Goal: Information Seeking & Learning: Check status

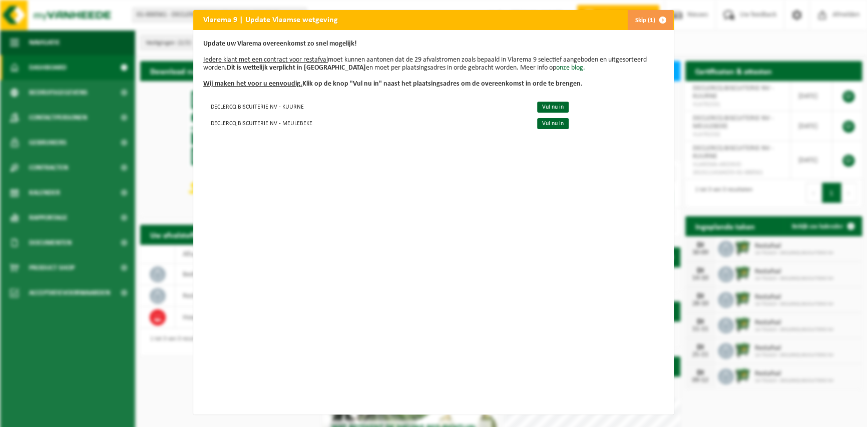
click at [659, 15] on span "button" at bounding box center [663, 20] width 20 height 20
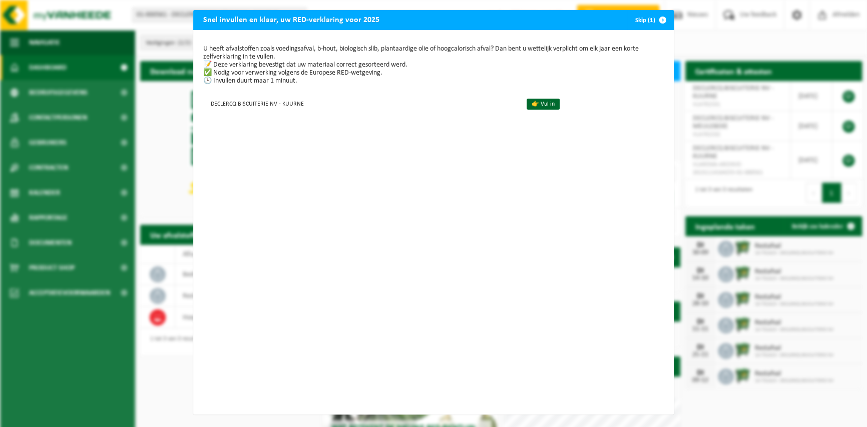
click at [644, 18] on button "Skip (1)" at bounding box center [650, 20] width 46 height 20
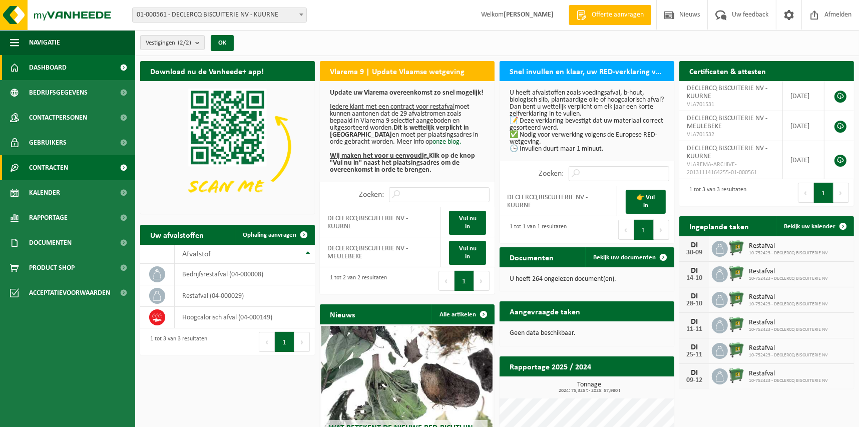
click at [69, 172] on link "Contracten" at bounding box center [67, 167] width 135 height 25
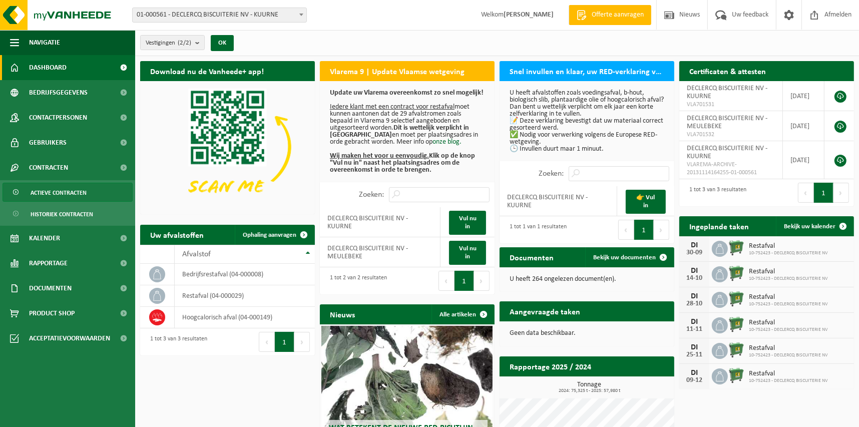
click at [78, 184] on span "Actieve contracten" at bounding box center [59, 192] width 56 height 19
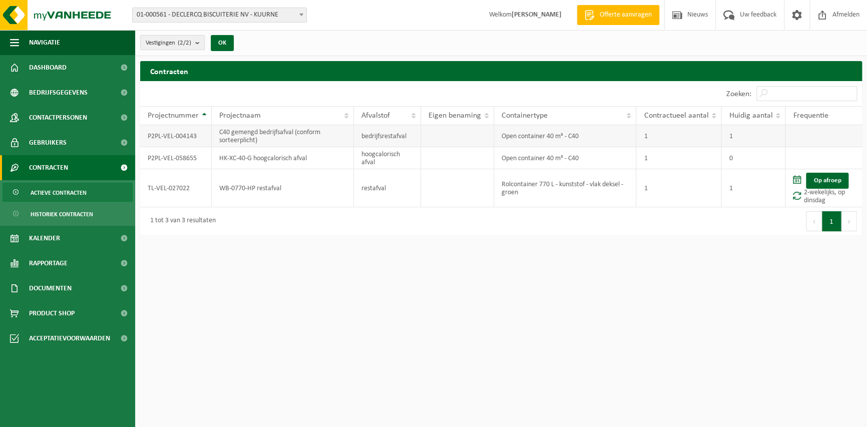
click at [257, 145] on td "C40 gemengd bedrijfsafval (conform sorteerplicht)" at bounding box center [283, 136] width 142 height 22
click at [187, 136] on td "P2PL-VEL-004143" at bounding box center [176, 136] width 72 height 22
click at [233, 137] on td "C40 gemengd bedrijfsafval (conform sorteerplicht)" at bounding box center [283, 136] width 142 height 22
click at [395, 141] on td "bedrijfsrestafval" at bounding box center [388, 136] width 68 height 22
click at [549, 136] on td "Open container 40 m³ - C40" at bounding box center [565, 136] width 142 height 22
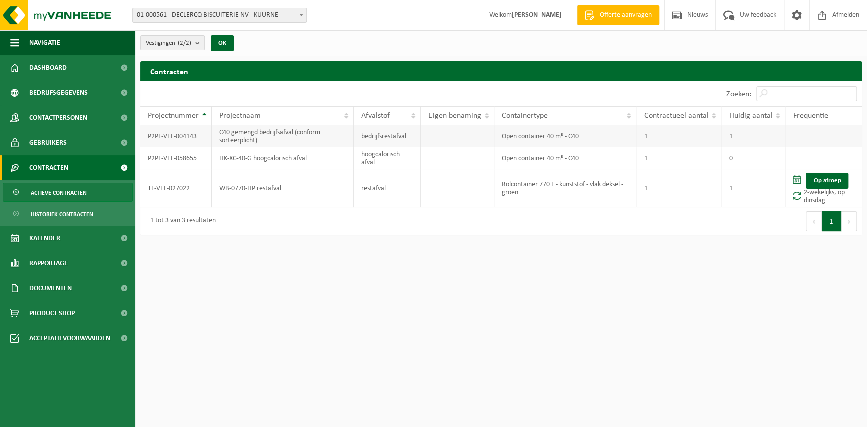
drag, startPoint x: 169, startPoint y: 134, endPoint x: 172, endPoint y: 140, distance: 6.7
click at [170, 135] on td "P2PL-VEL-004143" at bounding box center [176, 136] width 72 height 22
click at [167, 189] on td "TL-VEL-027022" at bounding box center [176, 188] width 72 height 38
click at [232, 193] on td "WB-0770-HP restafval" at bounding box center [283, 188] width 142 height 38
click at [243, 155] on td "HK-XC-40-G hoogcalorisch afval" at bounding box center [283, 158] width 142 height 22
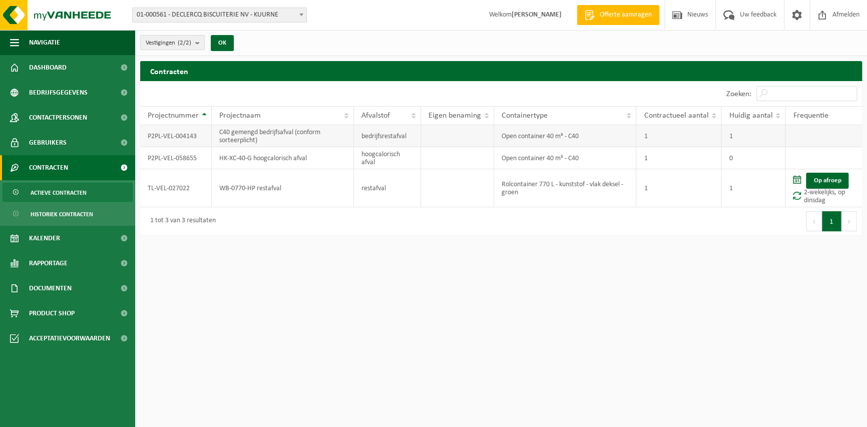
click at [233, 132] on td "C40 gemengd bedrijfsafval (conform sorteerplicht)" at bounding box center [283, 136] width 142 height 22
click at [188, 134] on td "P2PL-VEL-004143" at bounding box center [176, 136] width 72 height 22
click at [363, 138] on td "bedrijfsrestafval" at bounding box center [388, 136] width 68 height 22
click at [369, 157] on td "hoogcalorisch afval" at bounding box center [388, 158] width 68 height 22
click at [505, 160] on td "Open container 40 m³ - C40" at bounding box center [565, 158] width 142 height 22
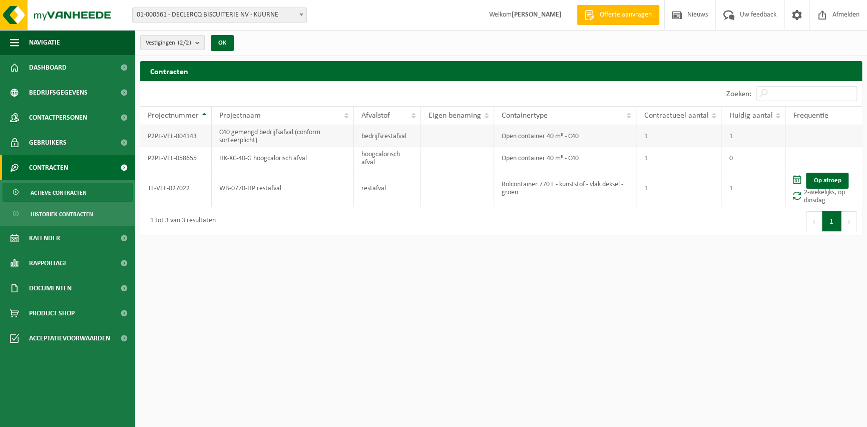
click at [754, 137] on td "1" at bounding box center [753, 136] width 64 height 22
click at [77, 211] on span "Historiek contracten" at bounding box center [62, 214] width 63 height 19
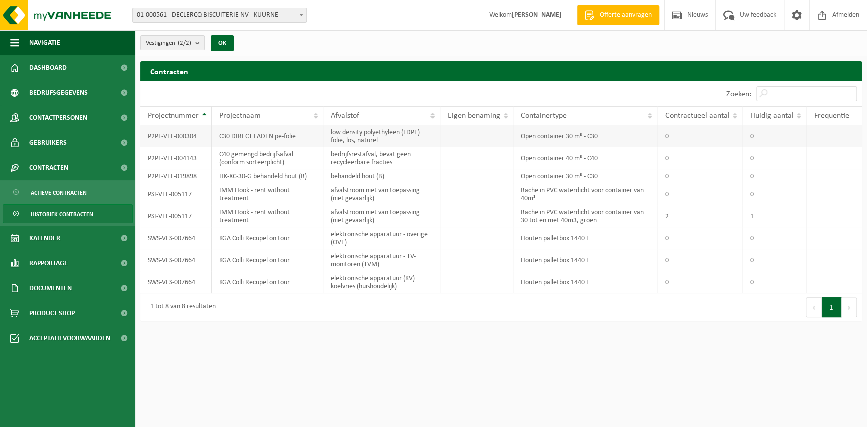
click at [218, 142] on td "C30 DIRECT LADEN pe-folie" at bounding box center [268, 136] width 112 height 22
click at [161, 148] on tbody "P2PL-VEL-000304 C30 DIRECT LADEN pe-folie low density polyethyleen (LDPE) folie…" at bounding box center [501, 209] width 722 height 168
click at [229, 277] on td "KGA Colli Recupel on tour" at bounding box center [268, 282] width 112 height 22
click at [578, 299] on div "Eerste Vorige 1 Volgende Laatste" at bounding box center [681, 307] width 361 height 28
click at [551, 281] on td "Houten palletbox 1440 L" at bounding box center [585, 282] width 145 height 22
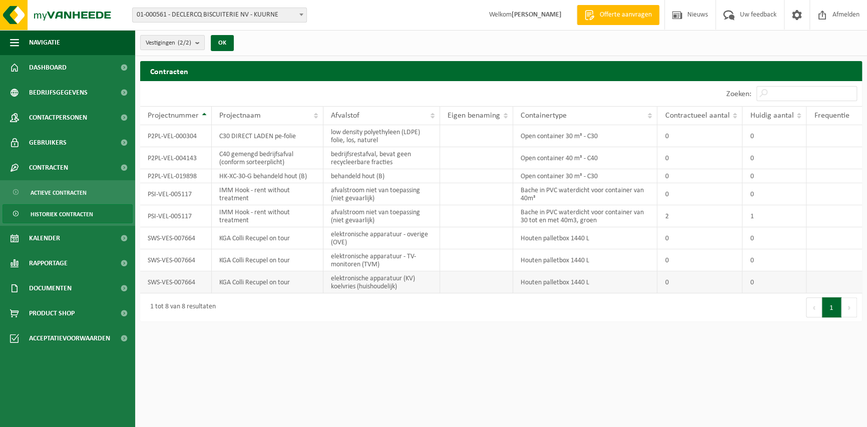
drag, startPoint x: 551, startPoint y: 281, endPoint x: 347, endPoint y: 275, distance: 204.3
click at [399, 295] on div "1 tot 8 van 8 resultaten" at bounding box center [320, 307] width 361 height 28
click at [57, 199] on span "Actieve contracten" at bounding box center [59, 192] width 56 height 19
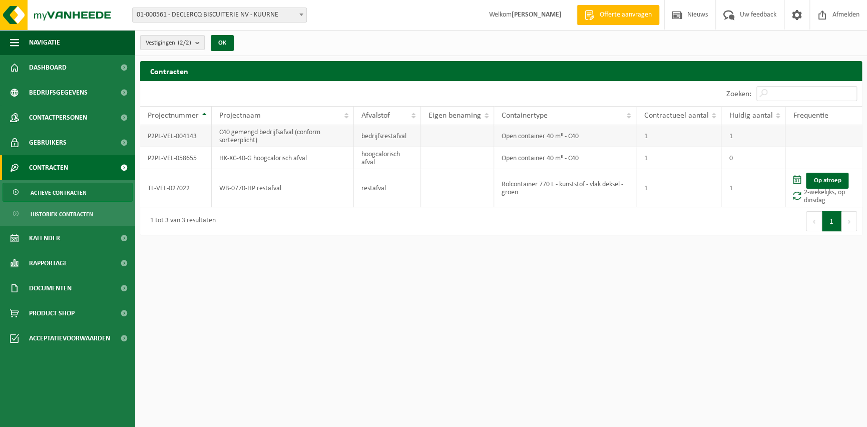
click at [264, 133] on td "C40 gemengd bedrijfsafval (conform sorteerplicht)" at bounding box center [283, 136] width 142 height 22
click at [180, 44] on count "(2/2)" at bounding box center [185, 43] width 14 height 7
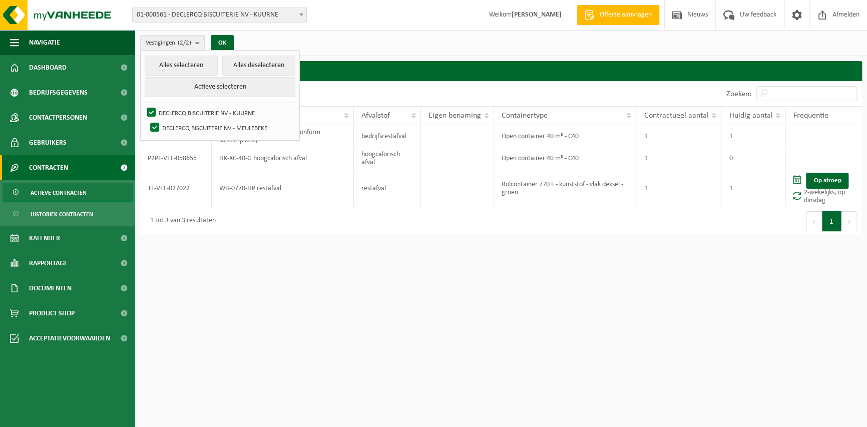
click at [233, 284] on html "Vestiging: 01-000561 - DECLERCQ BISCUITERIE NV - KUURNE 10-752423 - DECLERCQ BI…" at bounding box center [433, 213] width 867 height 427
click at [64, 86] on span "Bedrijfsgegevens" at bounding box center [58, 92] width 59 height 25
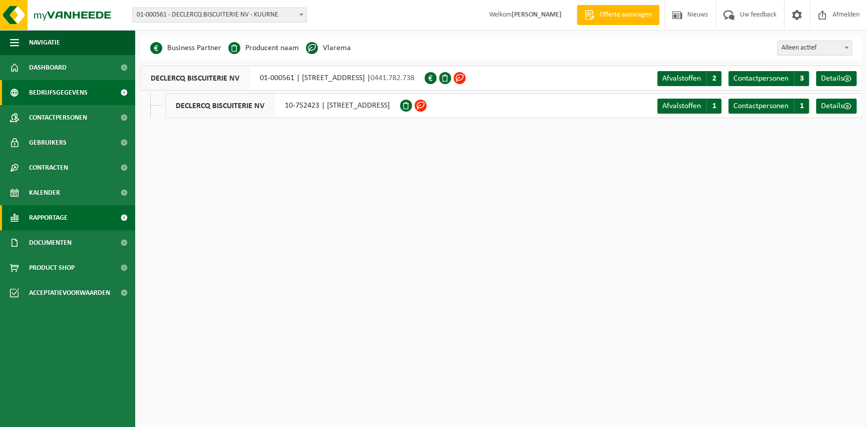
click at [59, 222] on span "Rapportage" at bounding box center [48, 217] width 39 height 25
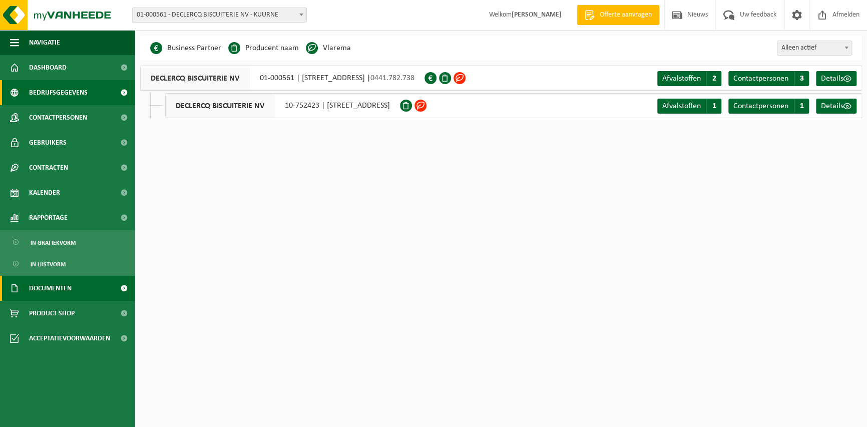
click at [58, 287] on span "Documenten" at bounding box center [50, 288] width 43 height 25
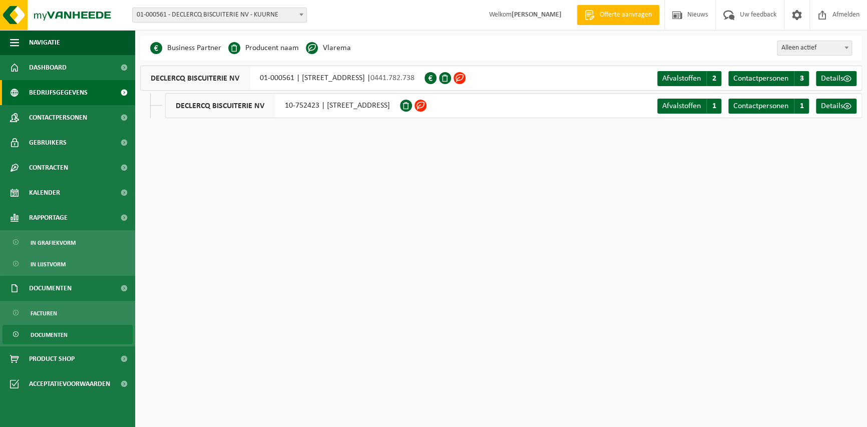
click at [51, 332] on span "Documenten" at bounding box center [49, 334] width 37 height 19
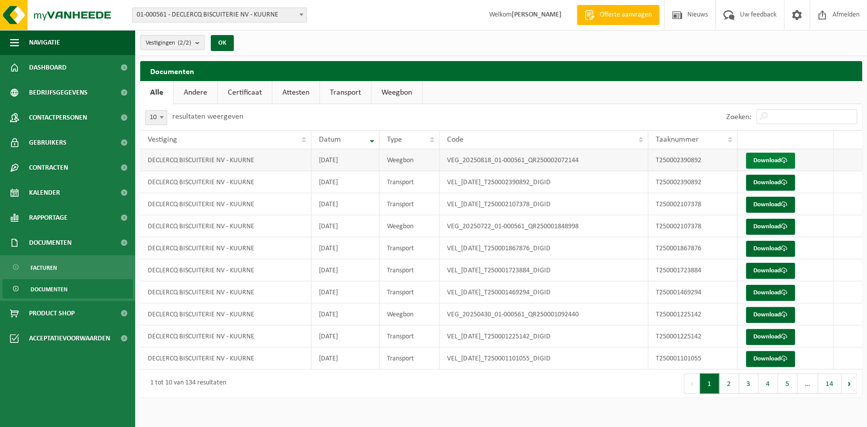
click at [758, 158] on link "Download" at bounding box center [770, 161] width 49 height 16
click at [783, 178] on link "Download" at bounding box center [770, 183] width 49 height 16
click at [68, 159] on span "Contracten" at bounding box center [48, 167] width 39 height 25
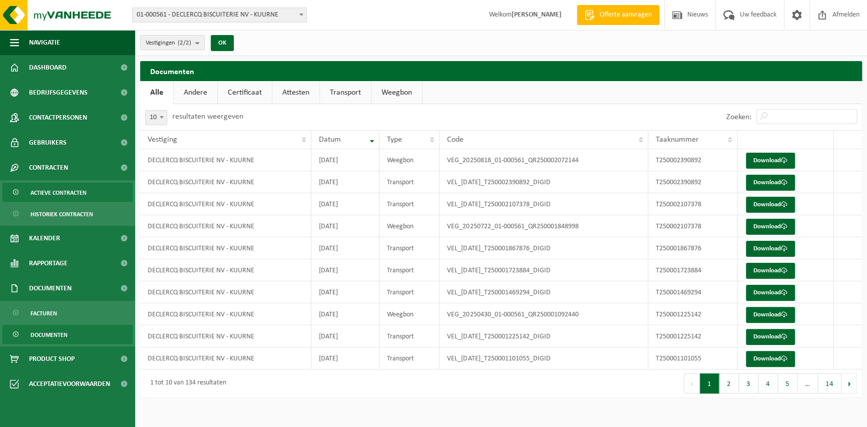
click at [61, 194] on span "Actieve contracten" at bounding box center [59, 192] width 56 height 19
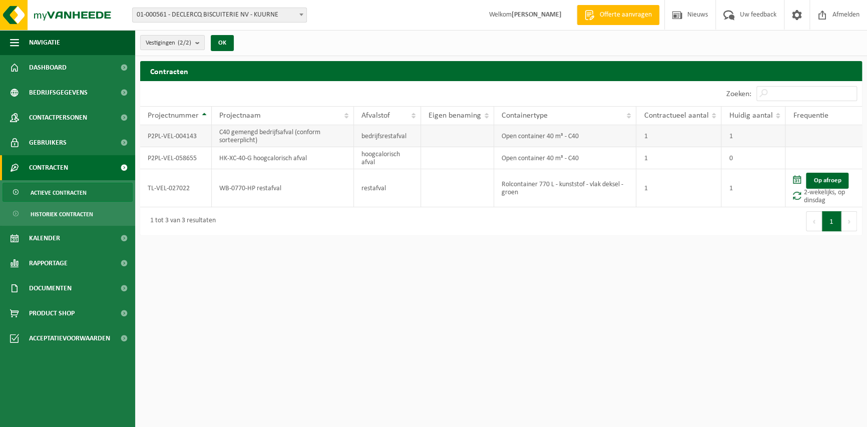
click at [255, 141] on td "C40 gemengd bedrijfsafval (conform sorteerplicht)" at bounding box center [283, 136] width 142 height 22
click at [60, 121] on span "Contactpersonen" at bounding box center [58, 117] width 58 height 25
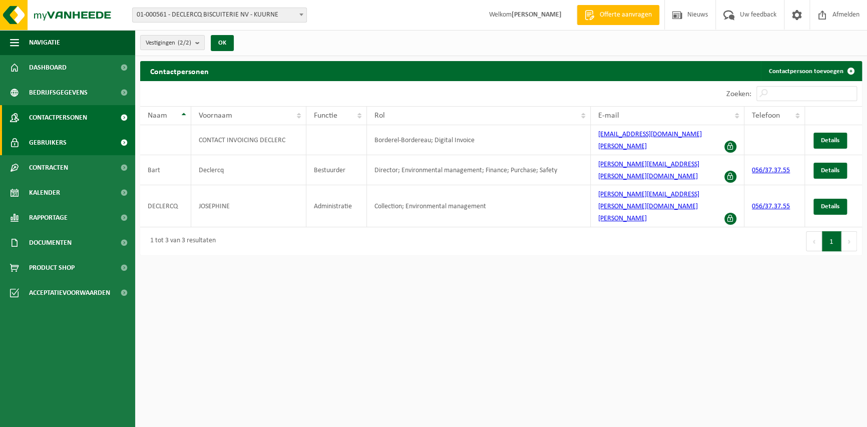
click at [54, 141] on span "Gebruikers" at bounding box center [48, 142] width 38 height 25
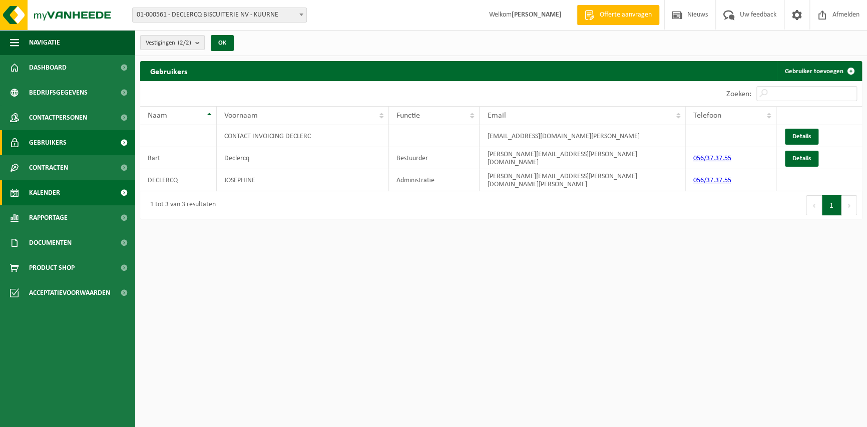
click at [51, 188] on span "Kalender" at bounding box center [44, 192] width 31 height 25
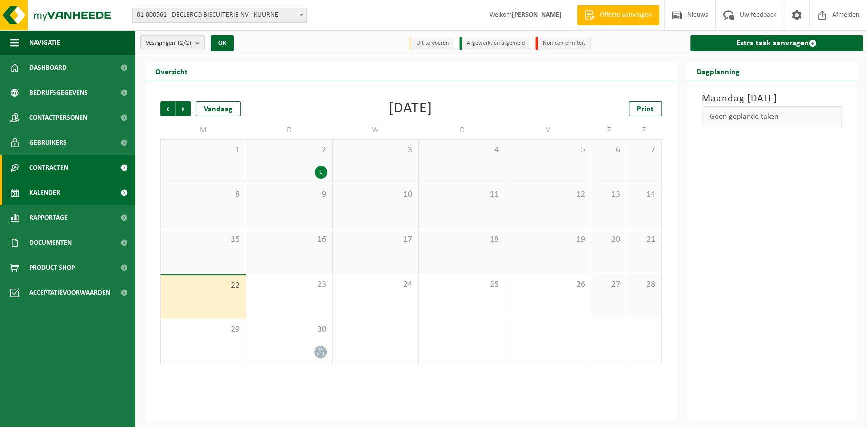
click at [54, 178] on span "Contracten" at bounding box center [48, 167] width 39 height 25
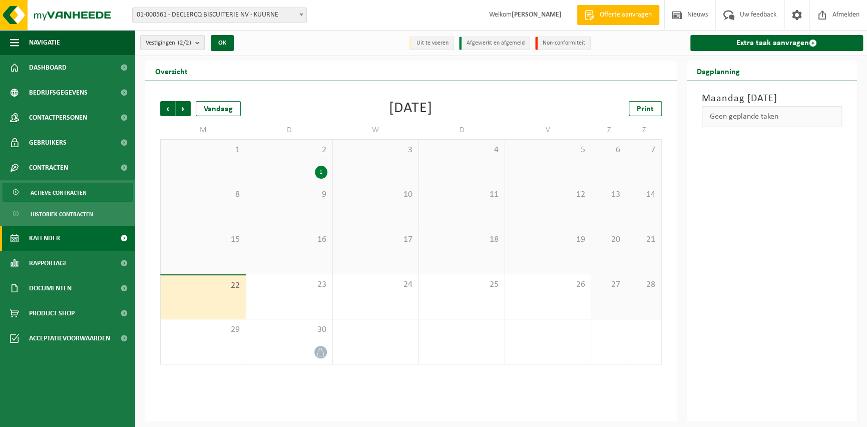
click at [57, 197] on span "Actieve contracten" at bounding box center [59, 192] width 56 height 19
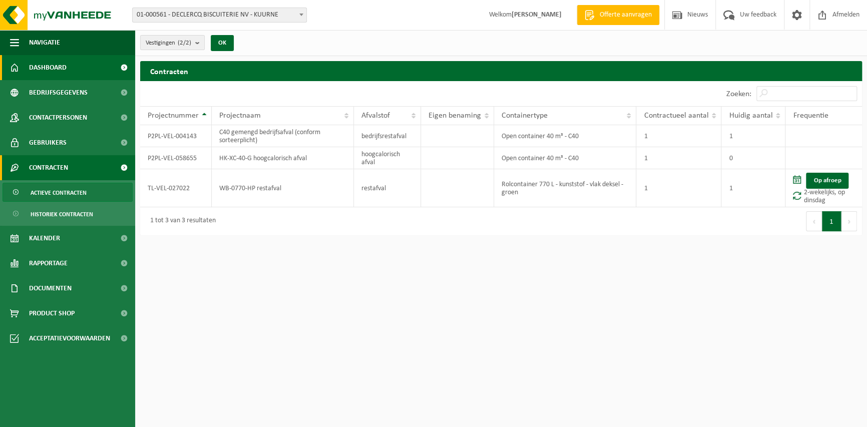
click at [64, 60] on span "Dashboard" at bounding box center [48, 67] width 38 height 25
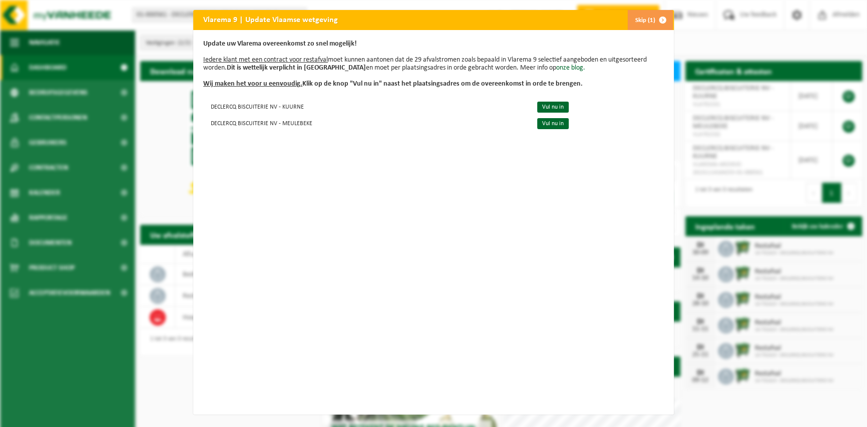
click at [653, 13] on span "button" at bounding box center [663, 20] width 20 height 20
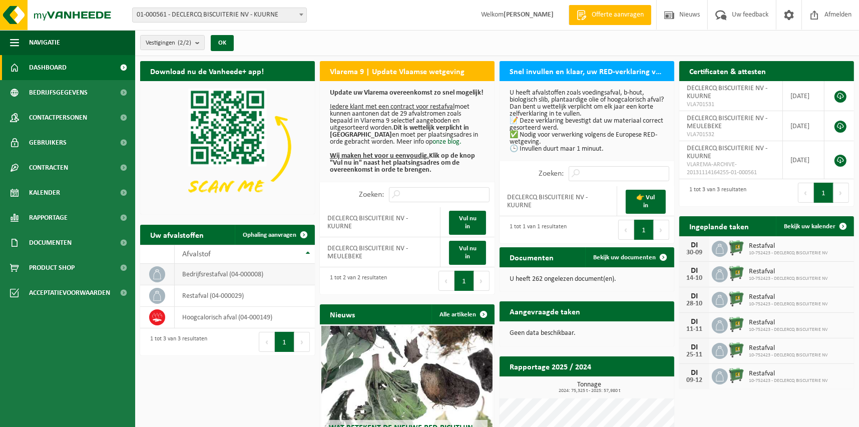
click at [156, 266] on span at bounding box center [157, 274] width 16 height 16
click at [207, 270] on td "bedrijfsrestafval (04-000008)" at bounding box center [245, 275] width 140 height 22
click at [35, 244] on span "Documenten" at bounding box center [50, 242] width 43 height 25
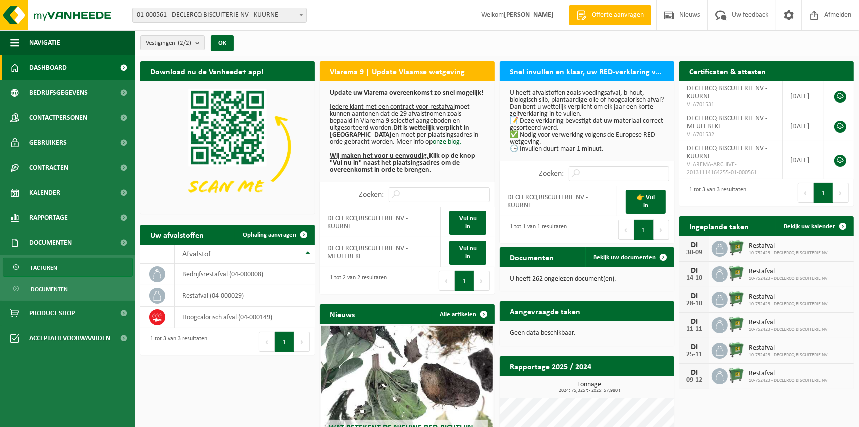
click at [52, 274] on span "Facturen" at bounding box center [44, 267] width 27 height 19
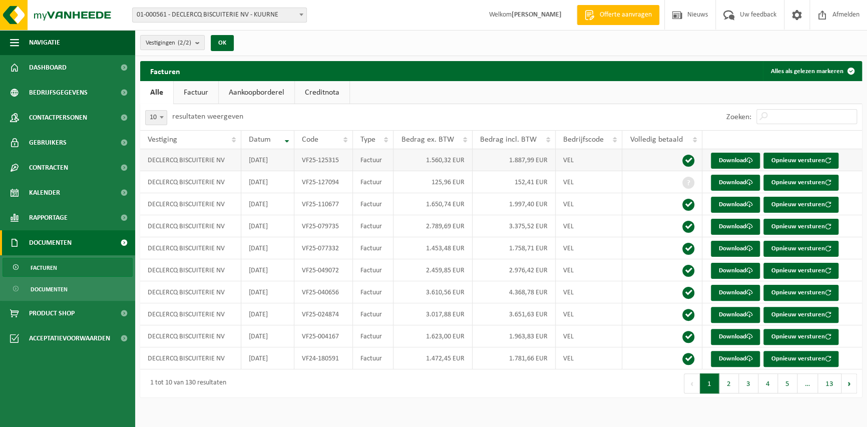
click at [249, 158] on td "2025-08-31" at bounding box center [267, 160] width 53 height 22
click at [337, 109] on div "10 25 50 100 10 resultaten weergeven" at bounding box center [320, 117] width 361 height 26
click at [207, 90] on link "Factuur" at bounding box center [196, 92] width 45 height 23
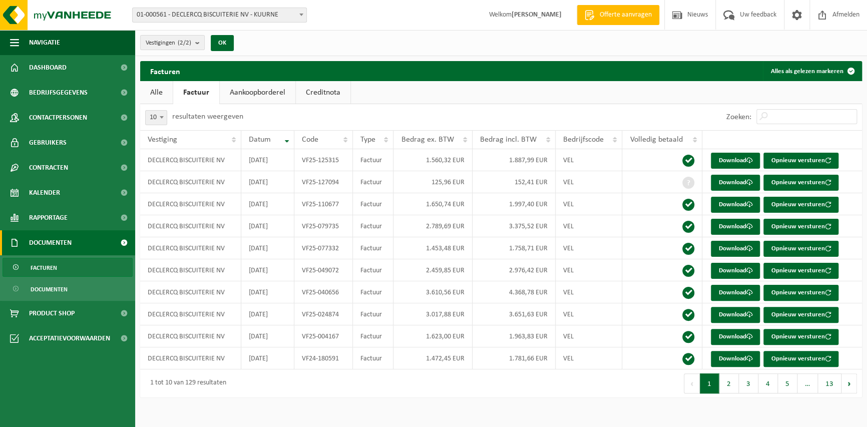
click at [243, 94] on link "Aankoopborderel" at bounding box center [258, 92] width 76 height 23
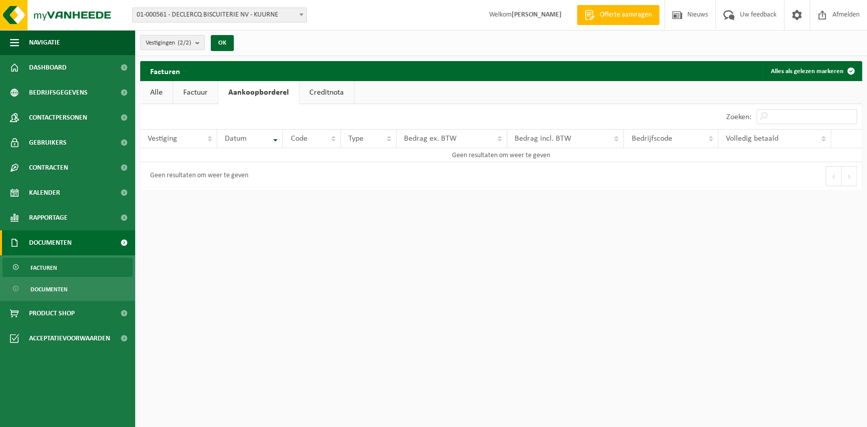
click at [321, 97] on link "Creditnota" at bounding box center [326, 92] width 55 height 23
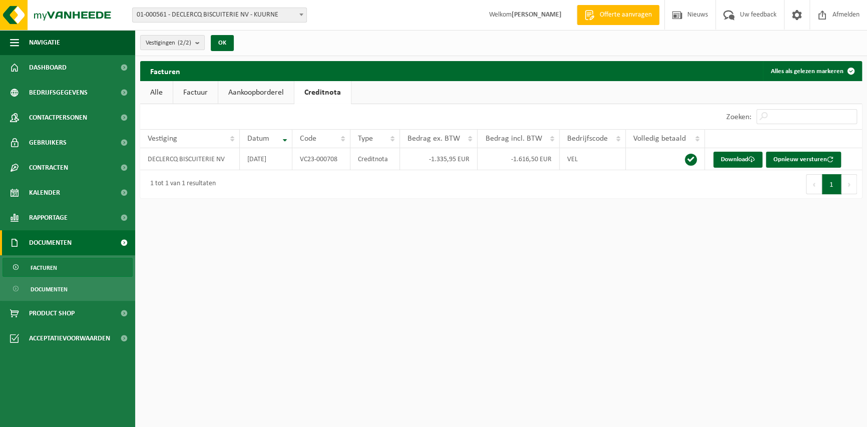
click at [161, 94] on link "Alle" at bounding box center [156, 92] width 33 height 23
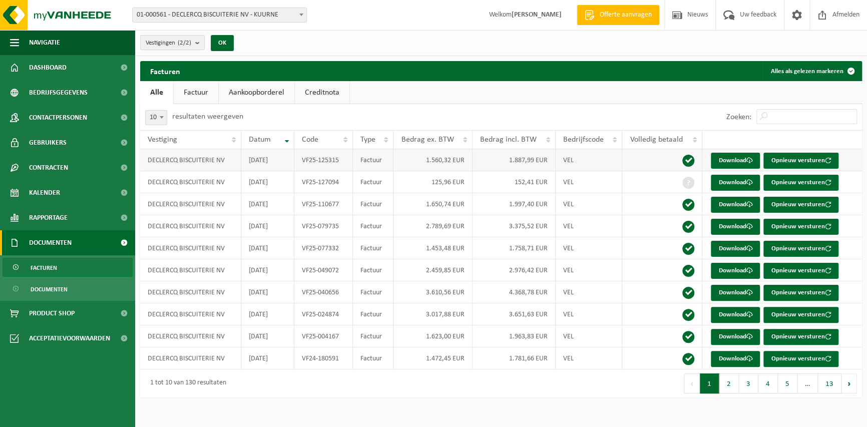
click at [262, 160] on td "2025-08-31" at bounding box center [267, 160] width 53 height 22
click at [46, 208] on span "Rapportage" at bounding box center [48, 217] width 39 height 25
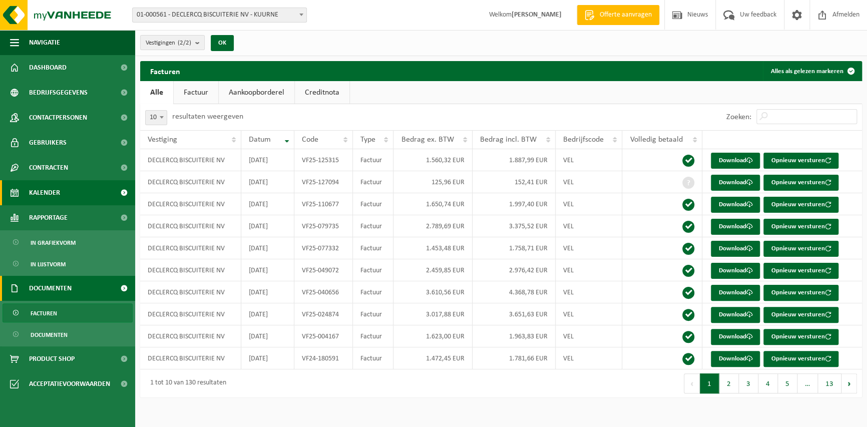
click at [41, 194] on span "Kalender" at bounding box center [44, 192] width 31 height 25
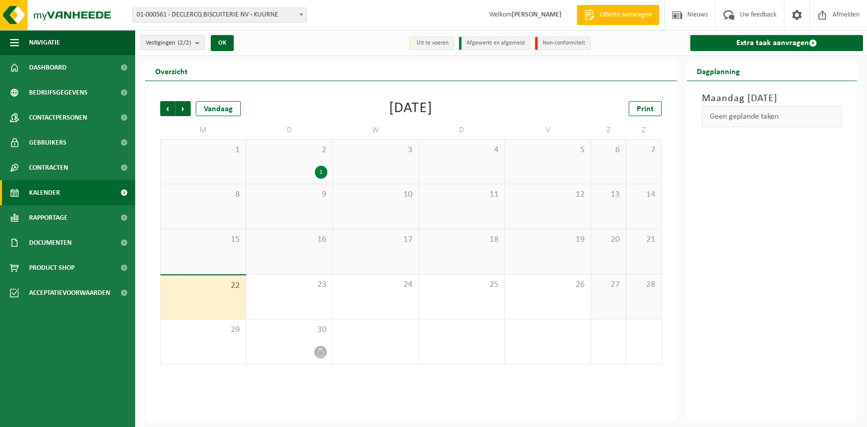
click at [43, 174] on span "Contracten" at bounding box center [48, 167] width 39 height 25
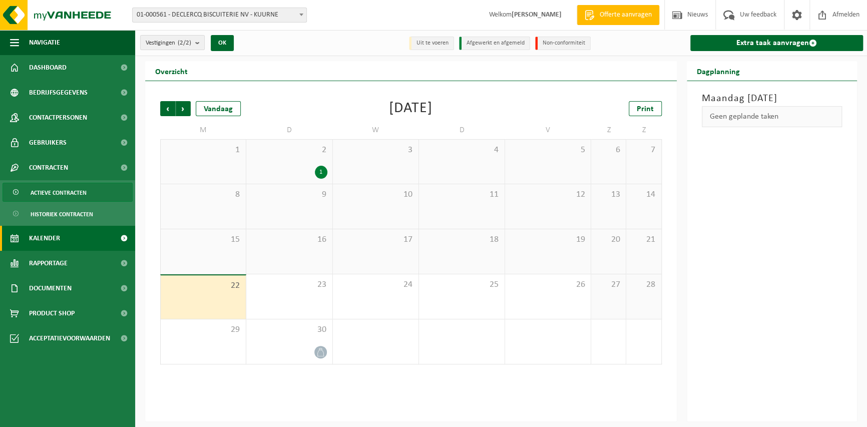
click at [61, 184] on span "Actieve contracten" at bounding box center [59, 192] width 56 height 19
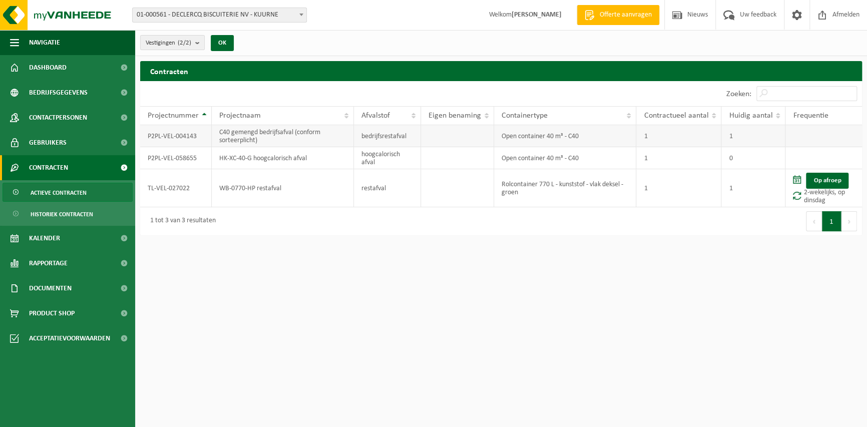
drag, startPoint x: 164, startPoint y: 136, endPoint x: 171, endPoint y: 139, distance: 7.8
click at [167, 137] on td "P2PL-VEL-004143" at bounding box center [176, 136] width 72 height 22
drag, startPoint x: 171, startPoint y: 139, endPoint x: 229, endPoint y: 137, distance: 58.6
click at [229, 137] on td "C40 gemengd bedrijfsafval (conform sorteerplicht)" at bounding box center [283, 136] width 142 height 22
drag, startPoint x: 229, startPoint y: 137, endPoint x: 296, endPoint y: 52, distance: 107.9
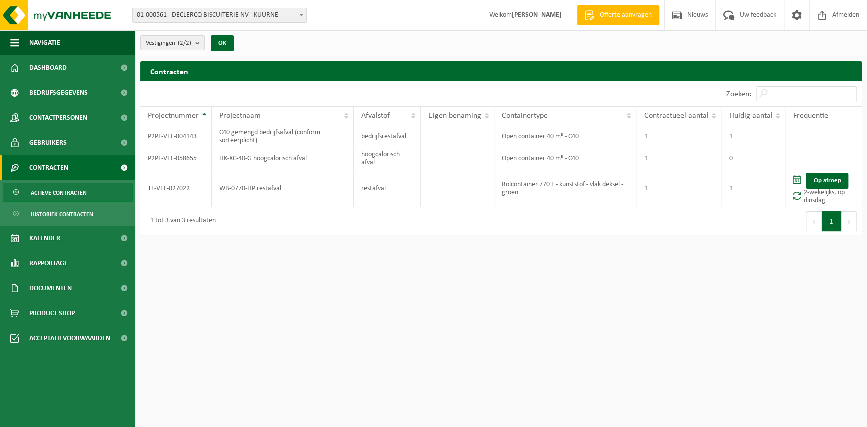
click at [296, 52] on div "Vestigingen (2/2) Alles selecteren Alles deselecteren Actieve selecteren DECLER…" at bounding box center [501, 43] width 732 height 26
click at [83, 70] on link "Dashboard" at bounding box center [67, 67] width 135 height 25
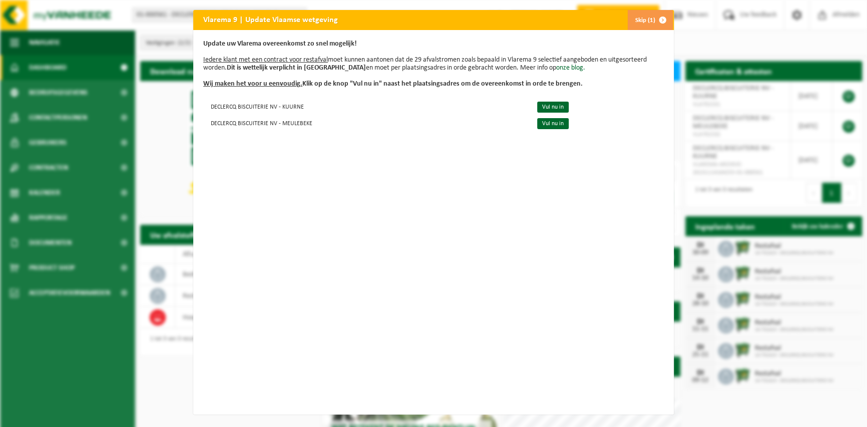
click at [653, 19] on span "button" at bounding box center [663, 20] width 20 height 20
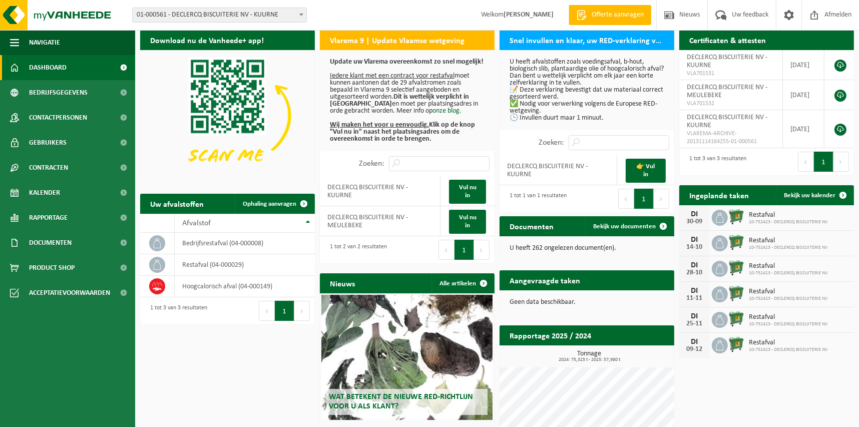
scroll to position [28, 0]
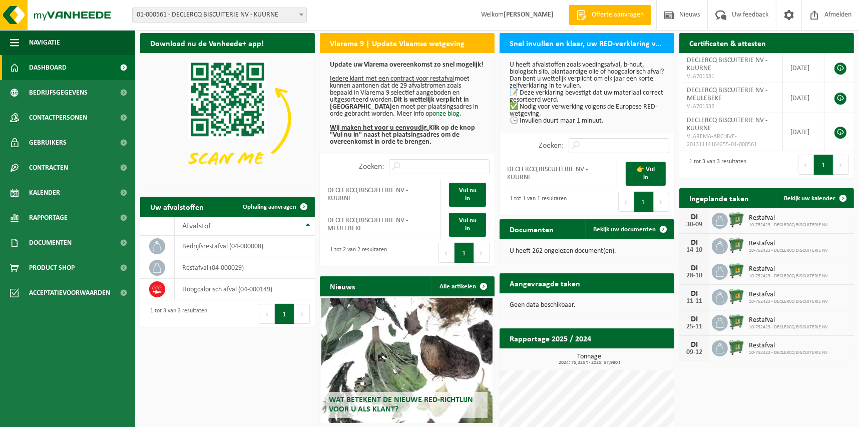
click at [475, 253] on button "Volgende" at bounding box center [482, 253] width 16 height 20
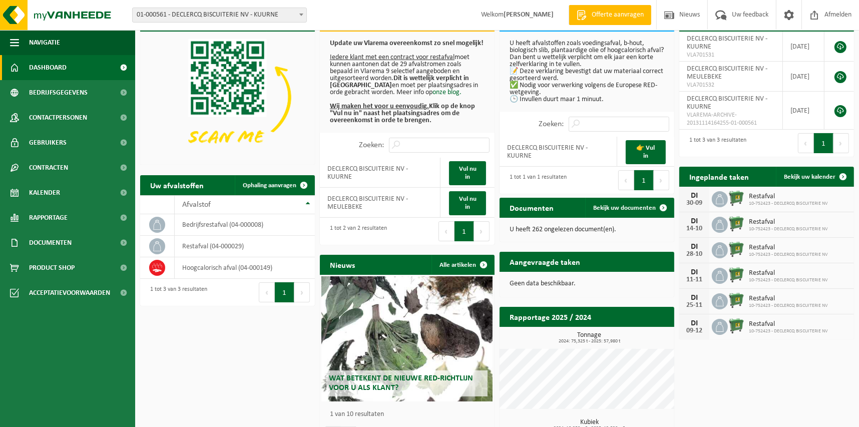
scroll to position [0, 0]
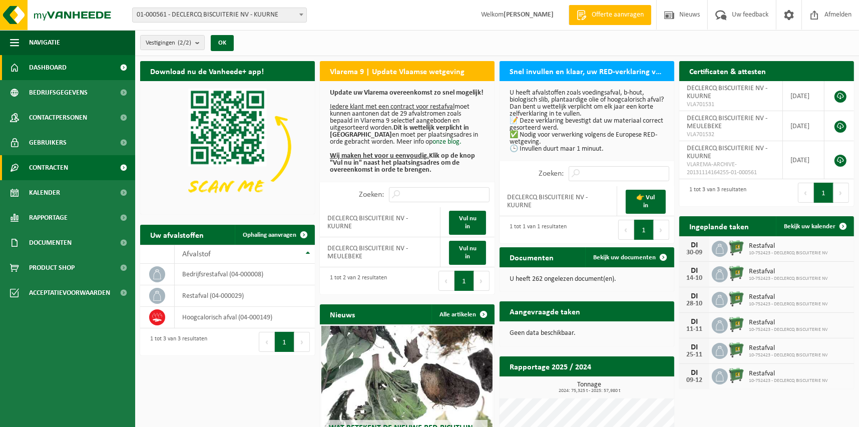
click at [45, 170] on span "Contracten" at bounding box center [48, 167] width 39 height 25
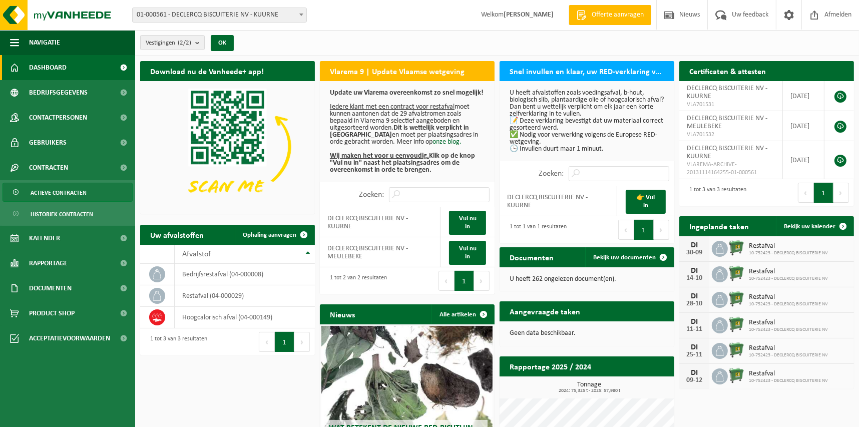
click at [37, 186] on span "Actieve contracten" at bounding box center [59, 192] width 56 height 19
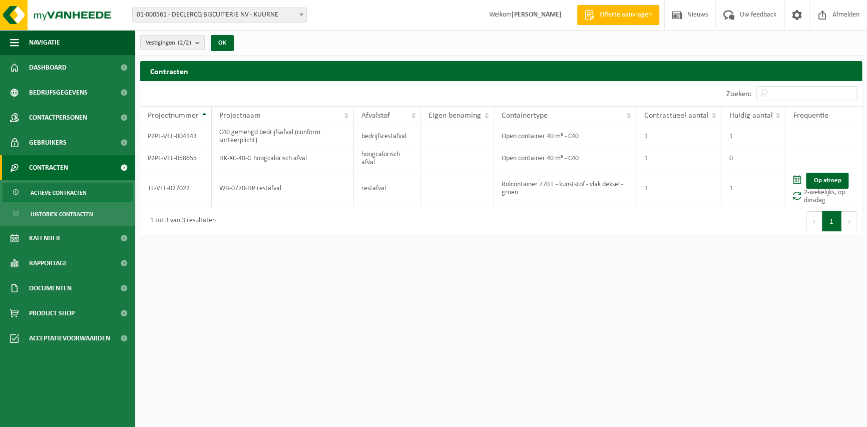
click at [17, 192] on span at bounding box center [17, 192] width 8 height 19
click at [197, 221] on div "1 tot 3 van 3 resultaten" at bounding box center [180, 221] width 71 height 18
click at [538, 158] on td "Open container 40 m³ - C40" at bounding box center [565, 158] width 142 height 22
click at [292, 155] on td "HK-XC-40-G hoogcalorisch afval" at bounding box center [283, 158] width 142 height 22
click at [189, 156] on td "P2PL-VEL-058655" at bounding box center [176, 158] width 72 height 22
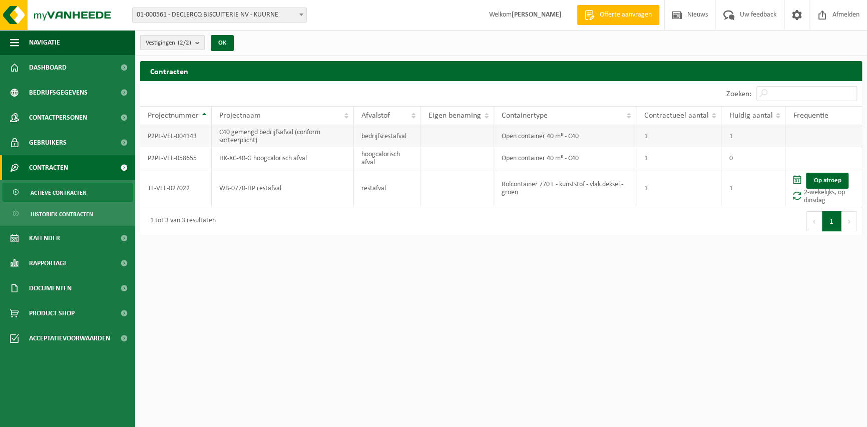
click at [189, 138] on td "P2PL-VEL-004143" at bounding box center [176, 136] width 72 height 22
click at [170, 73] on h2 "Contracten" at bounding box center [501, 71] width 722 height 20
click at [241, 140] on td "C40 gemengd bedrijfsafval (conform sorteerplicht)" at bounding box center [283, 136] width 142 height 22
click at [241, 116] on span "Projectnaam" at bounding box center [240, 116] width 42 height 8
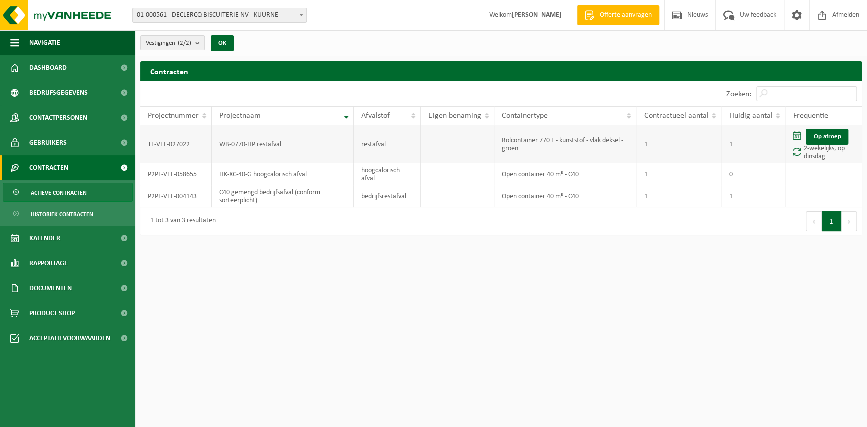
click at [261, 144] on td "WB-0770-HP restafval" at bounding box center [283, 144] width 142 height 38
click at [249, 120] on th "Projectnaam" at bounding box center [283, 115] width 142 height 19
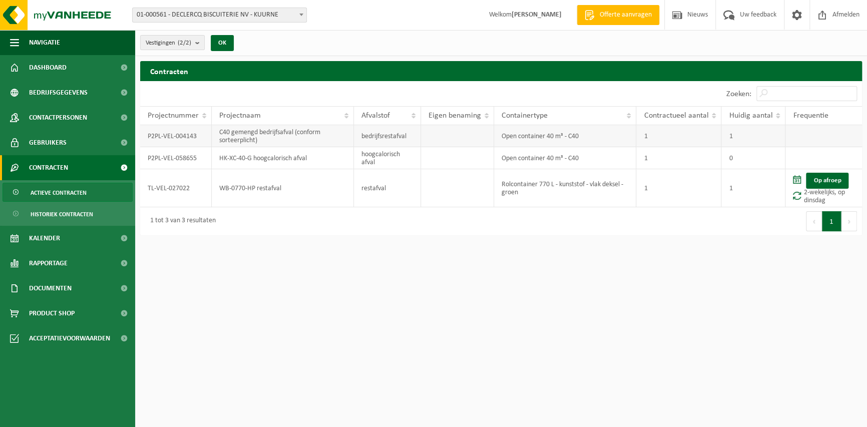
click at [247, 132] on td "C40 gemengd bedrijfsafval (conform sorteerplicht)" at bounding box center [283, 136] width 142 height 22
click at [54, 100] on span "Bedrijfsgegevens" at bounding box center [58, 92] width 59 height 25
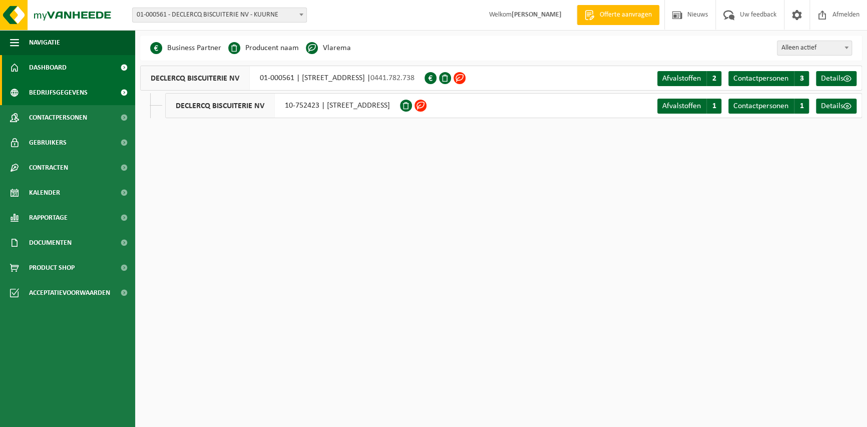
click at [53, 71] on span "Dashboard" at bounding box center [48, 67] width 38 height 25
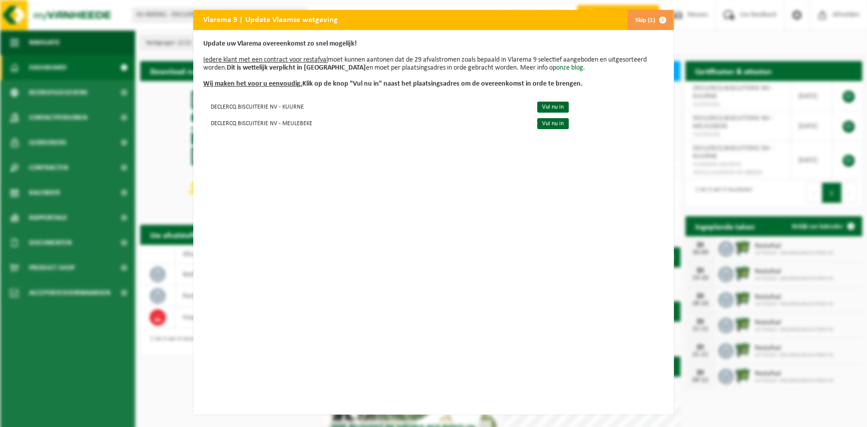
click at [662, 22] on span "button" at bounding box center [663, 20] width 20 height 20
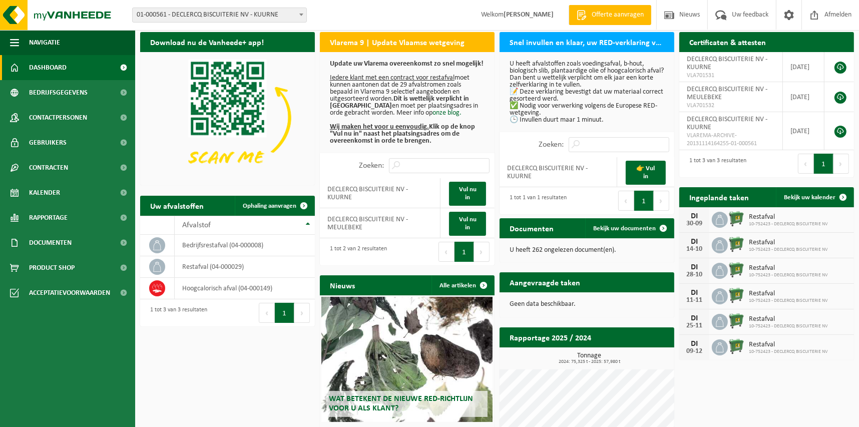
scroll to position [28, 0]
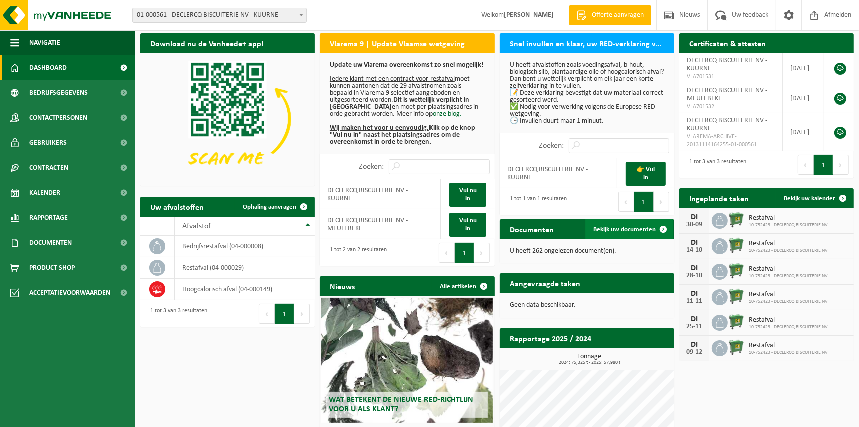
click at [637, 232] on span "Bekijk uw documenten" at bounding box center [624, 229] width 63 height 7
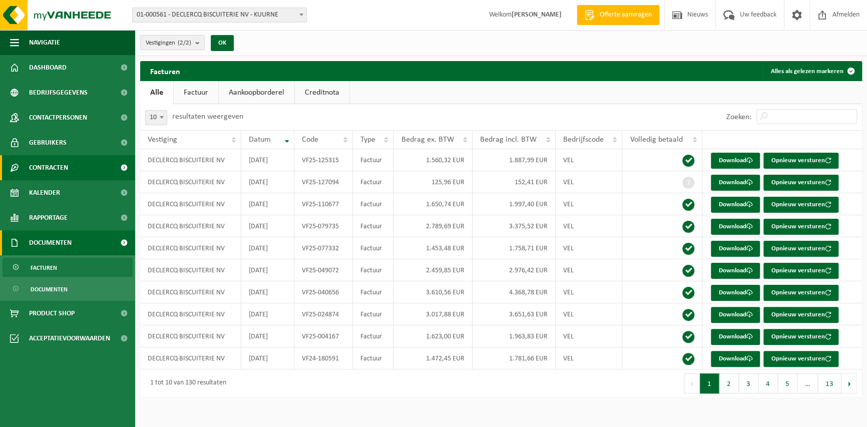
click at [61, 174] on span "Contracten" at bounding box center [48, 167] width 39 height 25
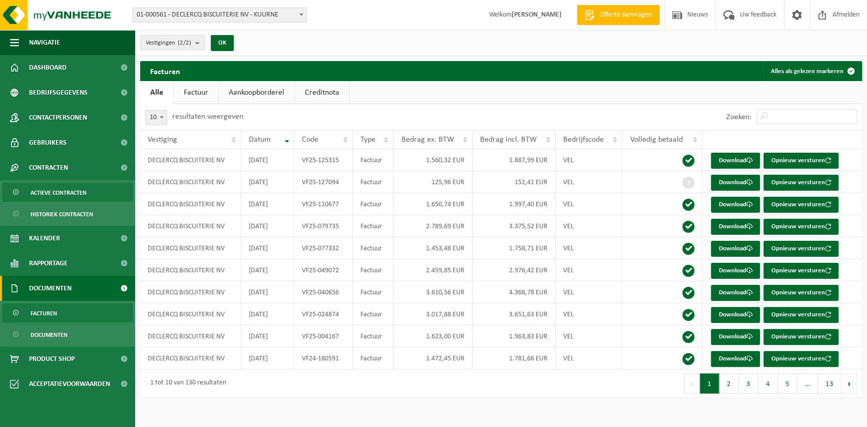
click at [77, 193] on span "Actieve contracten" at bounding box center [59, 192] width 56 height 19
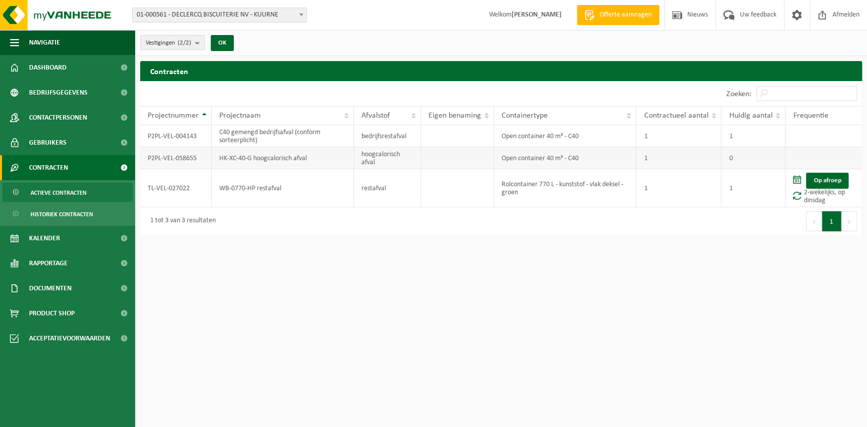
click at [184, 155] on td "P2PL-VEL-058655" at bounding box center [176, 158] width 72 height 22
click at [237, 158] on td "HK-XC-40-G hoogcalorisch afval" at bounding box center [283, 158] width 142 height 22
click at [252, 281] on html "Vestiging: 01-000561 - DECLERCQ BISCUITERIE NV - KUURNE 10-752423 - DECLERCQ BI…" at bounding box center [433, 213] width 867 height 427
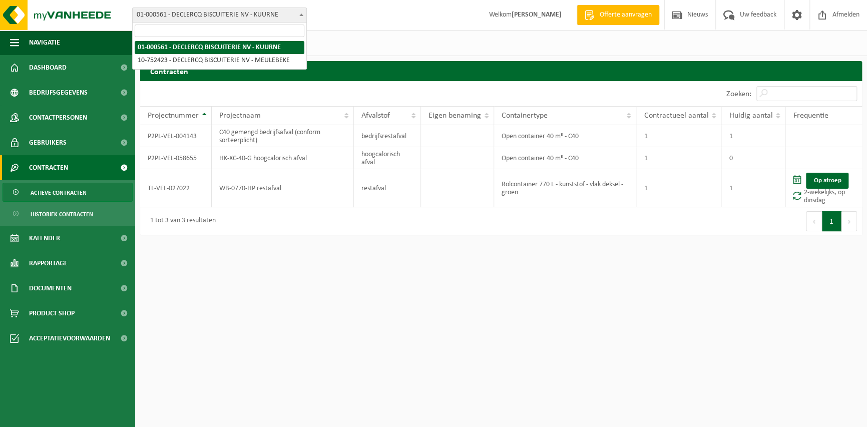
click at [234, 14] on span "01-000561 - DECLERCQ BISCUITERIE NV - KUURNE" at bounding box center [220, 15] width 174 height 14
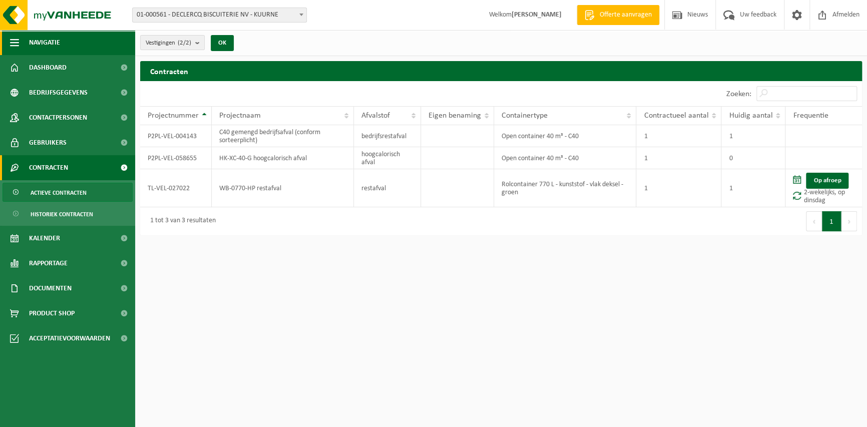
click at [69, 46] on button "Navigatie" at bounding box center [67, 42] width 135 height 25
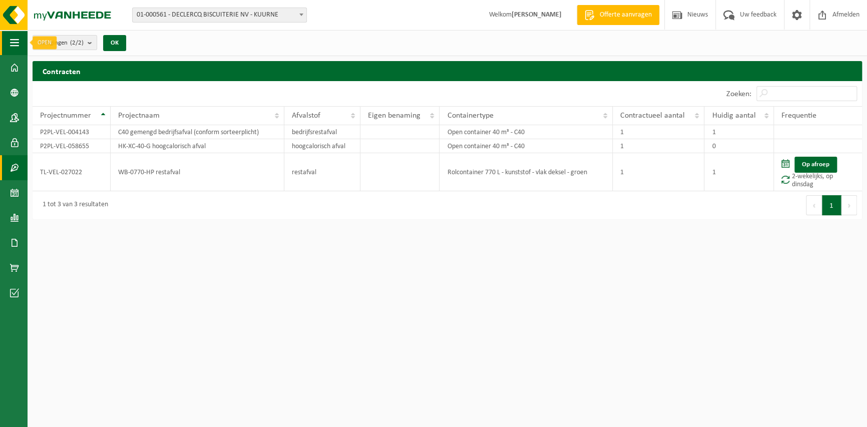
click at [14, 41] on span "button" at bounding box center [14, 42] width 9 height 25
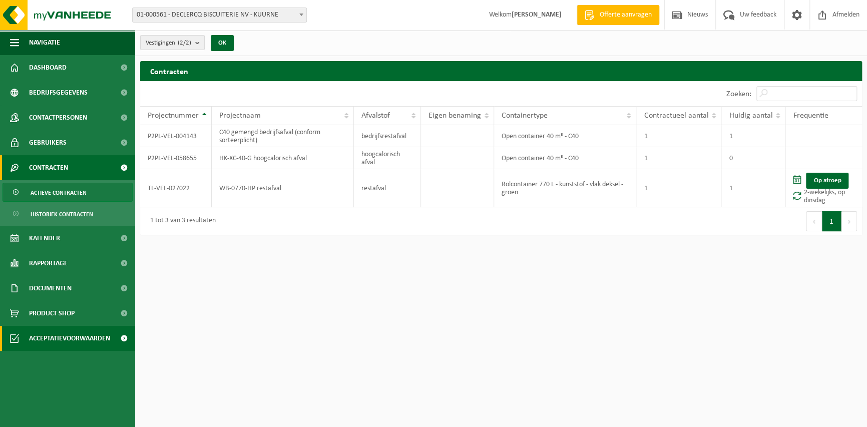
click at [57, 329] on span "Acceptatievoorwaarden" at bounding box center [69, 338] width 81 height 25
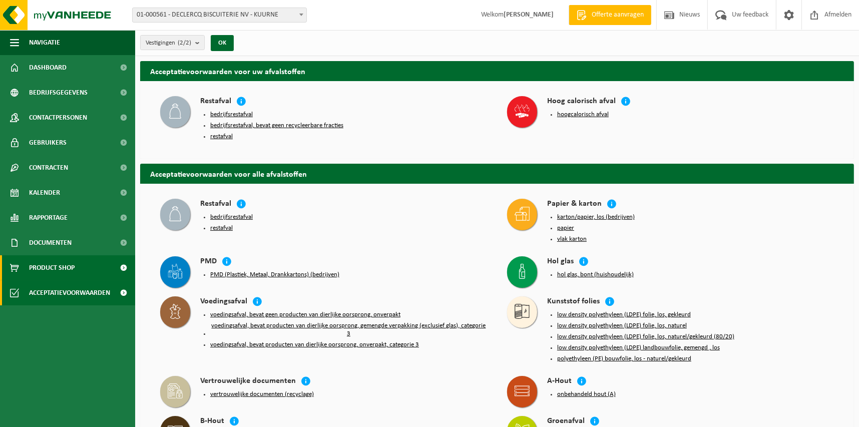
click at [25, 272] on link "Product Shop" at bounding box center [67, 267] width 135 height 25
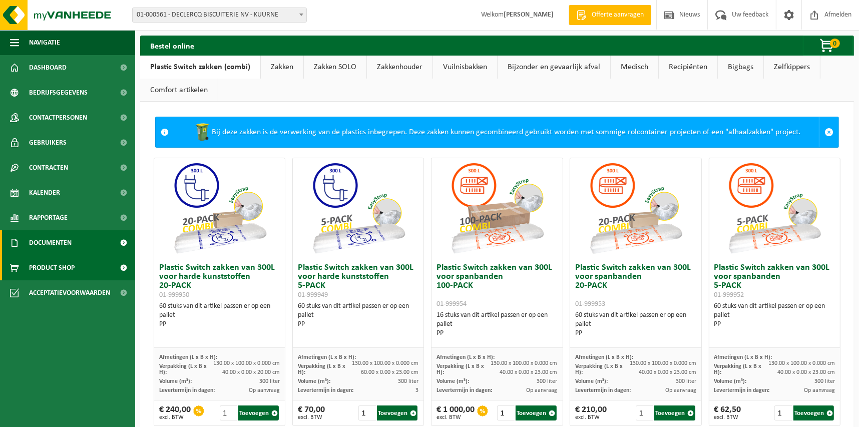
click at [53, 247] on span "Documenten" at bounding box center [50, 242] width 43 height 25
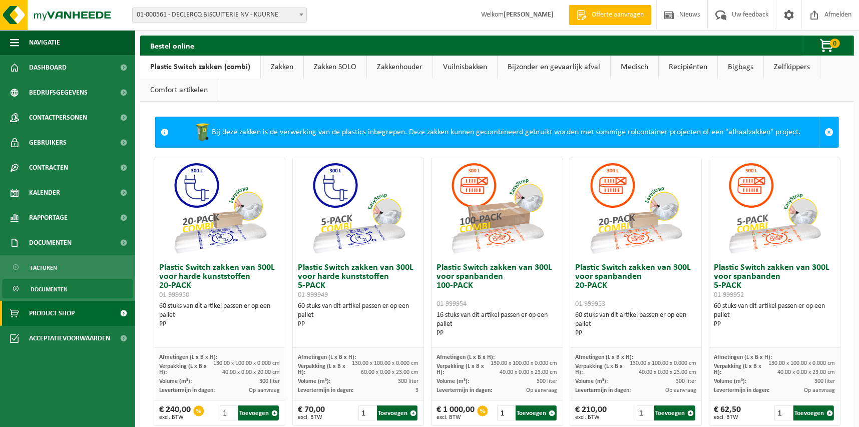
click at [46, 292] on span "Documenten" at bounding box center [49, 289] width 37 height 19
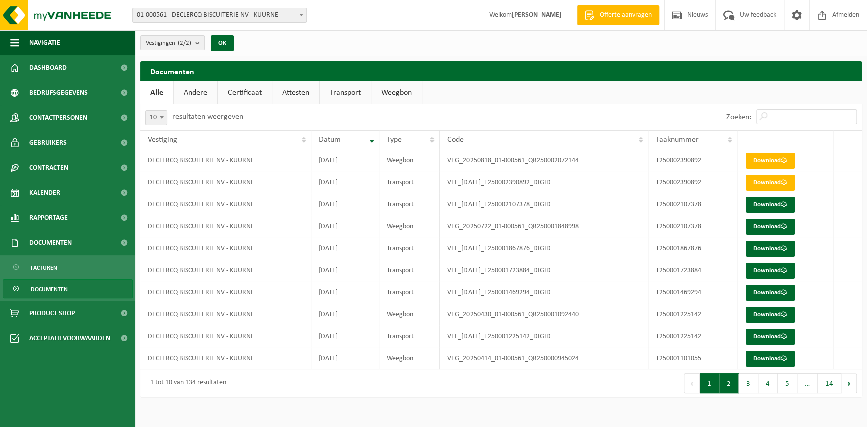
click at [727, 384] on button "2" at bounding box center [729, 383] width 20 height 20
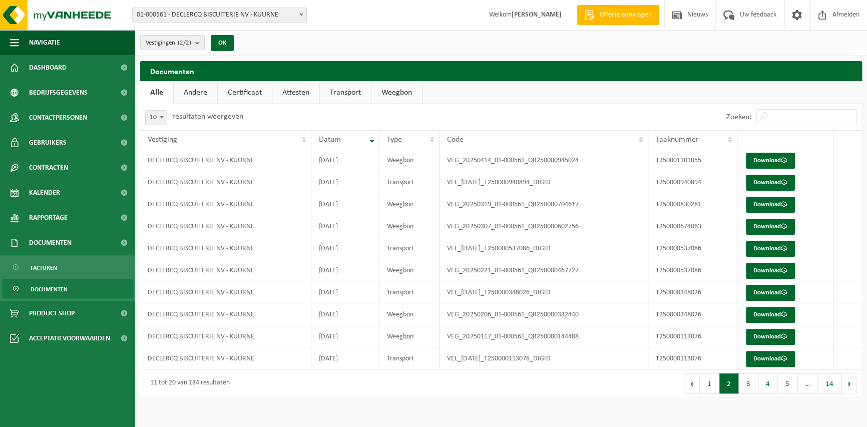
click at [211, 93] on link "Andere" at bounding box center [196, 92] width 44 height 23
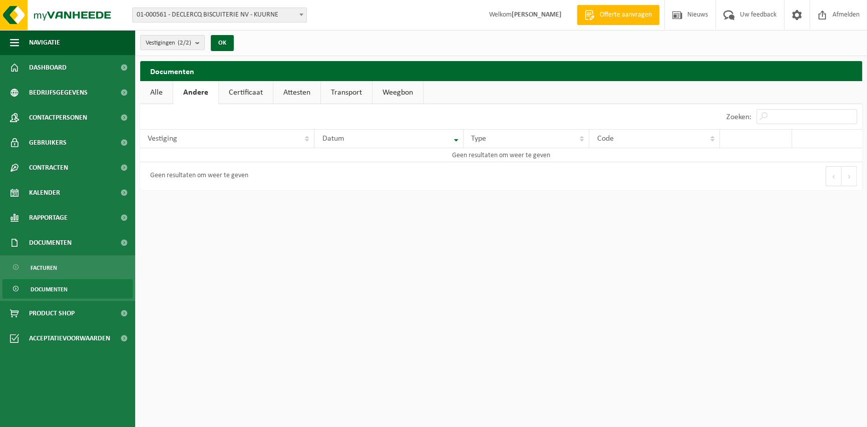
click at [241, 92] on link "Certificaat" at bounding box center [246, 92] width 54 height 23
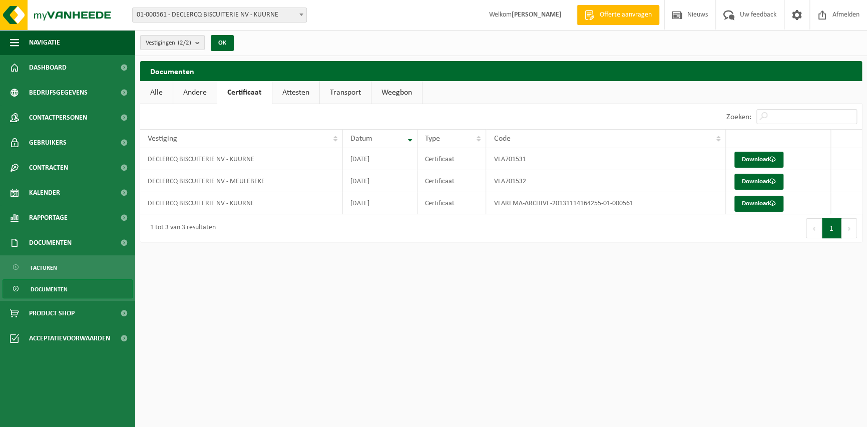
click at [296, 95] on link "Attesten" at bounding box center [295, 92] width 47 height 23
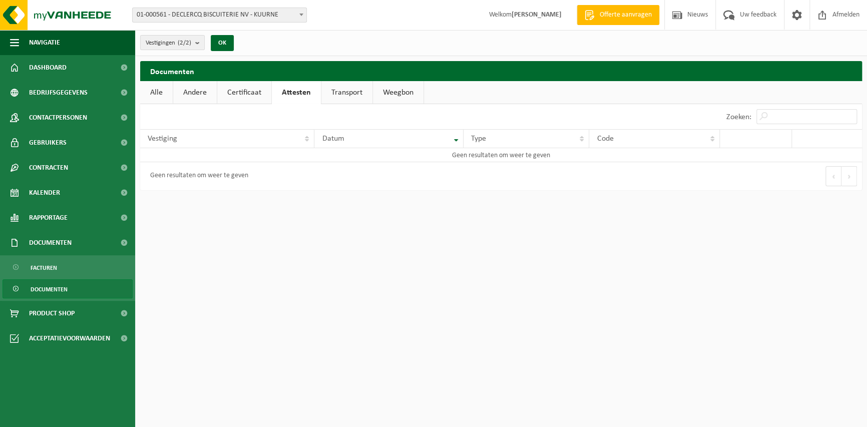
click at [329, 96] on link "Transport" at bounding box center [346, 92] width 51 height 23
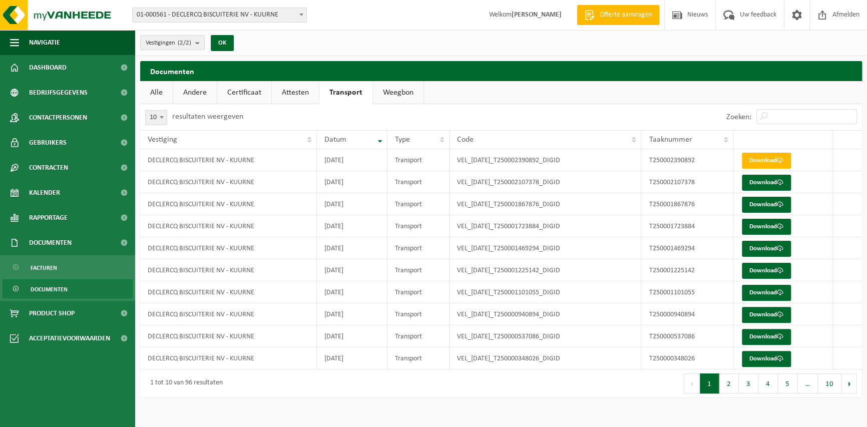
click at [404, 96] on link "Weegbon" at bounding box center [398, 92] width 51 height 23
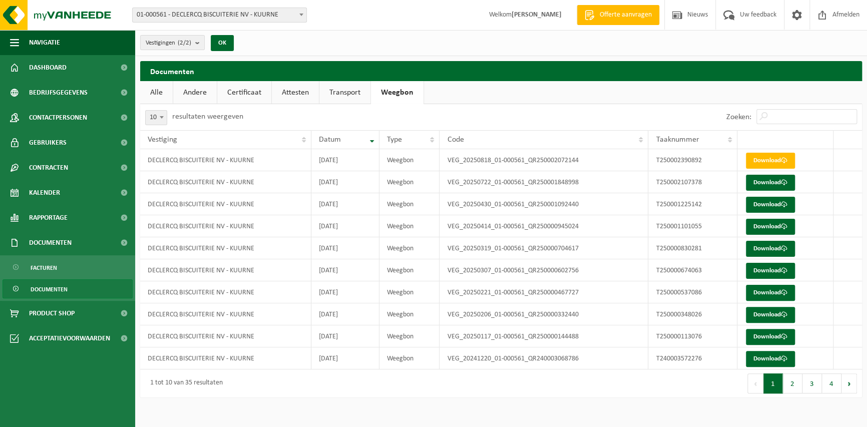
click at [164, 94] on link "Alle" at bounding box center [156, 92] width 33 height 23
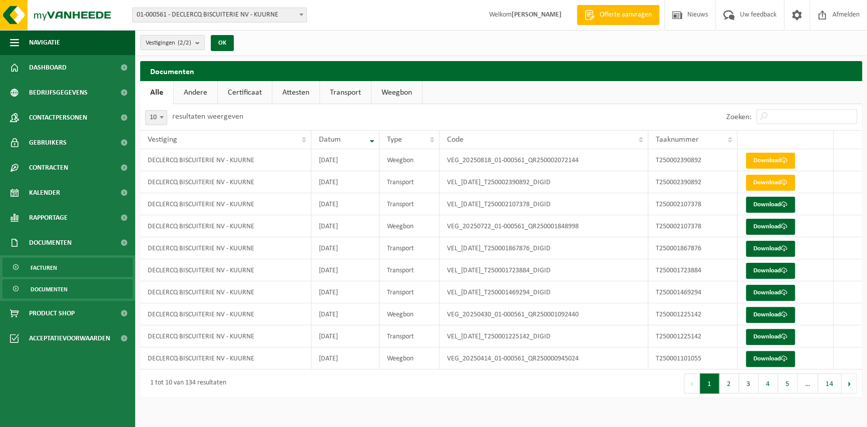
click at [57, 264] on link "Facturen" at bounding box center [68, 267] width 130 height 19
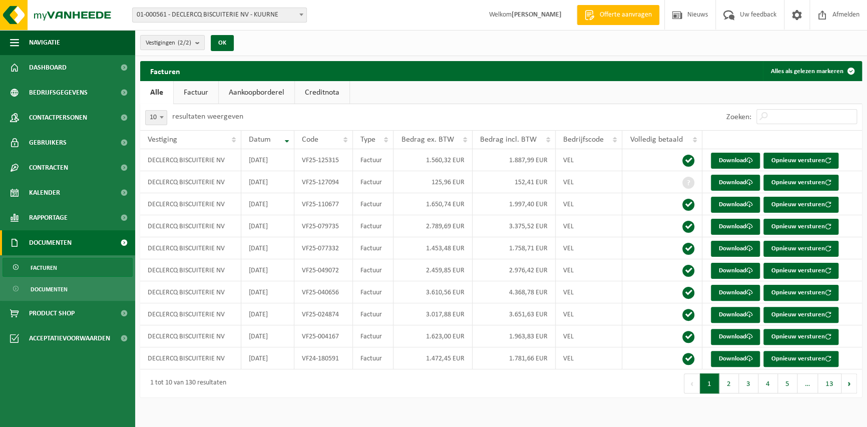
click at [65, 241] on span "Documenten" at bounding box center [50, 242] width 43 height 25
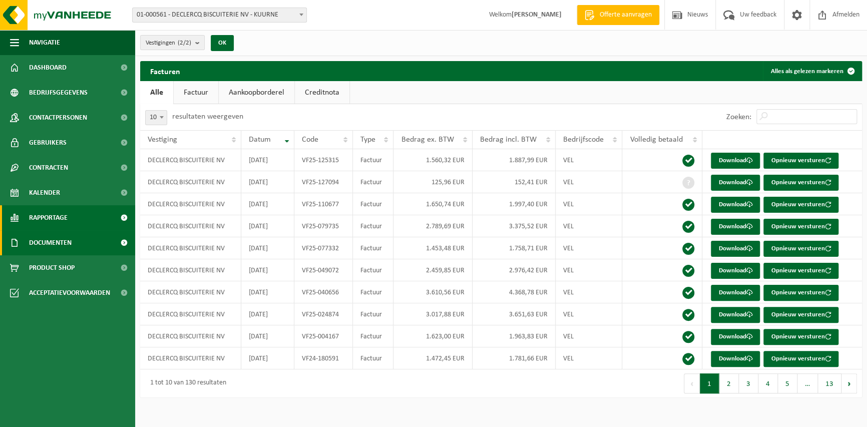
click at [64, 225] on span "Rapportage" at bounding box center [48, 217] width 39 height 25
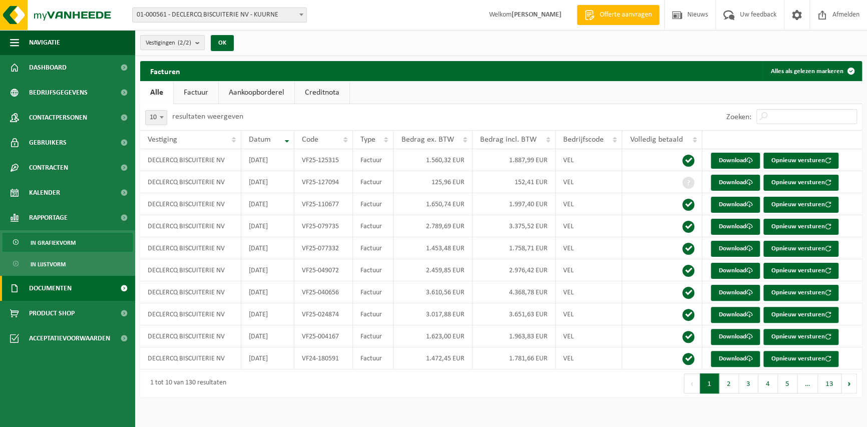
click at [57, 243] on span "In grafiekvorm" at bounding box center [53, 242] width 45 height 19
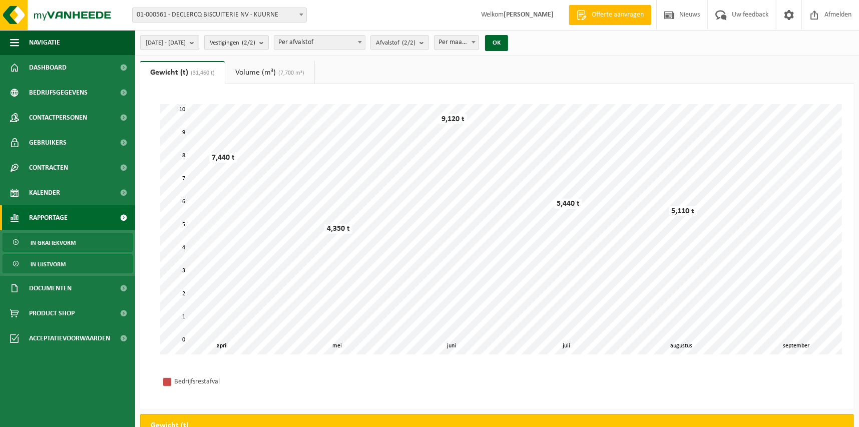
click at [50, 264] on span "In lijstvorm" at bounding box center [48, 264] width 35 height 19
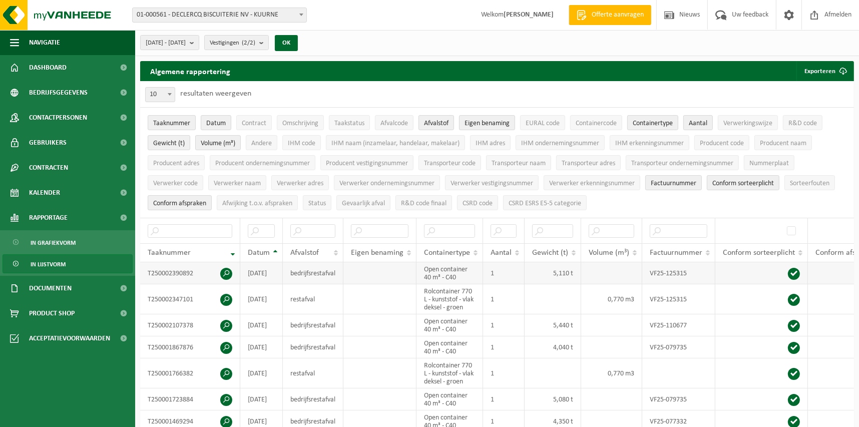
scroll to position [31, 0]
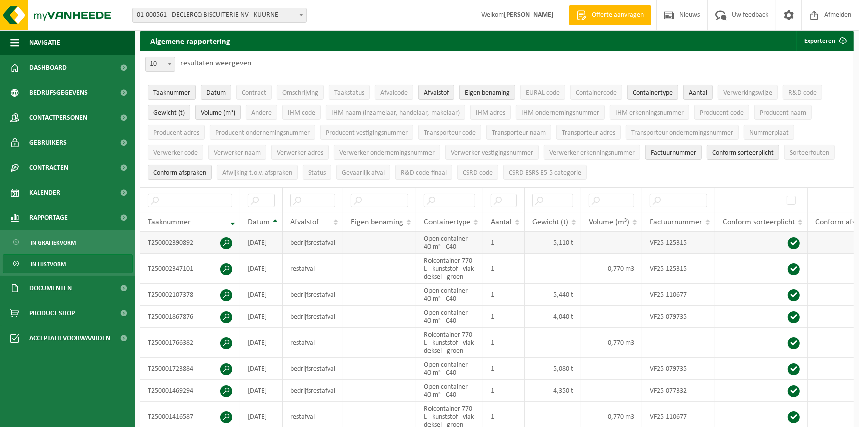
click at [224, 237] on span at bounding box center [226, 243] width 12 height 12
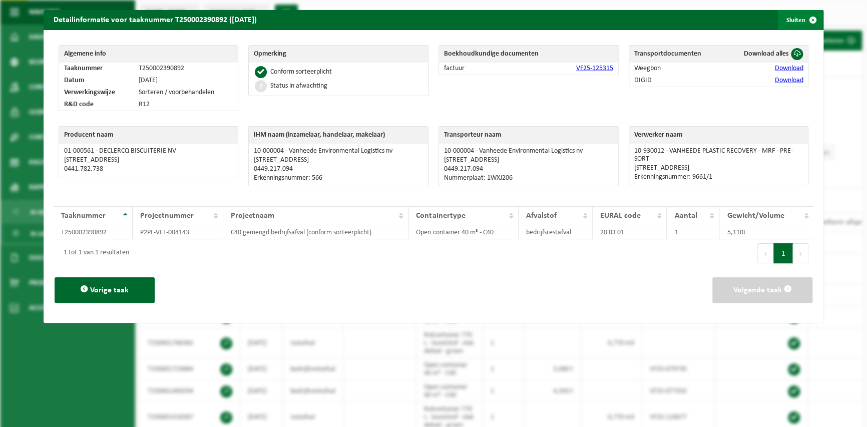
click at [802, 23] on span "button" at bounding box center [812, 20] width 20 height 20
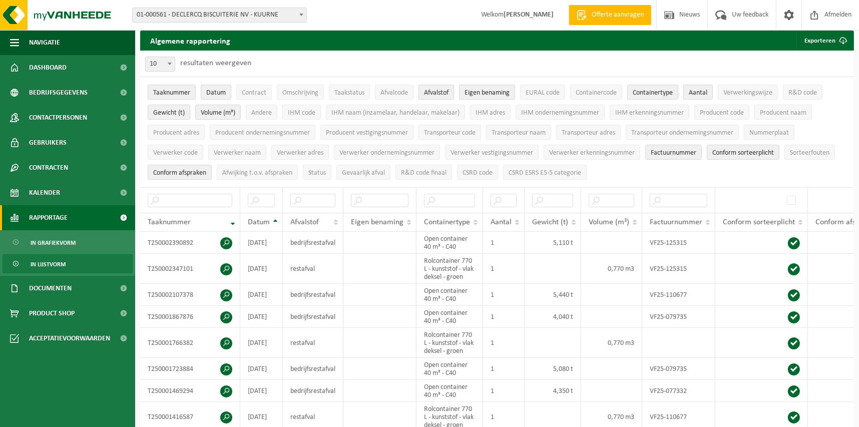
click at [63, 206] on span "Rapportage" at bounding box center [48, 217] width 39 height 25
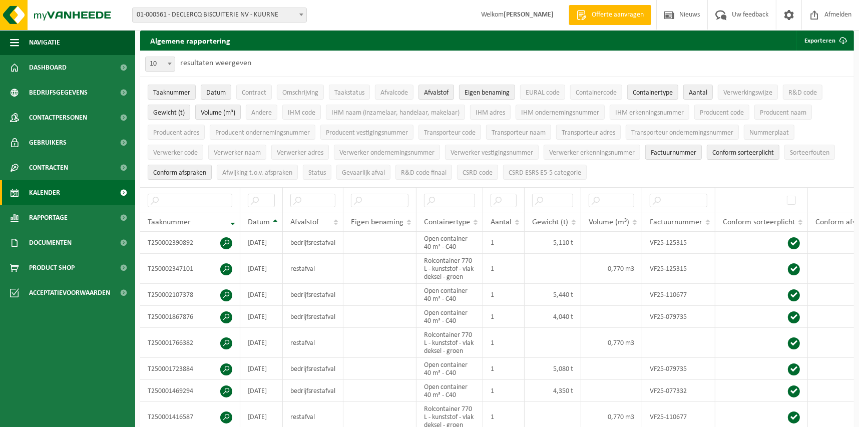
click at [60, 193] on span "Kalender" at bounding box center [44, 192] width 31 height 25
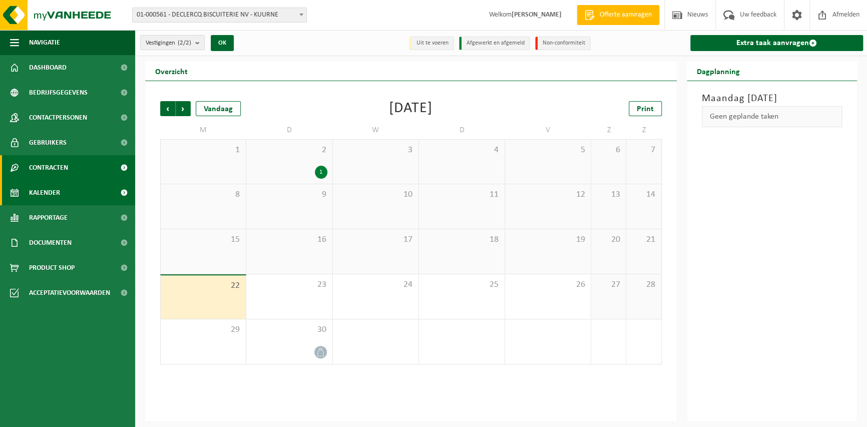
click at [63, 174] on span "Contracten" at bounding box center [48, 167] width 39 height 25
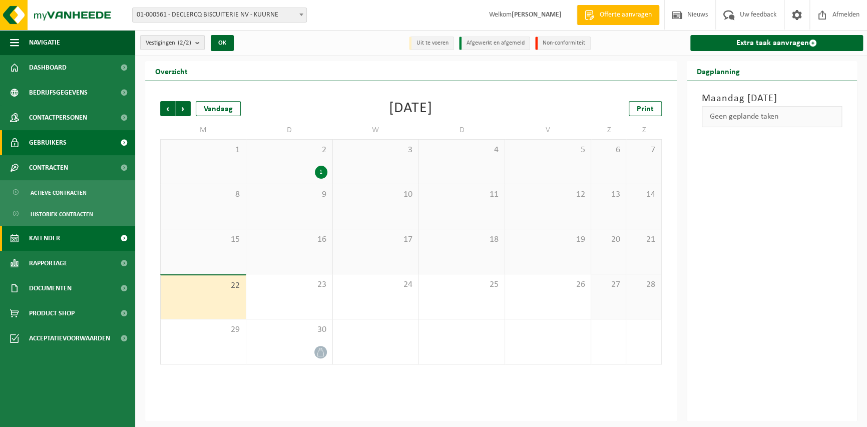
click at [65, 147] on span "Gebruikers" at bounding box center [48, 142] width 38 height 25
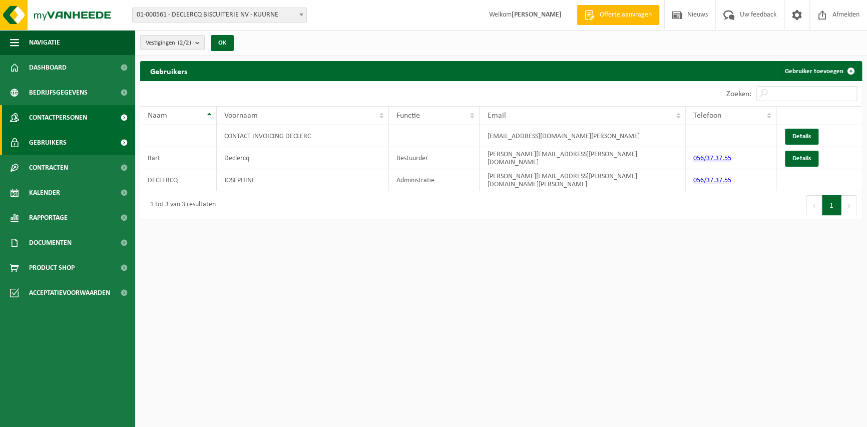
click at [66, 121] on span "Contactpersonen" at bounding box center [58, 117] width 58 height 25
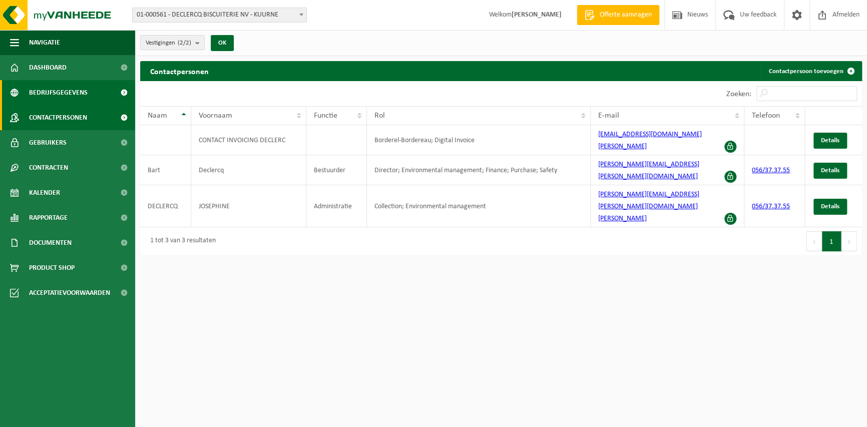
click at [59, 99] on span "Bedrijfsgegevens" at bounding box center [58, 92] width 59 height 25
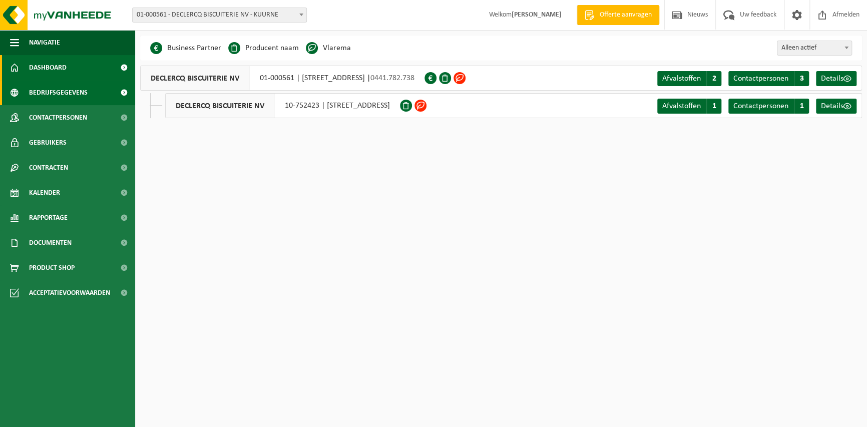
click at [62, 75] on span "Dashboard" at bounding box center [48, 67] width 38 height 25
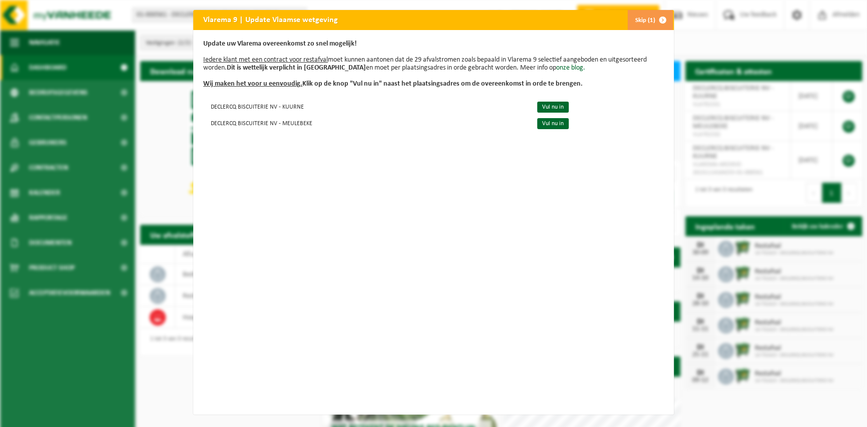
click at [637, 18] on button "Skip (1)" at bounding box center [650, 20] width 46 height 20
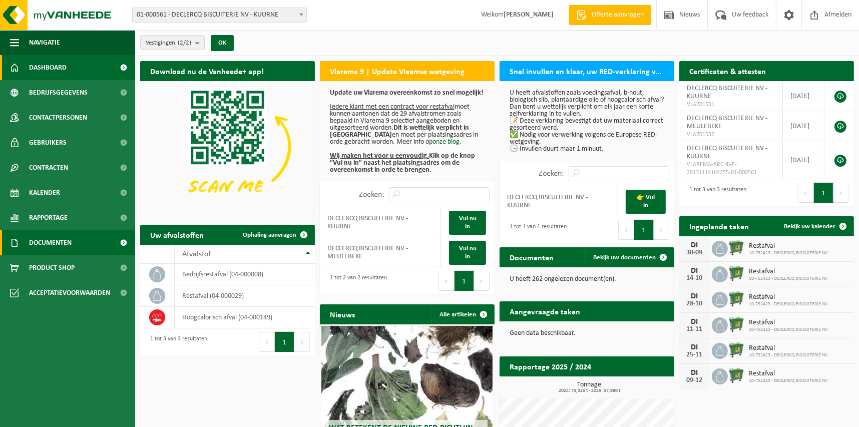
click at [69, 243] on span "Documenten" at bounding box center [50, 242] width 43 height 25
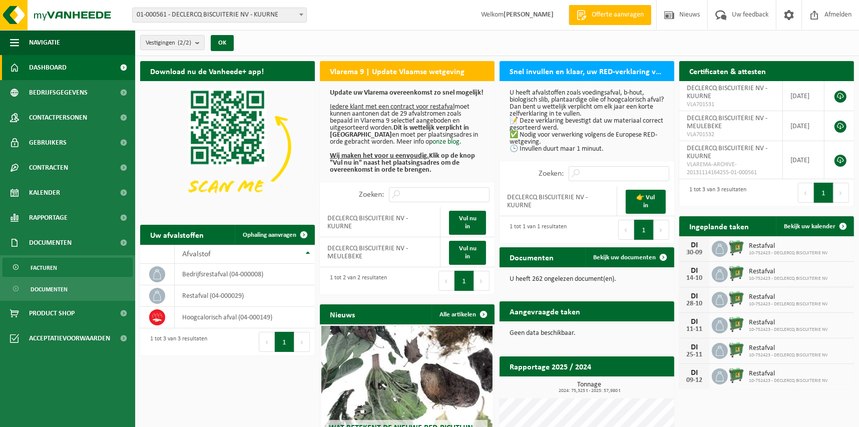
click at [54, 268] on span "Facturen" at bounding box center [44, 267] width 27 height 19
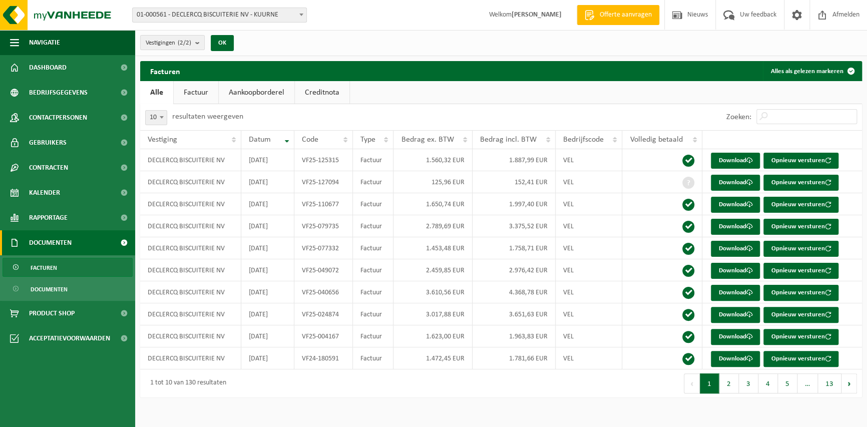
click at [242, 91] on link "Aankoopborderel" at bounding box center [257, 92] width 76 height 23
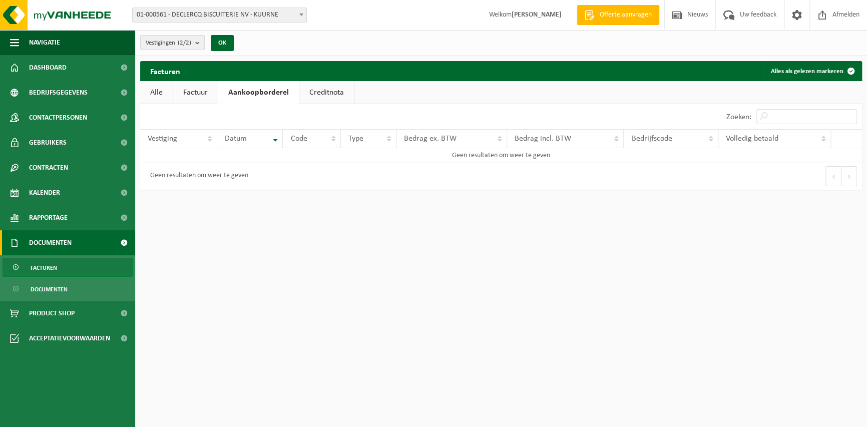
click at [209, 89] on link "Factuur" at bounding box center [195, 92] width 45 height 23
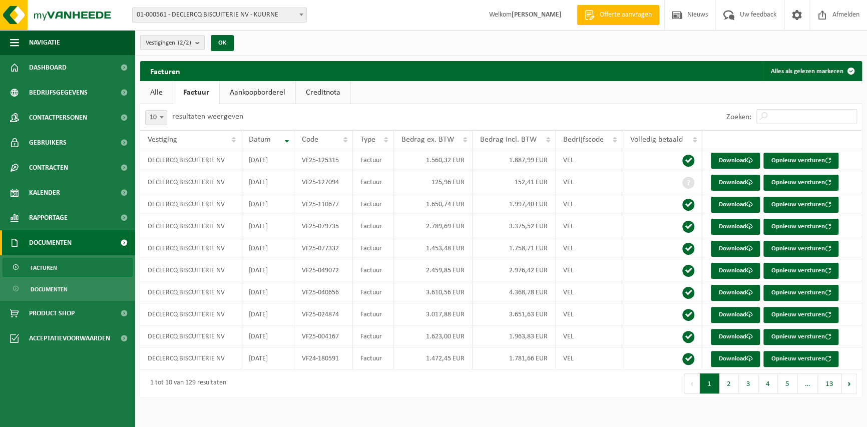
click at [328, 89] on link "Creditnota" at bounding box center [323, 92] width 55 height 23
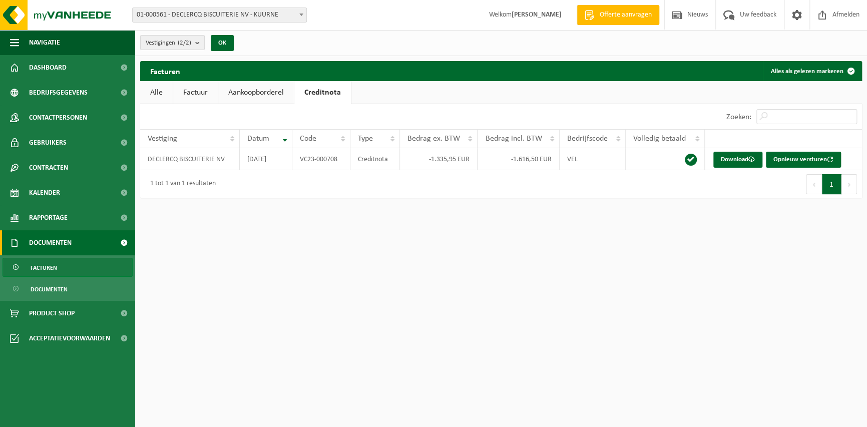
click at [157, 91] on link "Alle" at bounding box center [156, 92] width 33 height 23
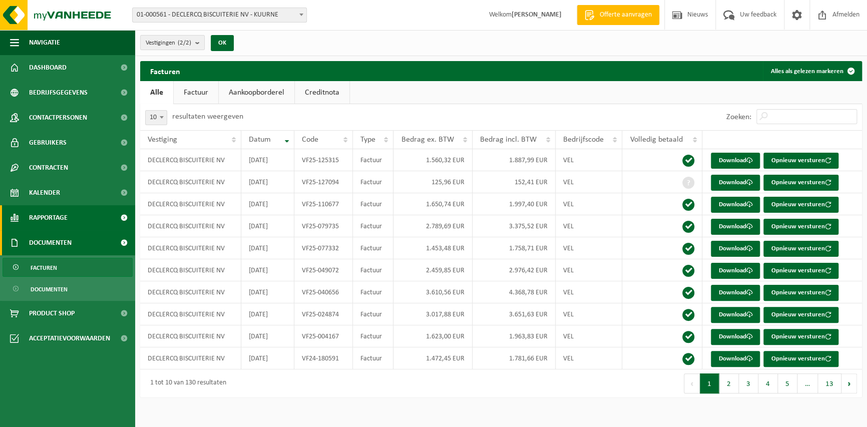
click at [76, 208] on link "Rapportage" at bounding box center [67, 217] width 135 height 25
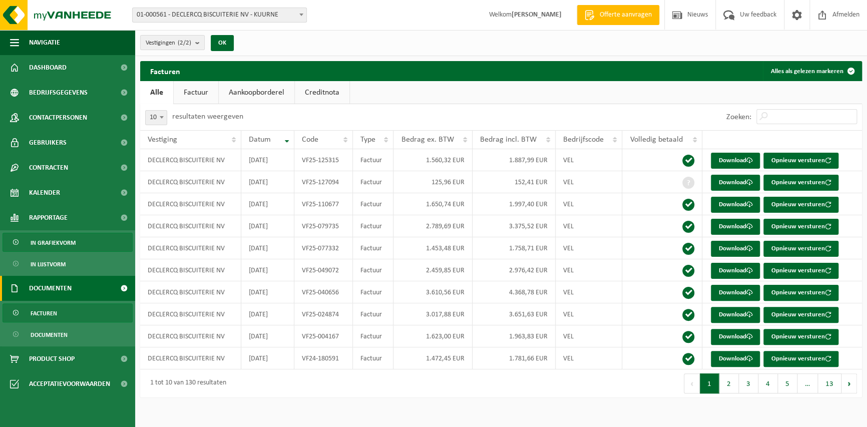
click at [62, 237] on span "In grafiekvorm" at bounding box center [53, 242] width 45 height 19
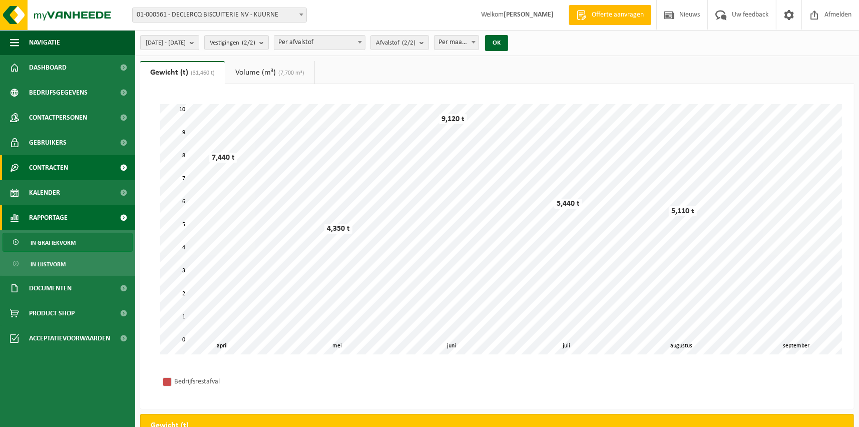
click at [43, 165] on span "Contracten" at bounding box center [48, 167] width 39 height 25
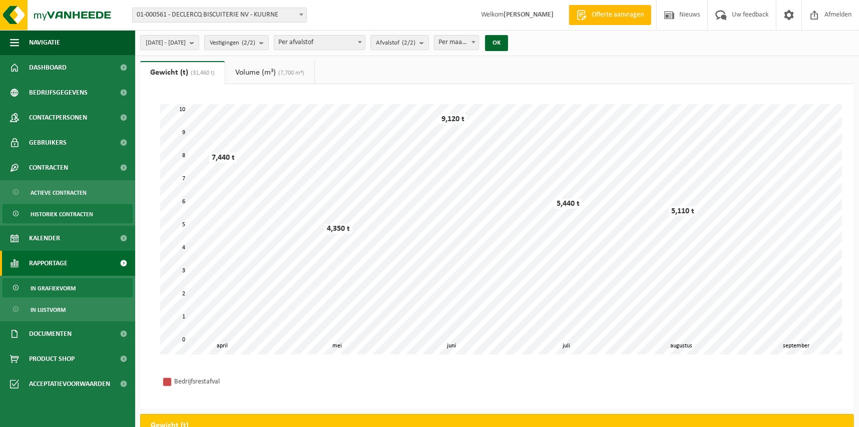
click at [53, 217] on span "Historiek contracten" at bounding box center [62, 214] width 63 height 19
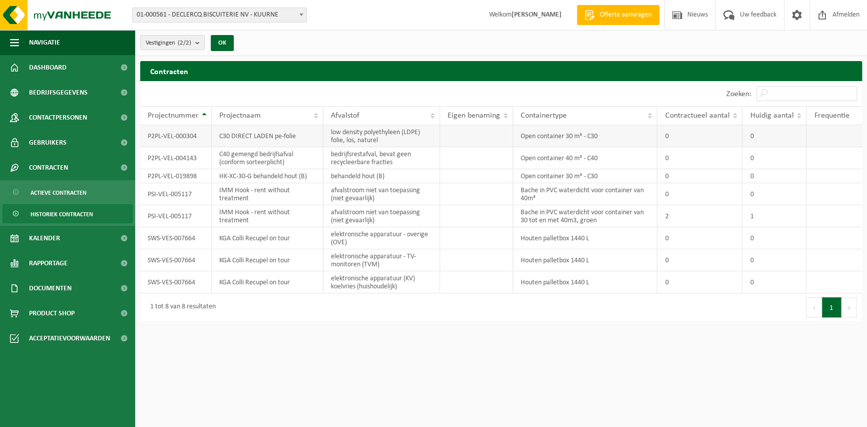
drag, startPoint x: 244, startPoint y: 136, endPoint x: 193, endPoint y: 136, distance: 51.5
click at [244, 136] on td "C30 DIRECT LADEN pe-folie" at bounding box center [268, 136] width 112 height 22
click at [160, 135] on td "P2PL-VEL-000304" at bounding box center [176, 136] width 72 height 22
drag, startPoint x: 152, startPoint y: 155, endPoint x: 224, endPoint y: 162, distance: 72.9
click at [224, 162] on tr "P2PL-VEL-004143 C40 gemengd bedrijfsafval (conform sorteerplicht) bedrijfsresta…" at bounding box center [501, 158] width 722 height 22
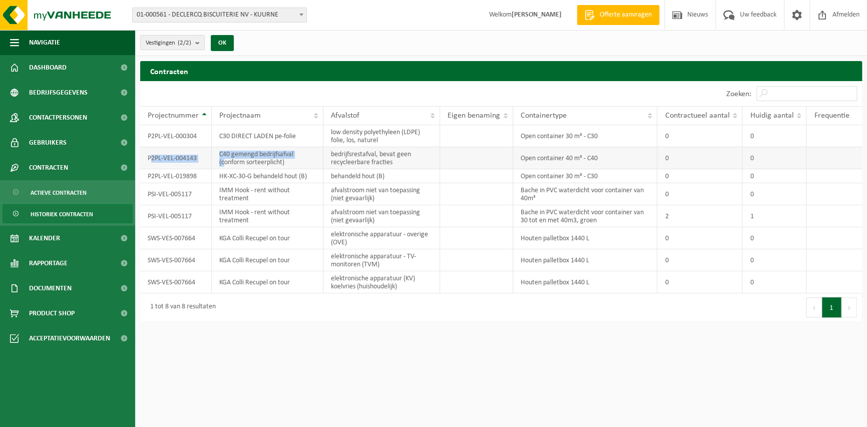
click at [224, 162] on td "C40 gemengd bedrijfsafval (conform sorteerplicht)" at bounding box center [268, 158] width 112 height 22
click at [286, 141] on td "C30 DIRECT LADEN pe-folie" at bounding box center [268, 136] width 112 height 22
click at [608, 138] on td "Open container 30 m³ - C30" at bounding box center [585, 136] width 145 height 22
click at [583, 137] on td "Open container 30 m³ - C30" at bounding box center [585, 136] width 145 height 22
click at [412, 137] on td "low density polyethyleen (LDPE) folie, los, naturel" at bounding box center [381, 136] width 116 height 22
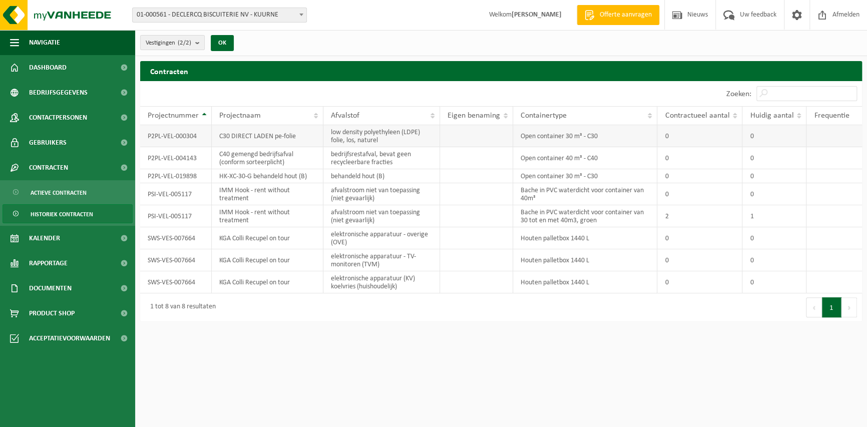
click at [280, 132] on td "C30 DIRECT LADEN pe-folie" at bounding box center [268, 136] width 112 height 22
click at [189, 141] on td "P2PL-VEL-000304" at bounding box center [176, 136] width 72 height 22
click at [76, 184] on span "Actieve contracten" at bounding box center [59, 192] width 56 height 19
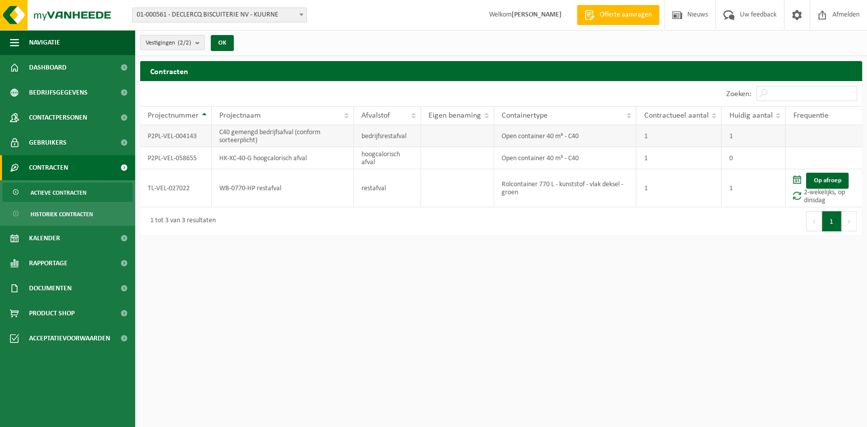
click at [179, 131] on td "P2PL-VEL-004143" at bounding box center [176, 136] width 72 height 22
click at [240, 136] on td "C40 gemengd bedrijfsafval (conform sorteerplicht)" at bounding box center [283, 136] width 142 height 22
click at [175, 117] on span "Projectnummer" at bounding box center [173, 116] width 51 height 8
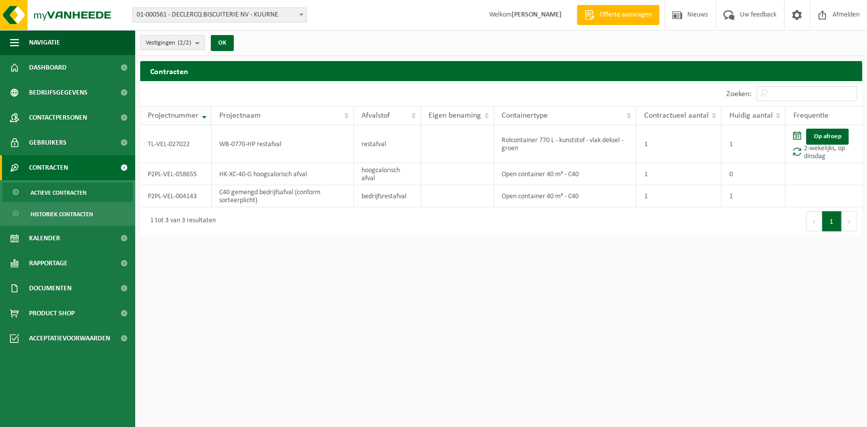
click at [175, 117] on span "Projectnummer" at bounding box center [173, 116] width 51 height 8
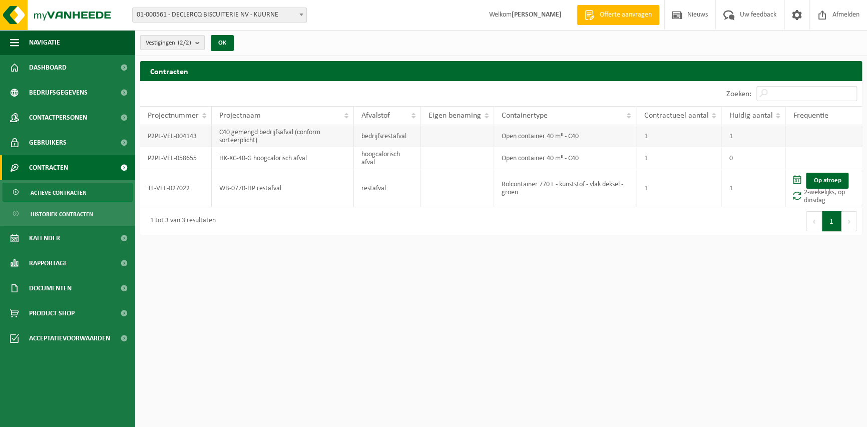
click at [650, 134] on td "1" at bounding box center [678, 136] width 85 height 22
click at [557, 131] on td "Open container 40 m³ - C40" at bounding box center [565, 136] width 142 height 22
drag, startPoint x: 451, startPoint y: 135, endPoint x: 429, endPoint y: 136, distance: 22.0
click at [451, 136] on td at bounding box center [457, 136] width 73 height 22
click at [387, 136] on td "bedrijfsrestafval" at bounding box center [388, 136] width 68 height 22
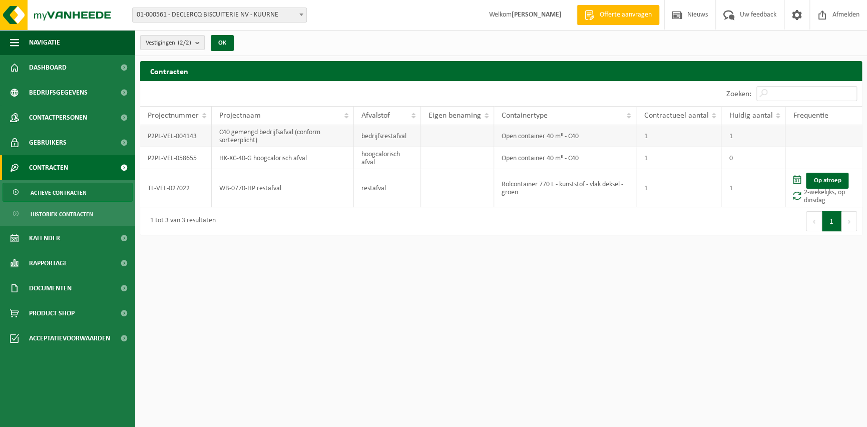
click at [305, 134] on td "C40 gemengd bedrijfsafval (conform sorteerplicht)" at bounding box center [283, 136] width 142 height 22
click at [85, 334] on span "Acceptatievoorwaarden" at bounding box center [69, 338] width 81 height 25
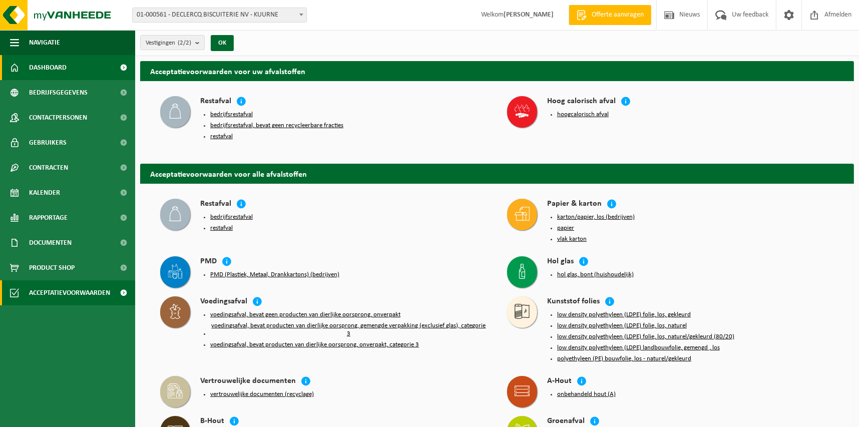
click at [55, 61] on span "Dashboard" at bounding box center [48, 67] width 38 height 25
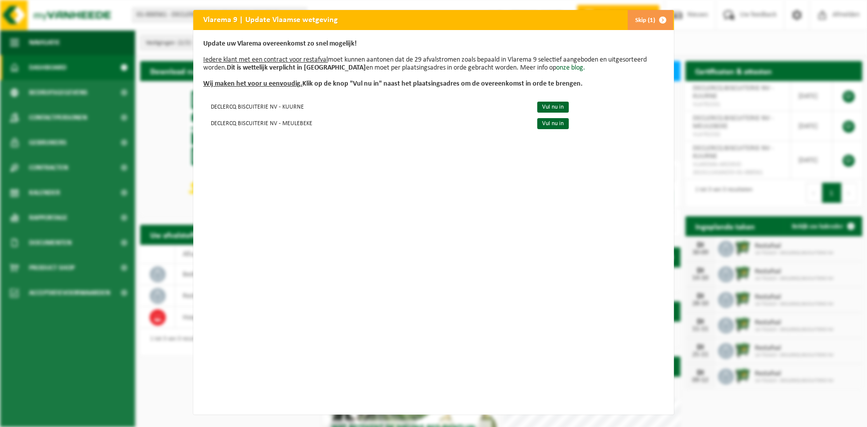
click at [644, 18] on button "Skip (1)" at bounding box center [650, 20] width 46 height 20
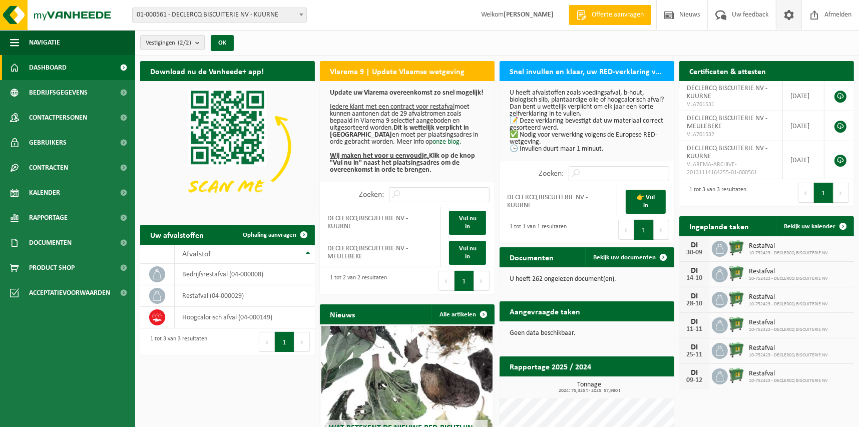
click at [787, 20] on span at bounding box center [788, 15] width 15 height 30
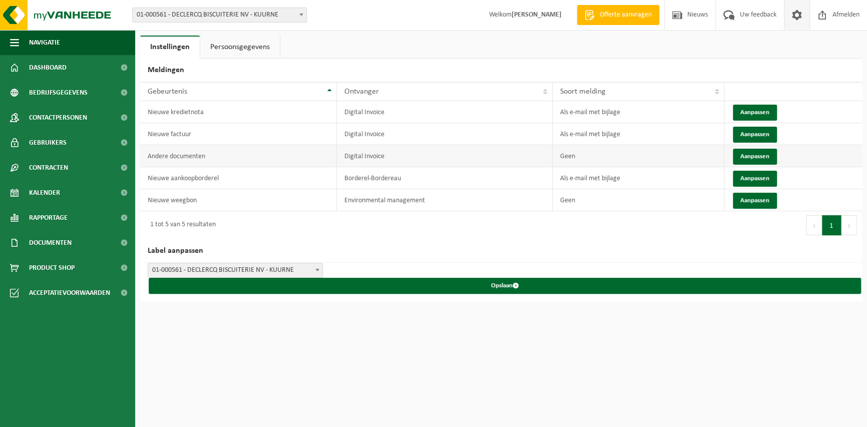
click at [222, 160] on td "Andere documenten" at bounding box center [238, 156] width 197 height 22
click at [255, 49] on link "Persoonsgegevens" at bounding box center [240, 47] width 80 height 23
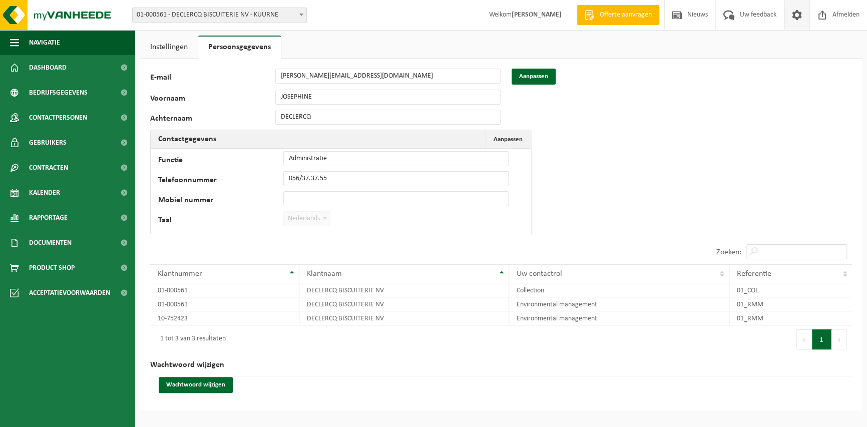
click at [169, 47] on link "Instellingen" at bounding box center [169, 47] width 58 height 23
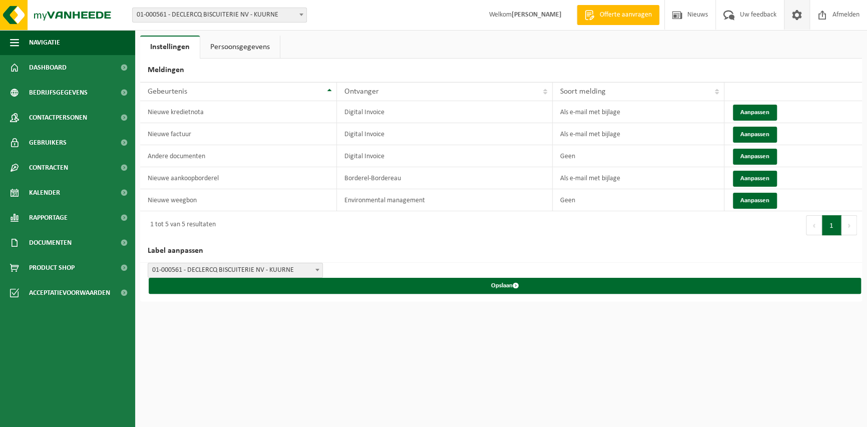
click at [163, 368] on html "Vestiging: 01-000561 - DECLERCQ BISCUITERIE NV - KUURNE 10-752423 - DECLERCQ BI…" at bounding box center [433, 213] width 867 height 427
click at [46, 178] on span "Contracten" at bounding box center [48, 167] width 39 height 25
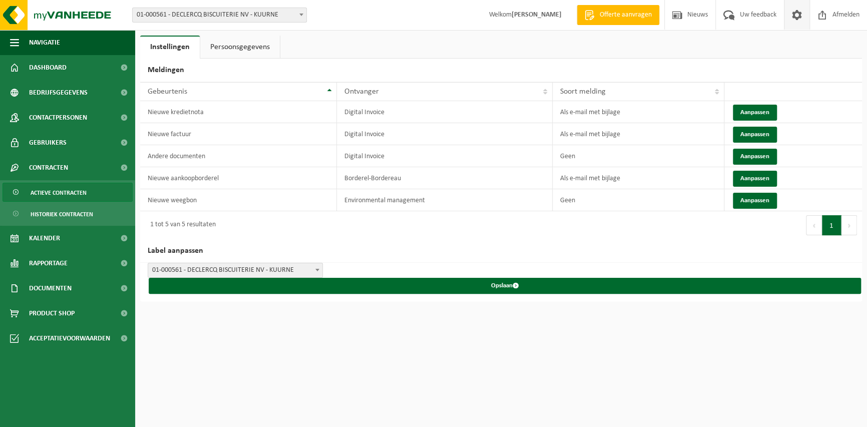
click at [56, 195] on span "Actieve contracten" at bounding box center [59, 192] width 56 height 19
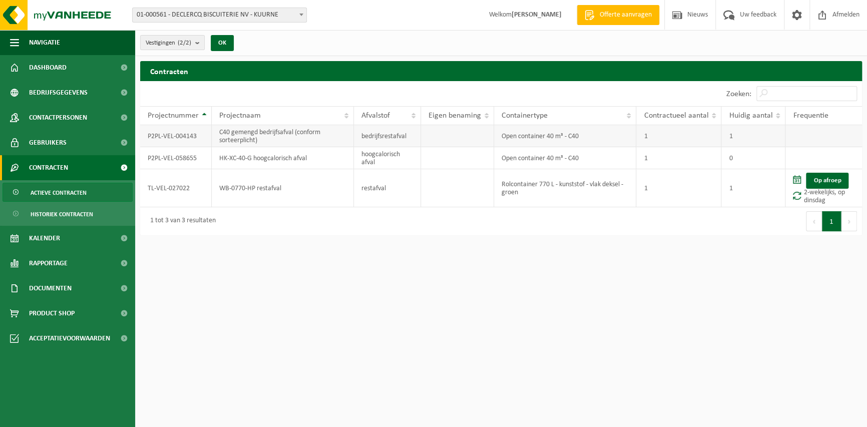
click at [181, 138] on td "P2PL-VEL-004143" at bounding box center [176, 136] width 72 height 22
click at [277, 137] on td "C40 gemengd bedrijfsafval (conform sorteerplicht)" at bounding box center [283, 136] width 142 height 22
click at [389, 137] on td "bedrijfsrestafval" at bounding box center [388, 136] width 68 height 22
click at [519, 138] on td "Open container 40 m³ - C40" at bounding box center [565, 136] width 142 height 22
click at [320, 297] on html "Vestiging: 01-000561 - DECLERCQ BISCUITERIE NV - KUURNE 10-752423 - DECLERCQ BI…" at bounding box center [433, 213] width 867 height 427
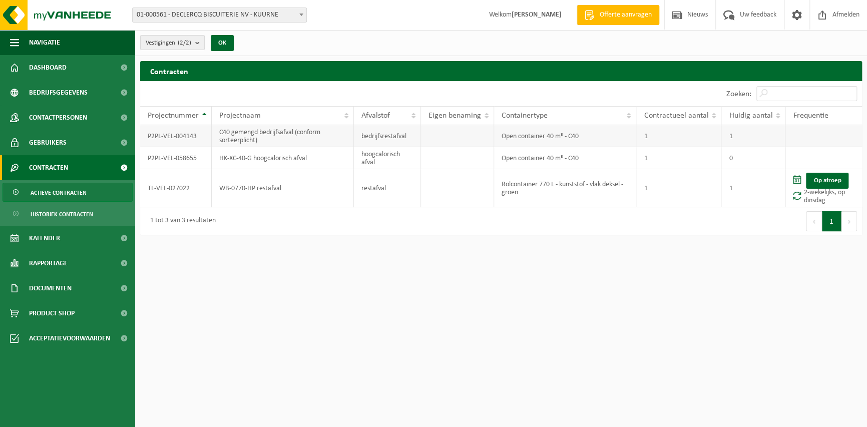
click at [250, 134] on td "C40 gemengd bedrijfsafval (conform sorteerplicht)" at bounding box center [283, 136] width 142 height 22
click at [802, 22] on span at bounding box center [796, 15] width 15 height 30
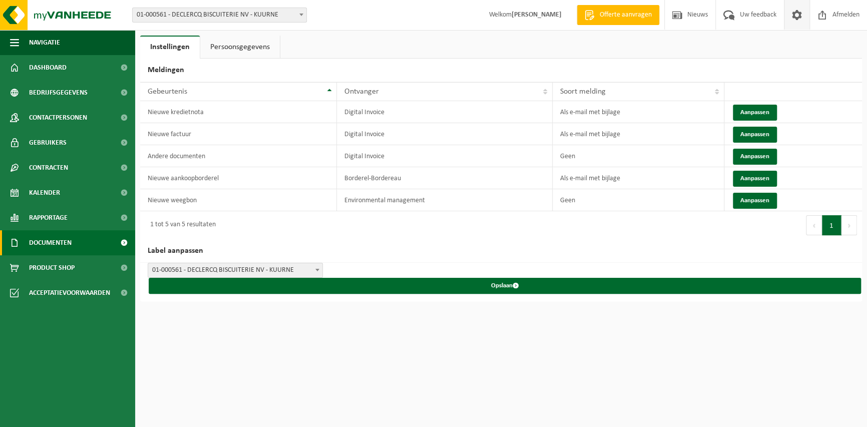
click at [63, 243] on span "Documenten" at bounding box center [50, 242] width 43 height 25
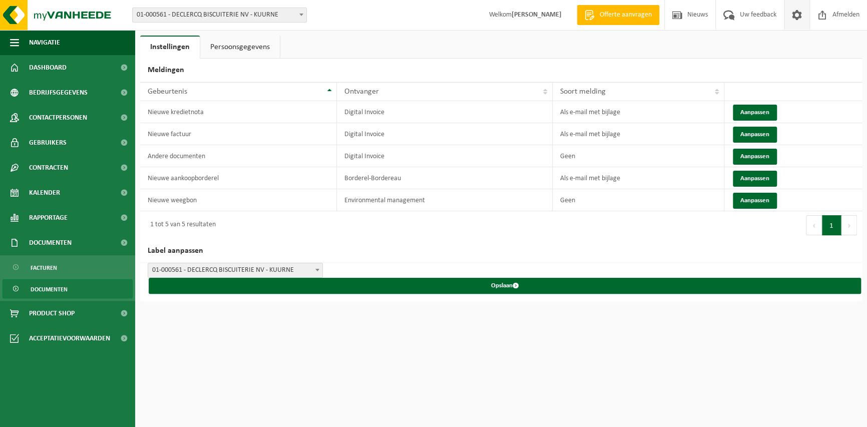
click at [67, 278] on ul "Facturen Documenten" at bounding box center [67, 278] width 135 height 46
click at [66, 286] on span "Documenten" at bounding box center [49, 289] width 37 height 19
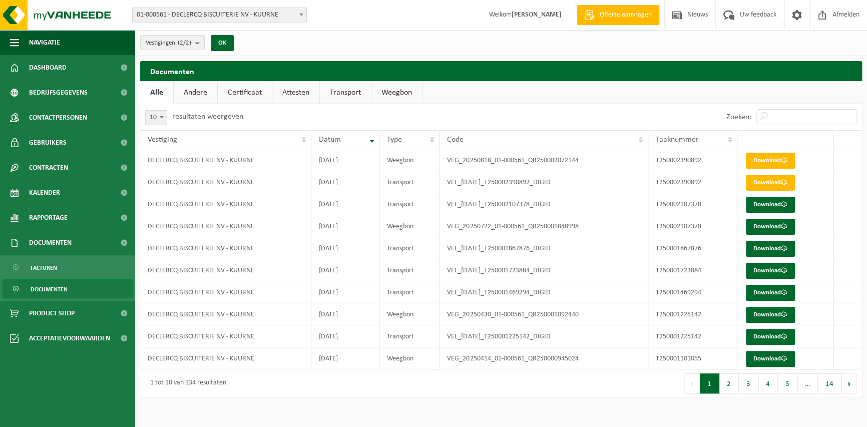
click at [192, 97] on link "Andere" at bounding box center [196, 92] width 44 height 23
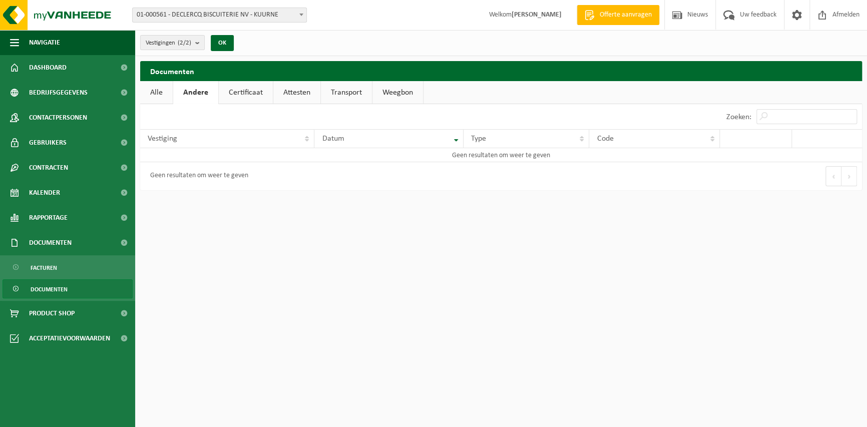
click at [219, 91] on link "Certificaat" at bounding box center [246, 92] width 54 height 23
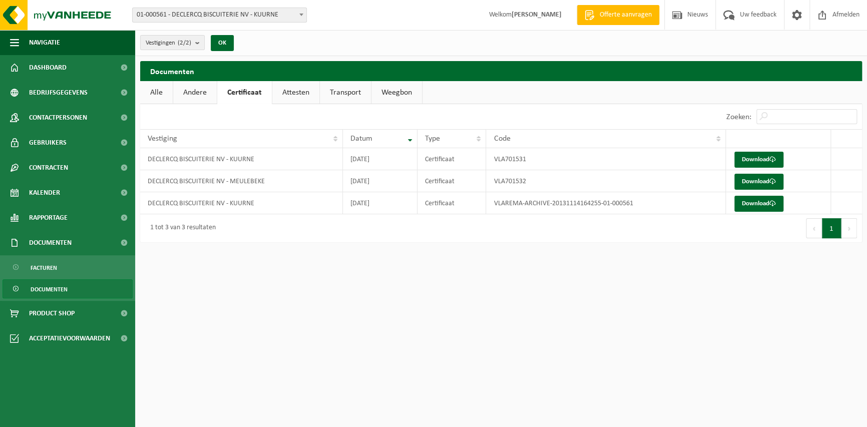
click at [290, 91] on link "Attesten" at bounding box center [295, 92] width 47 height 23
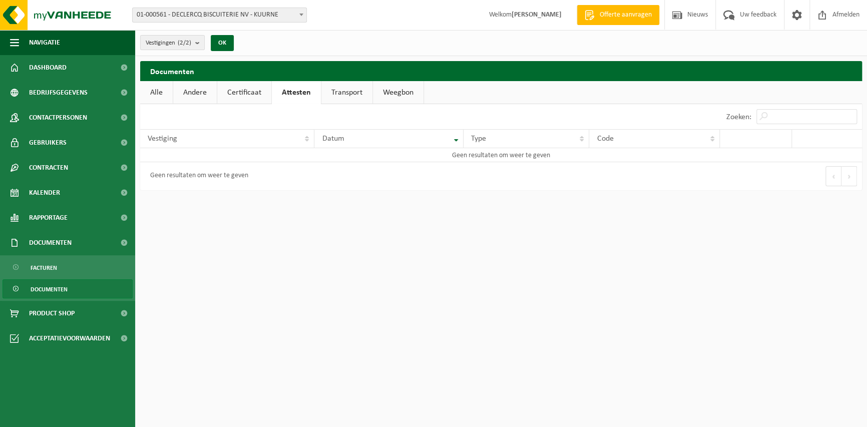
click at [360, 81] on link "Transport" at bounding box center [346, 92] width 51 height 23
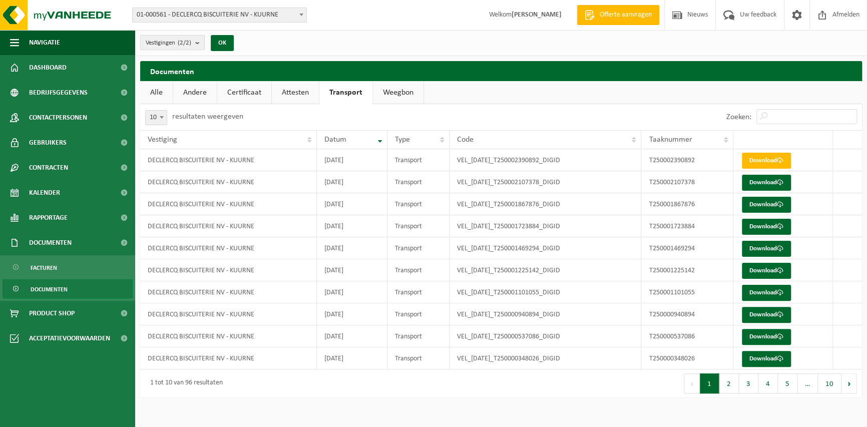
click at [382, 89] on link "Weegbon" at bounding box center [398, 92] width 51 height 23
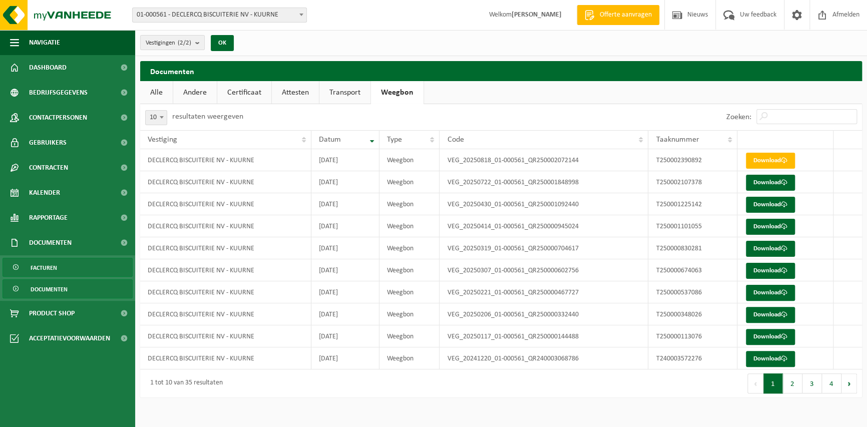
click at [39, 260] on span "Facturen" at bounding box center [44, 267] width 27 height 19
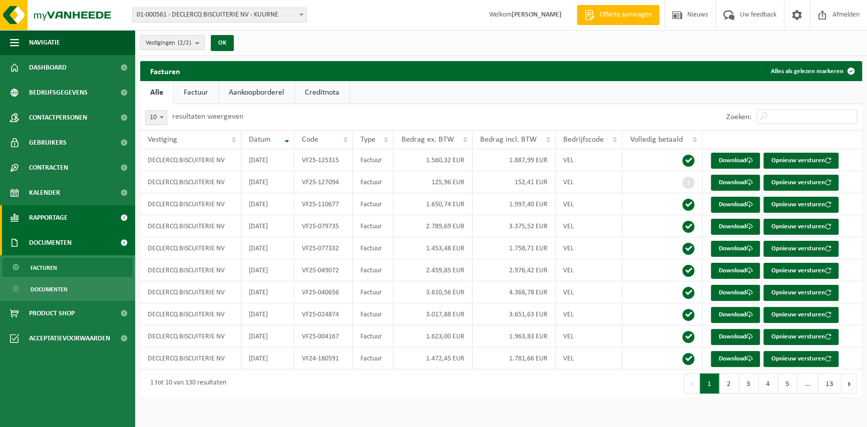
click at [57, 212] on span "Rapportage" at bounding box center [48, 217] width 39 height 25
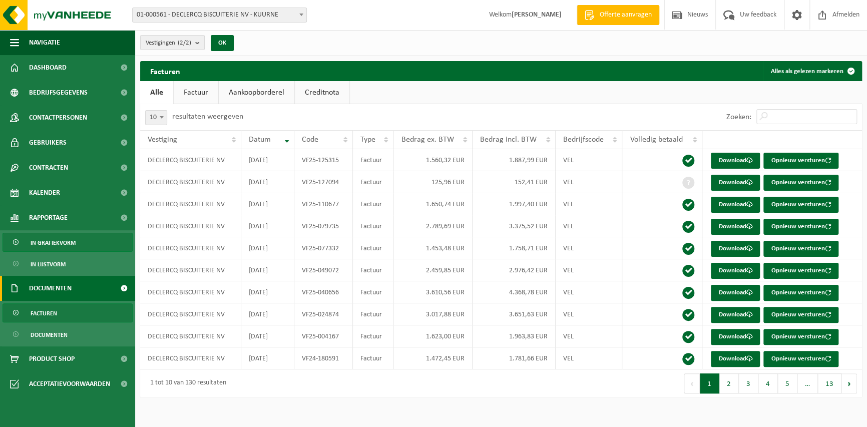
click at [59, 239] on span "In grafiekvorm" at bounding box center [53, 242] width 45 height 19
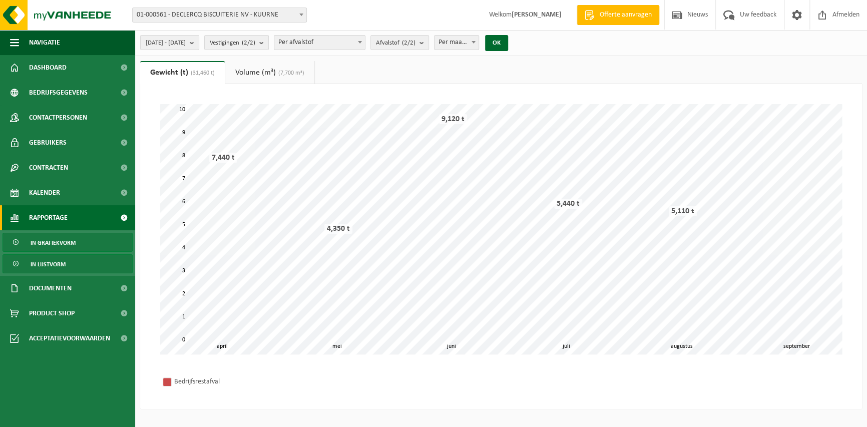
click at [59, 256] on span "In lijstvorm" at bounding box center [48, 264] width 35 height 19
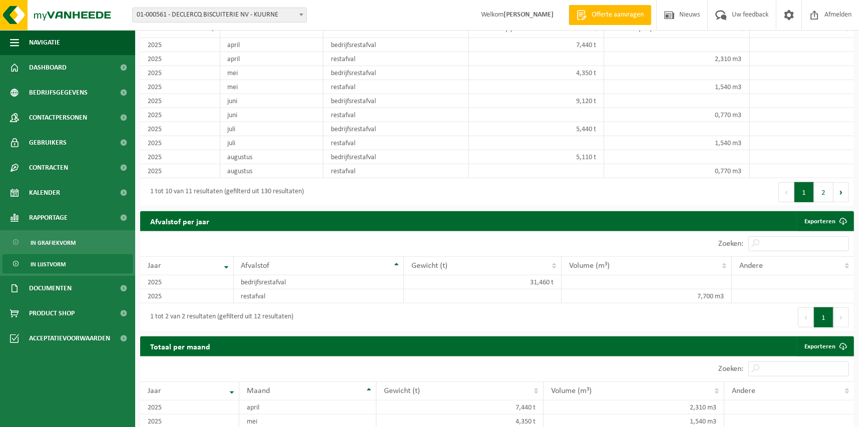
scroll to position [701, 0]
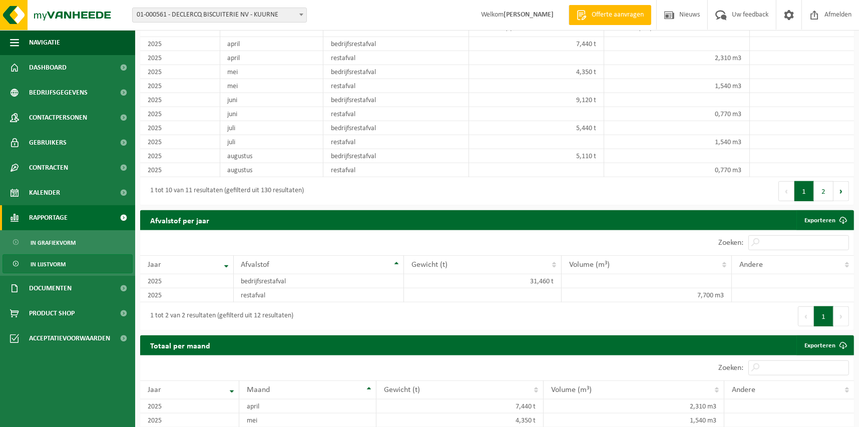
click at [63, 217] on span "Rapportage" at bounding box center [48, 217] width 39 height 25
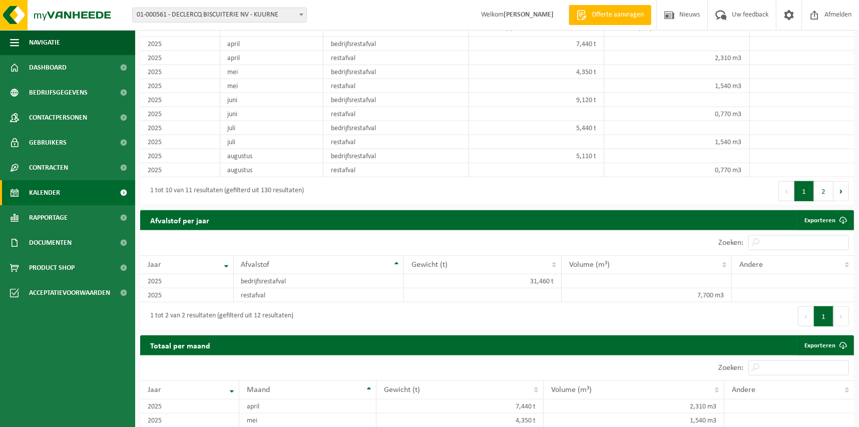
click at [57, 198] on span "Kalender" at bounding box center [44, 192] width 31 height 25
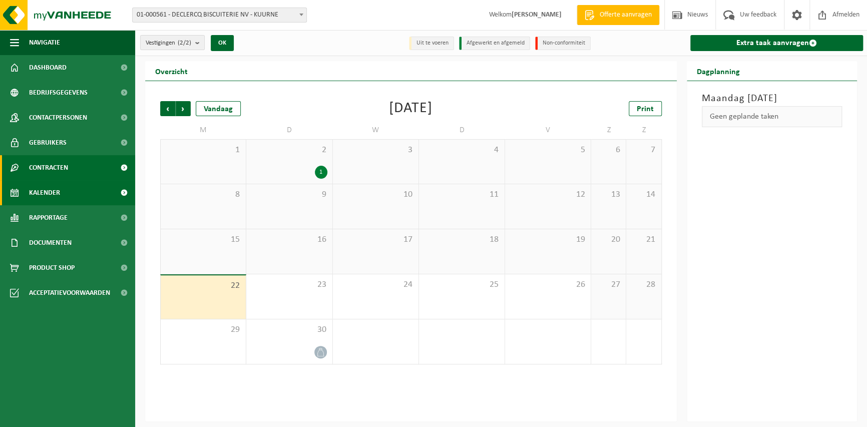
click at [63, 160] on span "Contracten" at bounding box center [48, 167] width 39 height 25
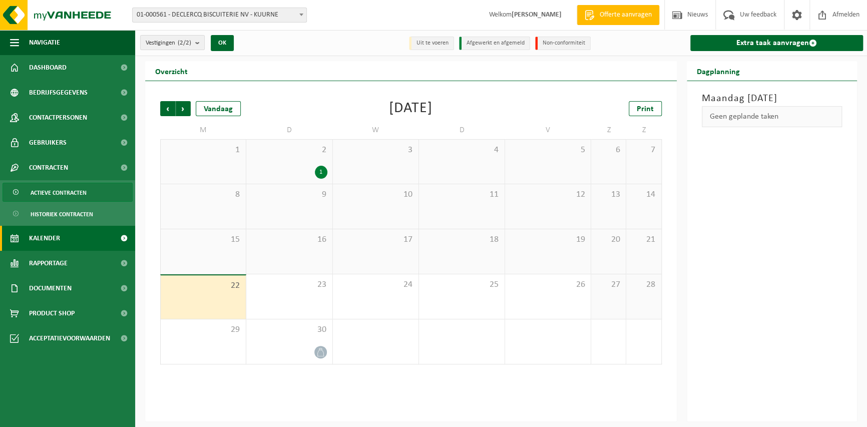
click at [74, 191] on span "Actieve contracten" at bounding box center [59, 192] width 56 height 19
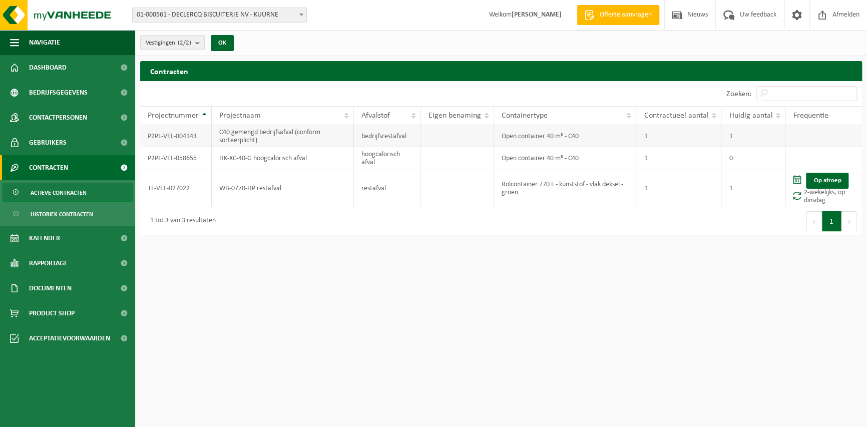
click at [195, 131] on td "P2PL-VEL-004143" at bounding box center [176, 136] width 72 height 22
click at [55, 146] on span "Gebruikers" at bounding box center [48, 142] width 38 height 25
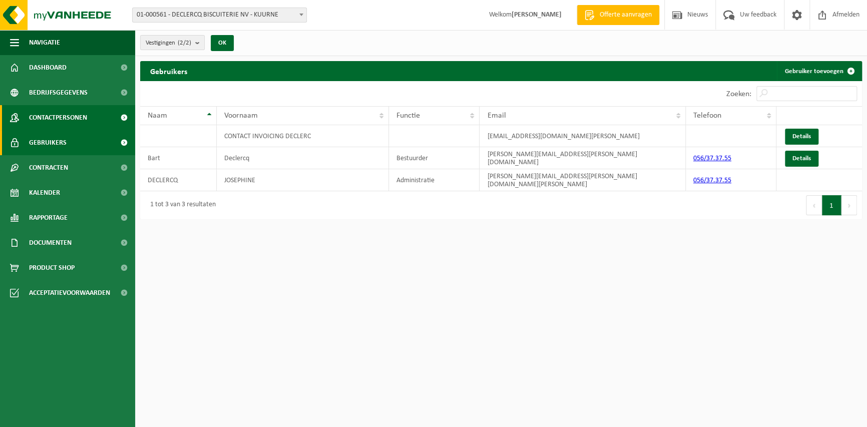
click at [56, 112] on span "Contactpersonen" at bounding box center [58, 117] width 58 height 25
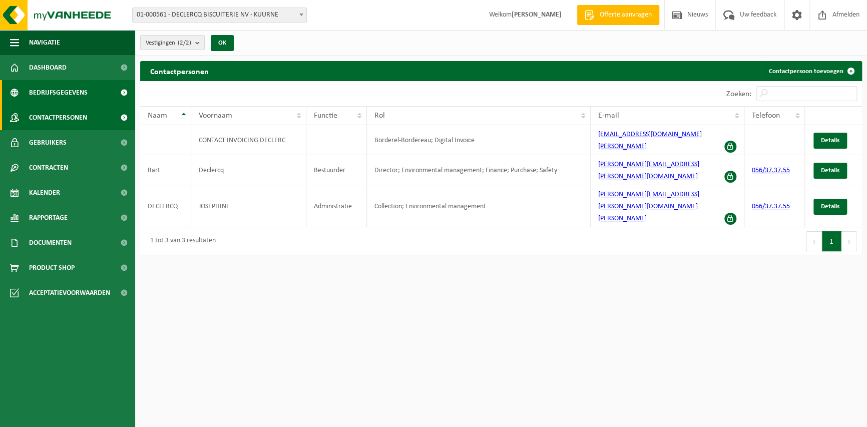
click at [52, 93] on span "Bedrijfsgegevens" at bounding box center [58, 92] width 59 height 25
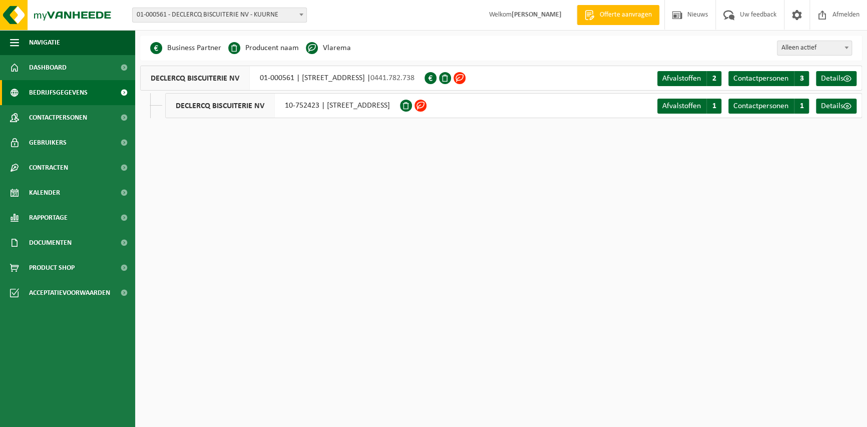
click at [50, 81] on span "Bedrijfsgegevens" at bounding box center [58, 92] width 59 height 25
click at [53, 163] on span "Contracten" at bounding box center [48, 167] width 39 height 25
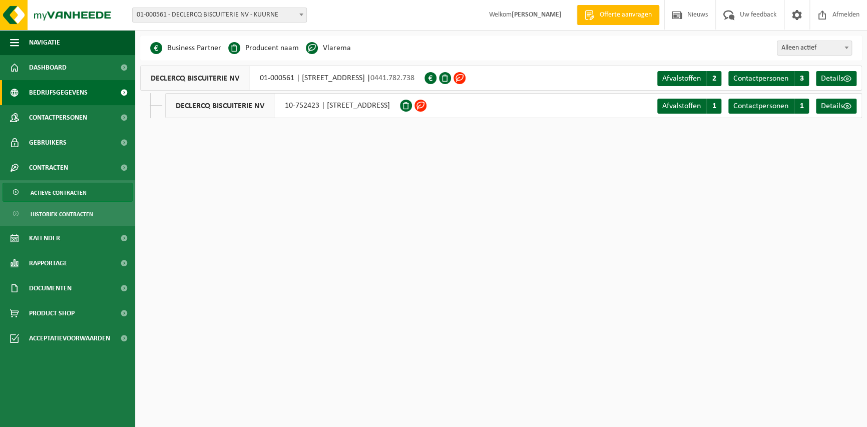
click at [48, 185] on span "Actieve contracten" at bounding box center [59, 192] width 56 height 19
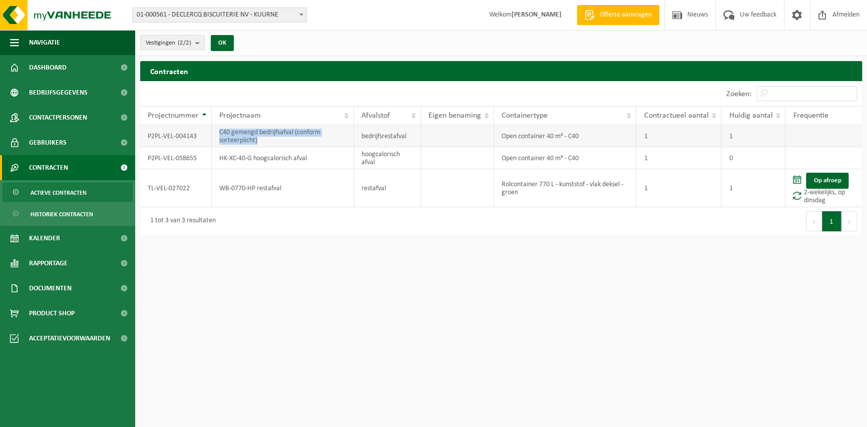
drag, startPoint x: 264, startPoint y: 141, endPoint x: 209, endPoint y: 131, distance: 55.5
click at [209, 131] on tr "P2PL-VEL-004143 C40 gemengd bedrijfsafval (conform sorteerplicht) bedrijfsresta…" at bounding box center [501, 136] width 722 height 22
drag, startPoint x: 209, startPoint y: 131, endPoint x: 224, endPoint y: 132, distance: 14.5
click at [224, 132] on td "C40 gemengd bedrijfsafval (conform sorteerplicht)" at bounding box center [283, 136] width 142 height 22
click at [447, 136] on td at bounding box center [457, 136] width 73 height 22
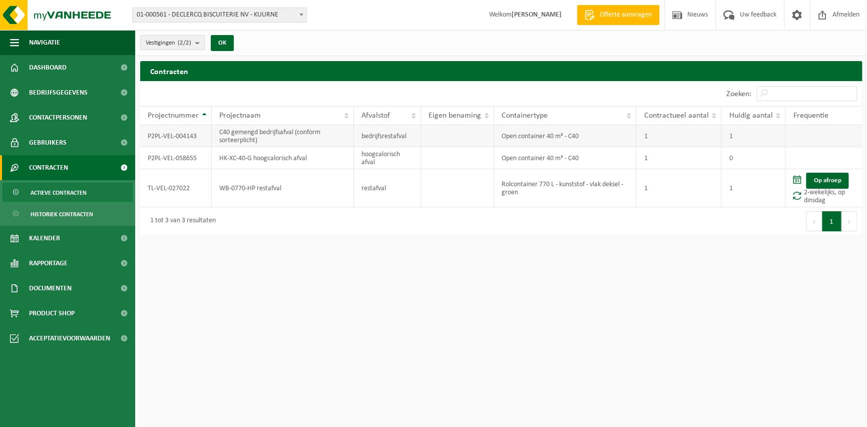
click at [652, 138] on td "1" at bounding box center [678, 136] width 85 height 22
click at [733, 157] on td "0" at bounding box center [753, 158] width 64 height 22
click at [44, 70] on span "Dashboard" at bounding box center [48, 67] width 38 height 25
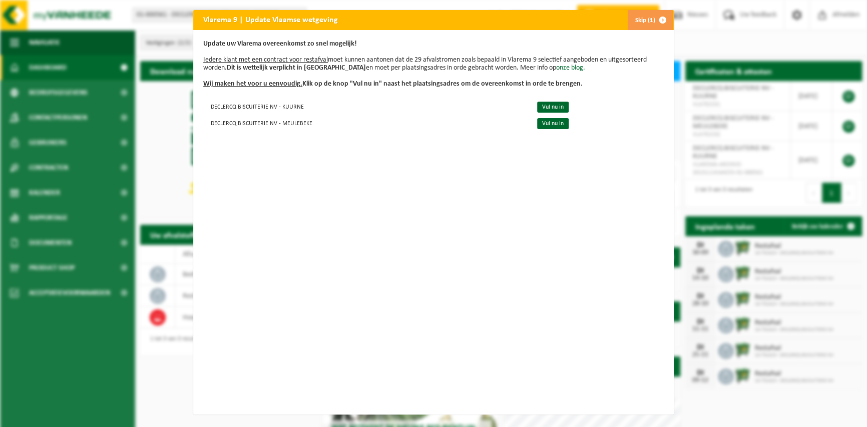
click at [638, 22] on button "Skip (1)" at bounding box center [650, 20] width 46 height 20
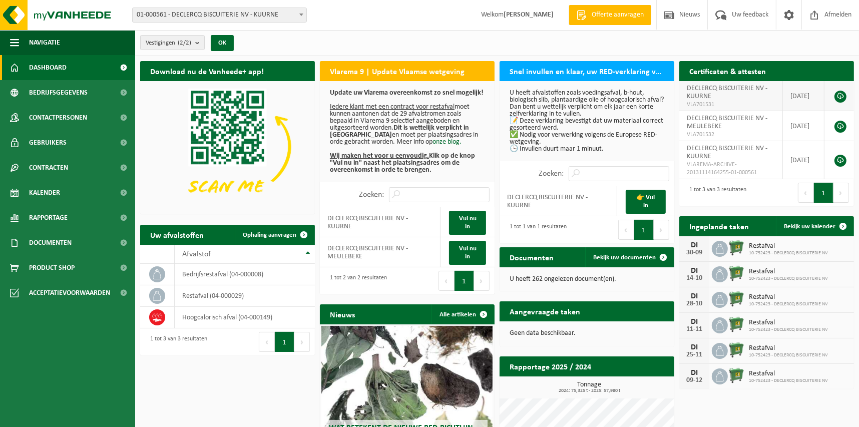
click at [705, 95] on span "DECLERCQ BISCUITERIE NV - KUURNE" at bounding box center [727, 93] width 81 height 16
click at [842, 166] on link at bounding box center [840, 161] width 12 height 12
click at [60, 164] on span "Contracten" at bounding box center [48, 167] width 39 height 25
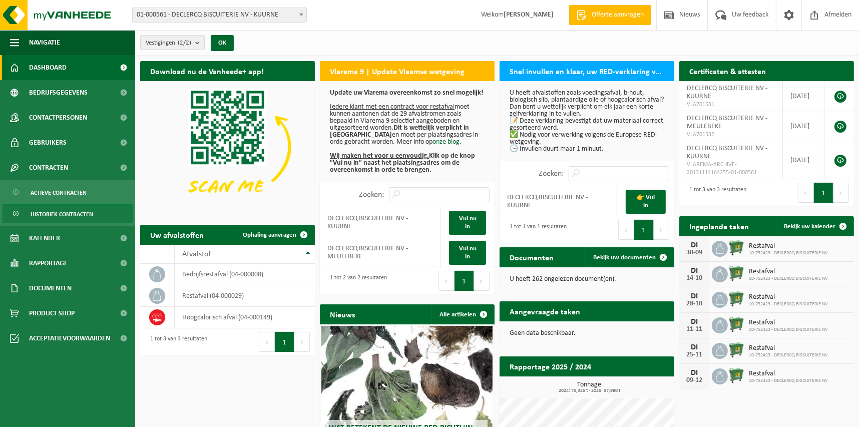
click at [45, 211] on span "Historiek contracten" at bounding box center [62, 214] width 63 height 19
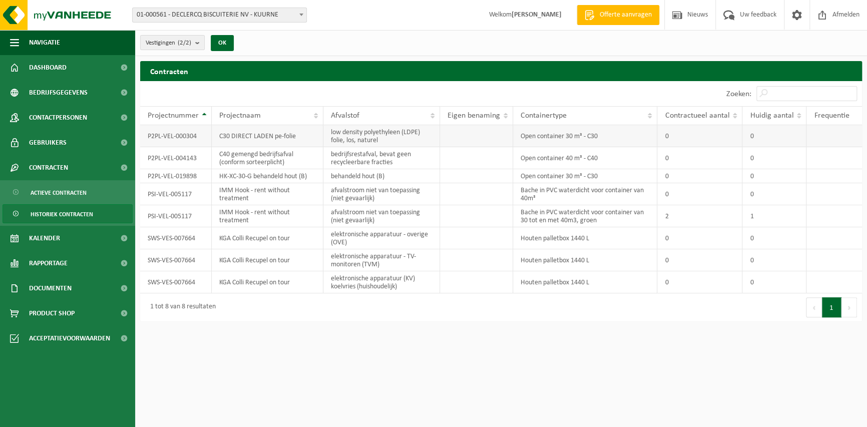
click at [243, 139] on td "C30 DIRECT LADEN pe-folie" at bounding box center [268, 136] width 112 height 22
click at [251, 217] on td "IMM Hook - rent without treatment" at bounding box center [268, 216] width 112 height 22
drag, startPoint x: 251, startPoint y: 217, endPoint x: 240, endPoint y: 217, distance: 11.5
click at [240, 217] on td "IMM Hook - rent without treatment" at bounding box center [268, 216] width 112 height 22
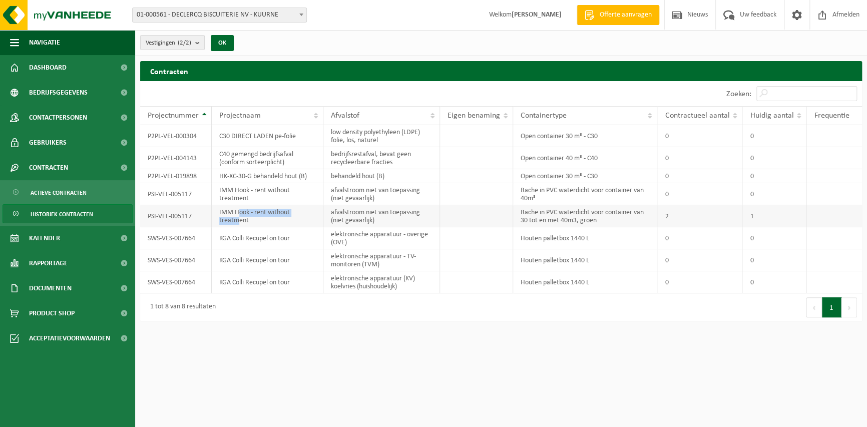
click at [240, 217] on td "IMM Hook - rent without treatment" at bounding box center [268, 216] width 112 height 22
click at [217, 300] on div "1 tot 8 van 8 resultaten" at bounding box center [320, 307] width 361 height 28
click at [54, 195] on span "Actieve contracten" at bounding box center [59, 192] width 56 height 19
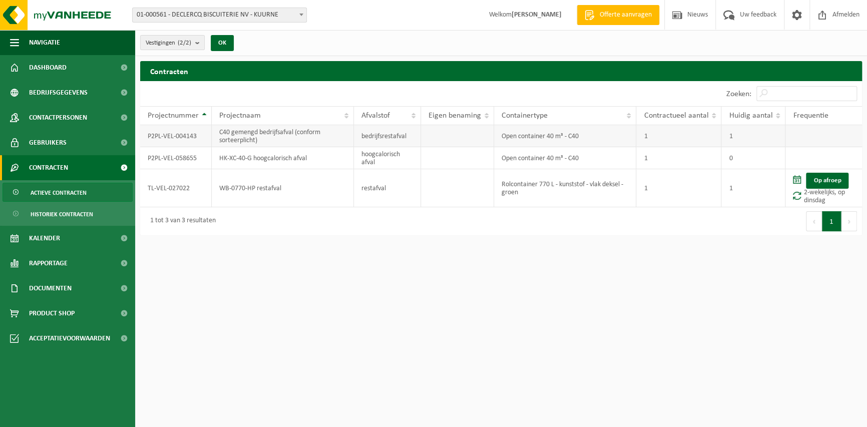
click at [218, 143] on td "C40 gemengd bedrijfsafval (conform sorteerplicht)" at bounding box center [283, 136] width 142 height 22
click at [191, 137] on td "P2PL-VEL-004143" at bounding box center [176, 136] width 72 height 22
click at [200, 137] on td "P2PL-VEL-004143" at bounding box center [176, 136] width 72 height 22
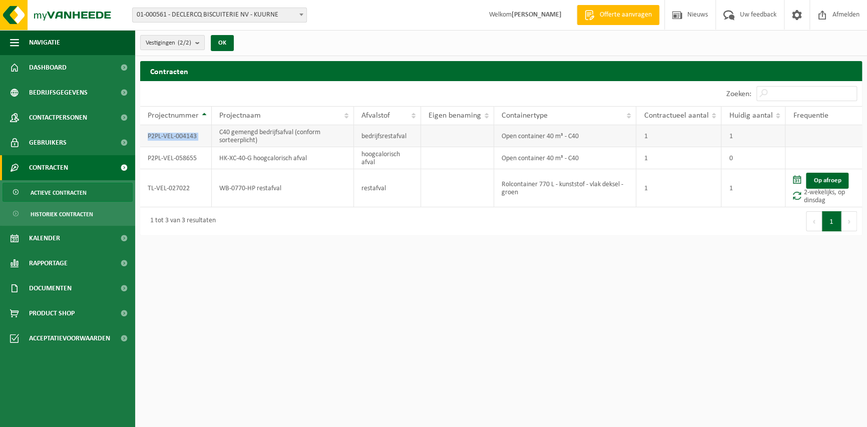
click at [200, 137] on td "P2PL-VEL-004143" at bounding box center [176, 136] width 72 height 22
click at [232, 263] on html "Vestiging: 01-000561 - DECLERCQ BISCUITERIE NV - KUURNE 10-752423 - DECLERCQ BI…" at bounding box center [433, 213] width 867 height 427
click at [254, 142] on td "C40 gemengd bedrijfsafval (conform sorteerplicht)" at bounding box center [283, 136] width 142 height 22
drag, startPoint x: 193, startPoint y: 128, endPoint x: 278, endPoint y: 142, distance: 86.6
click at [278, 142] on tr "P2PL-VEL-004143 C40 gemengd bedrijfsafval (conform sorteerplicht) bedrijfsresta…" at bounding box center [501, 136] width 722 height 22
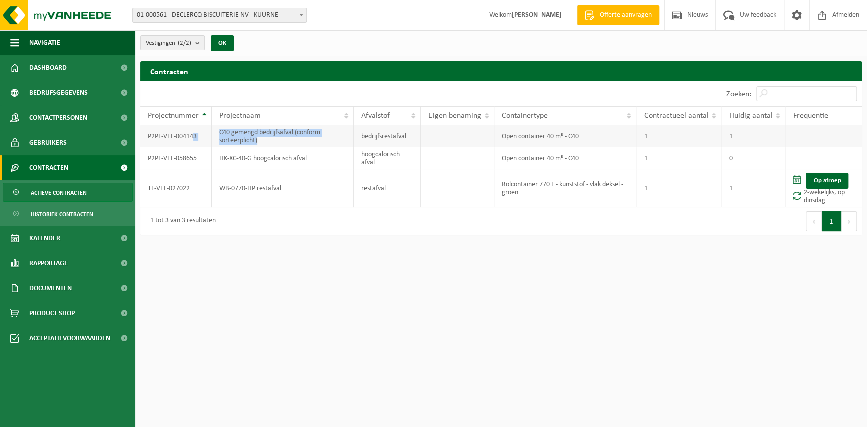
click at [278, 142] on td "C40 gemengd bedrijfsafval (conform sorteerplicht)" at bounding box center [283, 136] width 142 height 22
drag, startPoint x: 278, startPoint y: 142, endPoint x: 240, endPoint y: 138, distance: 38.2
click at [240, 138] on td "C40 gemengd bedrijfsafval (conform sorteerplicht)" at bounding box center [283, 136] width 142 height 22
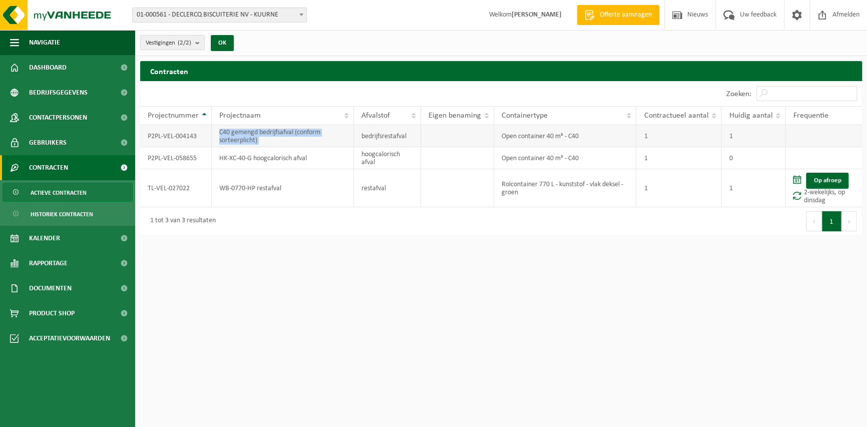
click at [240, 138] on td "C40 gemengd bedrijfsafval (conform sorteerplicht)" at bounding box center [283, 136] width 142 height 22
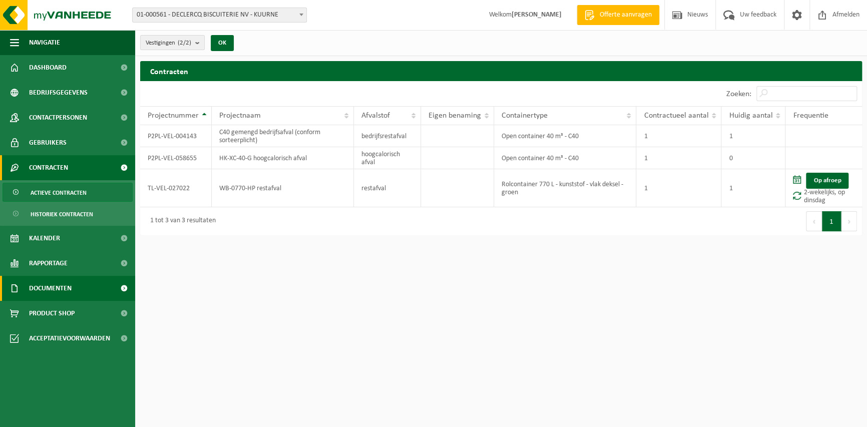
click at [67, 279] on span "Documenten" at bounding box center [50, 288] width 43 height 25
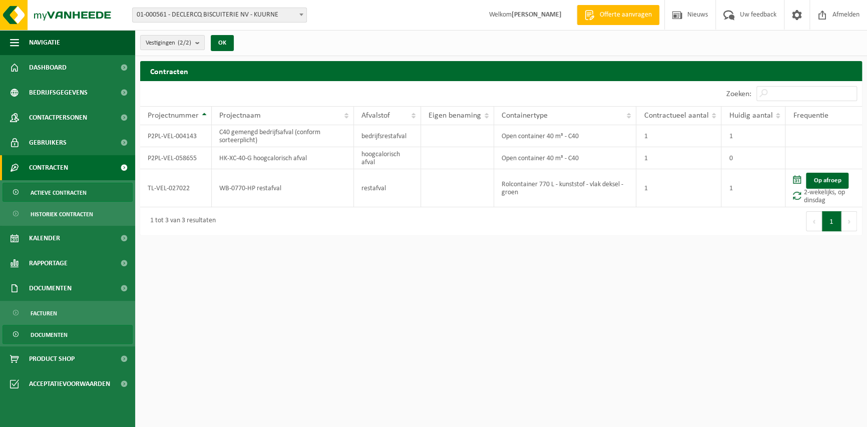
click at [44, 334] on span "Documenten" at bounding box center [49, 334] width 37 height 19
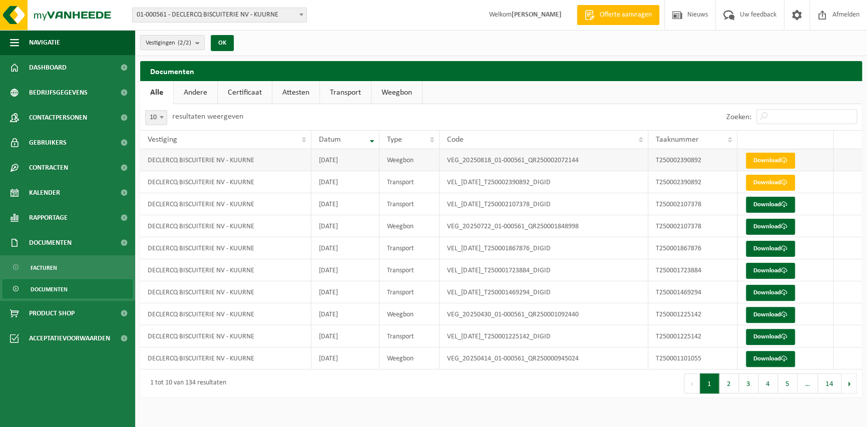
click at [280, 161] on td "DECLERCQ BISCUITERIE NV - KUURNE" at bounding box center [225, 160] width 171 height 22
click at [75, 175] on link "Contracten" at bounding box center [67, 167] width 135 height 25
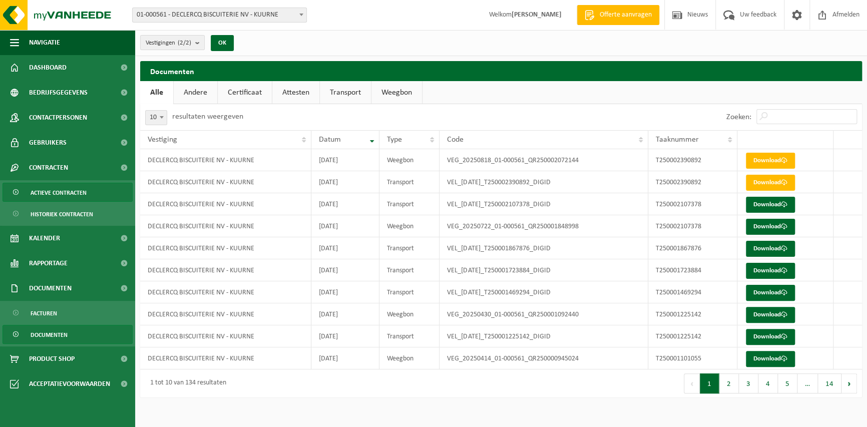
click at [92, 191] on link "Actieve contracten" at bounding box center [68, 192] width 130 height 19
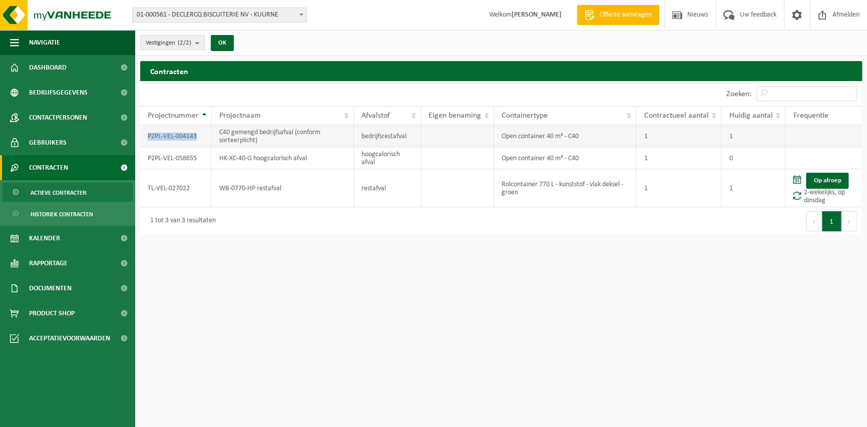
drag, startPoint x: 203, startPoint y: 140, endPoint x: 143, endPoint y: 140, distance: 59.6
click at [143, 140] on td "P2PL-VEL-004143" at bounding box center [176, 136] width 72 height 22
copy td "P2PL-VEL-004143"
click at [54, 283] on span "Documenten" at bounding box center [50, 288] width 43 height 25
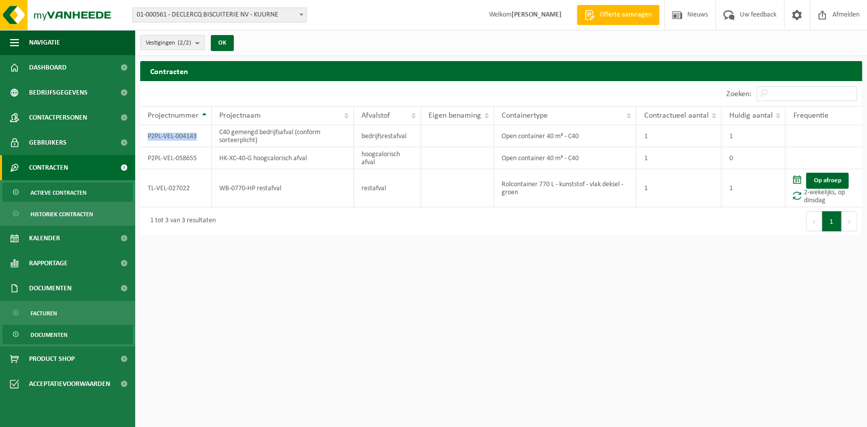
click at [68, 328] on link "Documenten" at bounding box center [68, 334] width 130 height 19
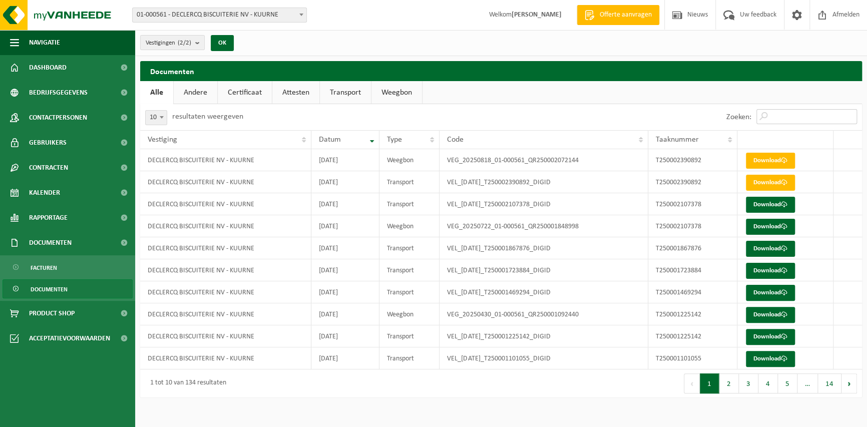
click at [777, 112] on input "Zoeken:" at bounding box center [806, 116] width 101 height 15
paste input "P2PL-VEL-004143"
type input "P2PL-VEL-004143"
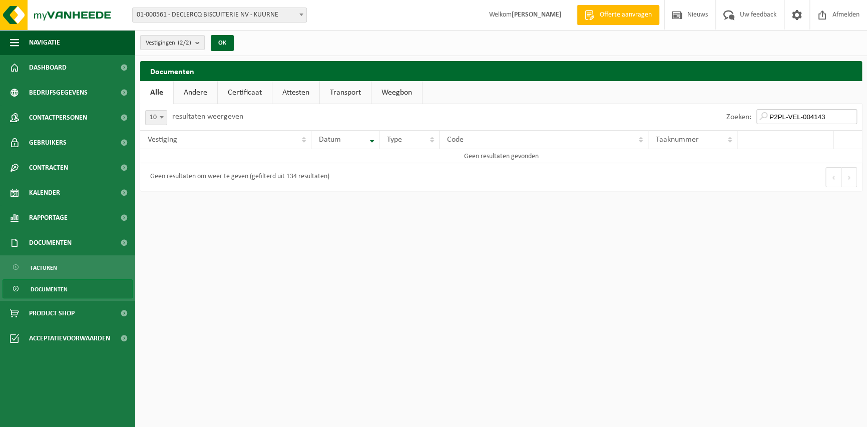
click at [849, 116] on input "P2PL-VEL-004143" at bounding box center [806, 116] width 101 height 15
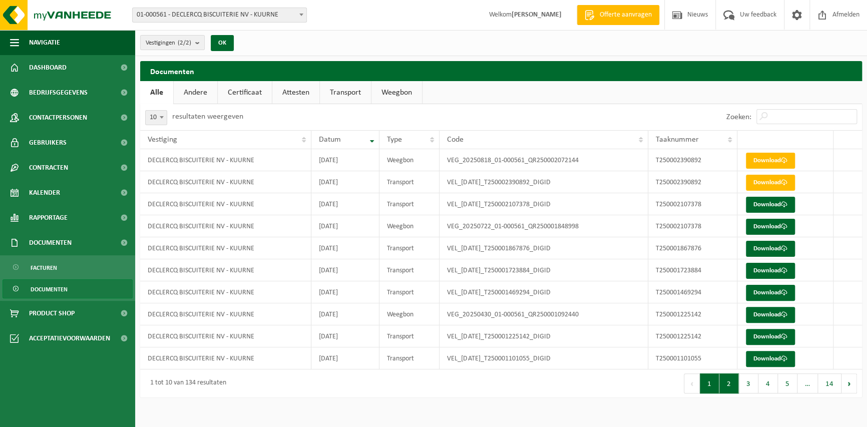
click at [737, 383] on button "2" at bounding box center [729, 383] width 20 height 20
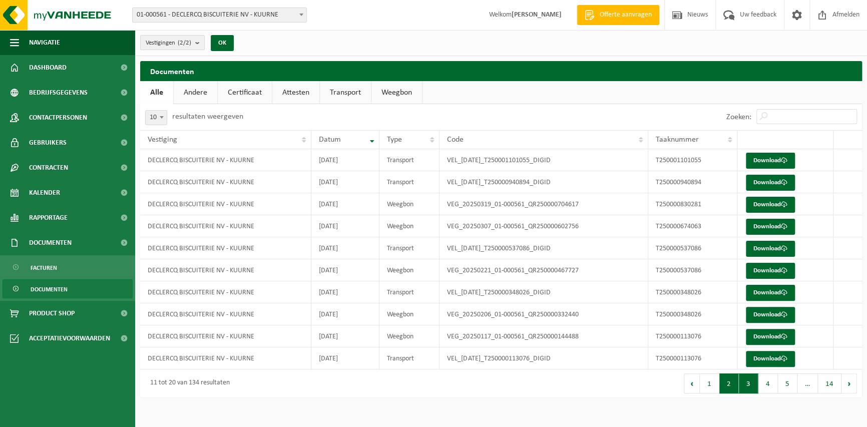
click at [747, 387] on button "3" at bounding box center [749, 383] width 20 height 20
click at [763, 387] on button "4" at bounding box center [768, 383] width 20 height 20
click at [782, 389] on button "5" at bounding box center [788, 383] width 20 height 20
click at [790, 386] on button "6" at bounding box center [788, 383] width 20 height 20
click at [791, 386] on button "7" at bounding box center [788, 383] width 20 height 20
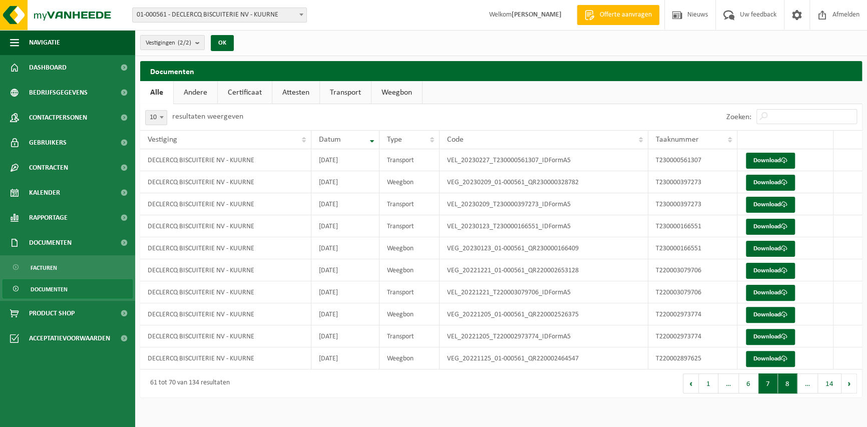
click at [785, 387] on button "8" at bounding box center [788, 383] width 20 height 20
click at [785, 387] on button "9" at bounding box center [788, 383] width 20 height 20
click at [785, 387] on button "10" at bounding box center [786, 383] width 24 height 20
click at [785, 387] on button "11" at bounding box center [786, 383] width 24 height 20
click at [785, 387] on button "12" at bounding box center [783, 383] width 24 height 20
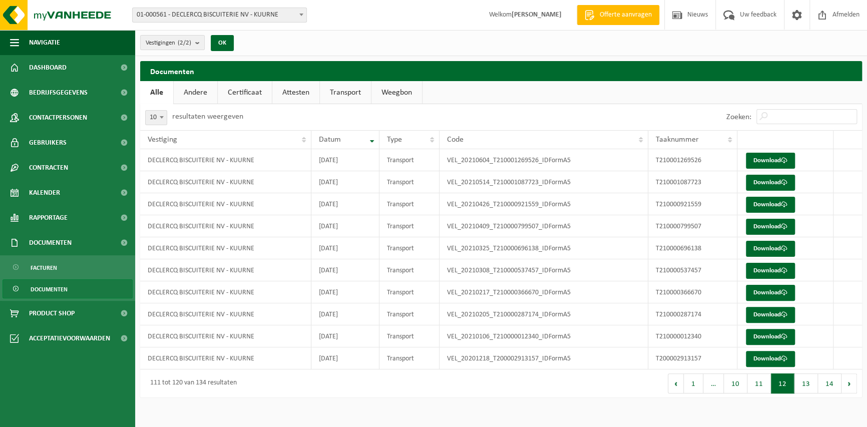
click at [785, 387] on button "12" at bounding box center [783, 383] width 24 height 20
click at [195, 87] on link "Andere" at bounding box center [196, 92] width 44 height 23
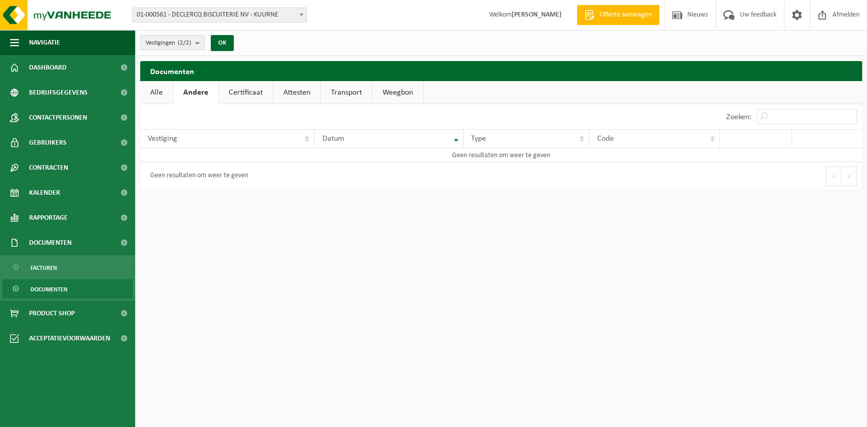
click at [253, 98] on link "Certificaat" at bounding box center [246, 92] width 54 height 23
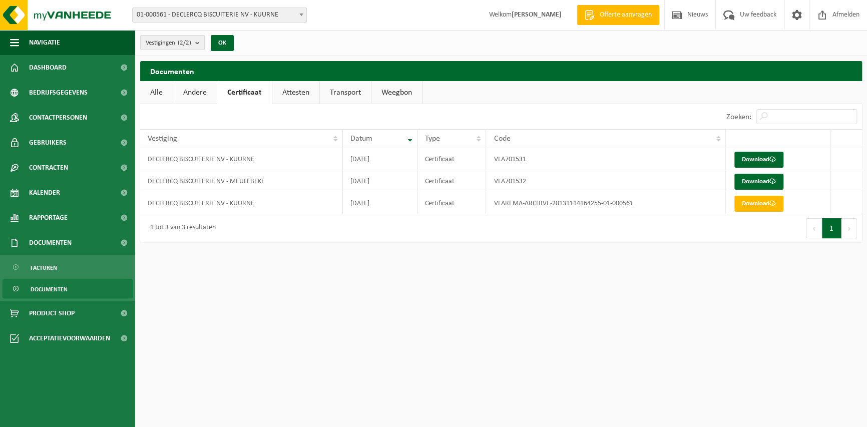
click at [281, 94] on link "Attesten" at bounding box center [295, 92] width 47 height 23
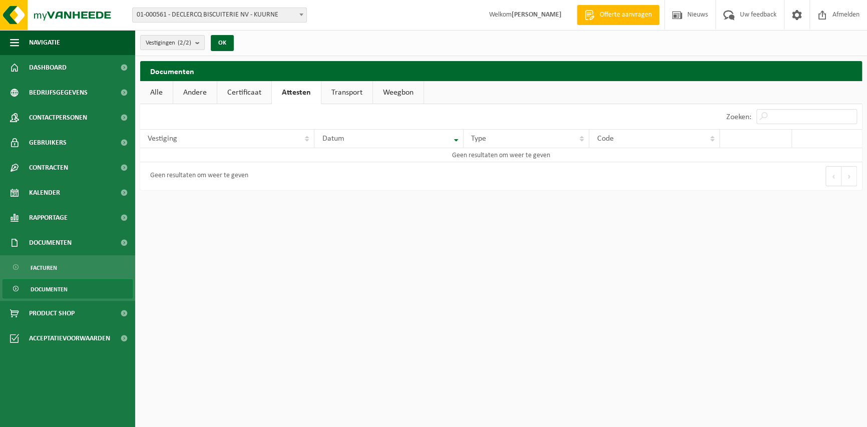
click at [356, 95] on link "Transport" at bounding box center [346, 92] width 51 height 23
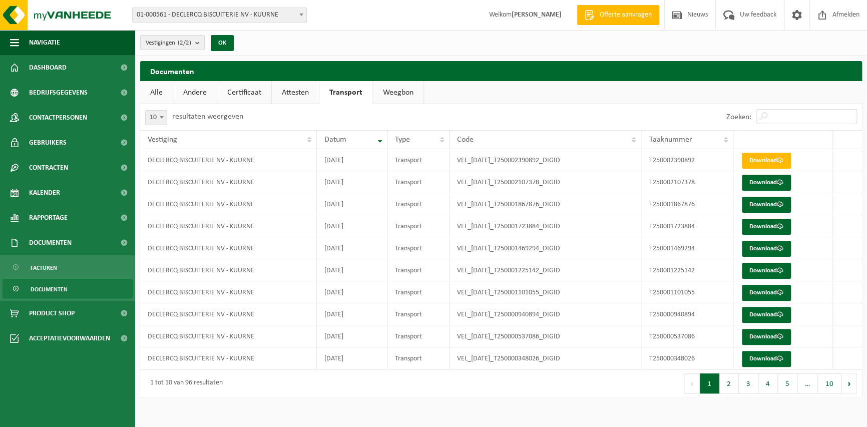
click at [389, 89] on link "Weegbon" at bounding box center [398, 92] width 51 height 23
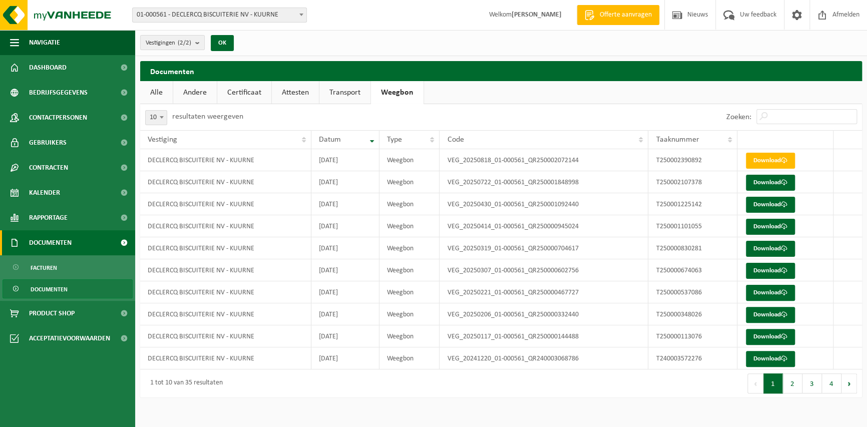
click at [62, 242] on span "Documenten" at bounding box center [50, 242] width 43 height 25
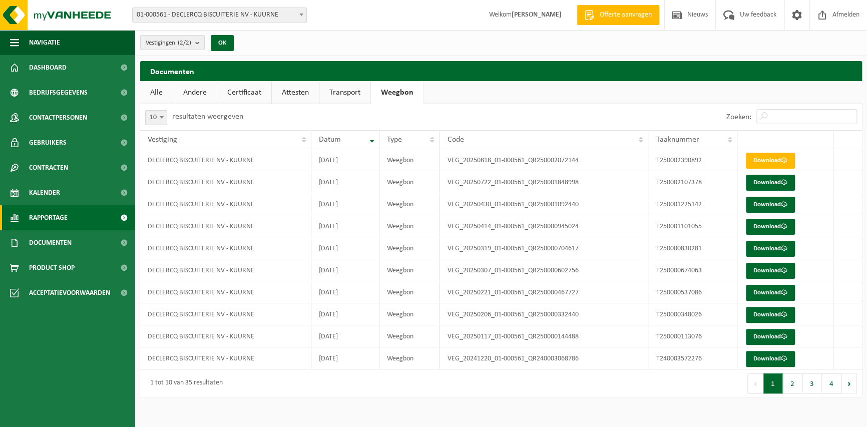
click at [72, 214] on link "Rapportage" at bounding box center [67, 217] width 135 height 25
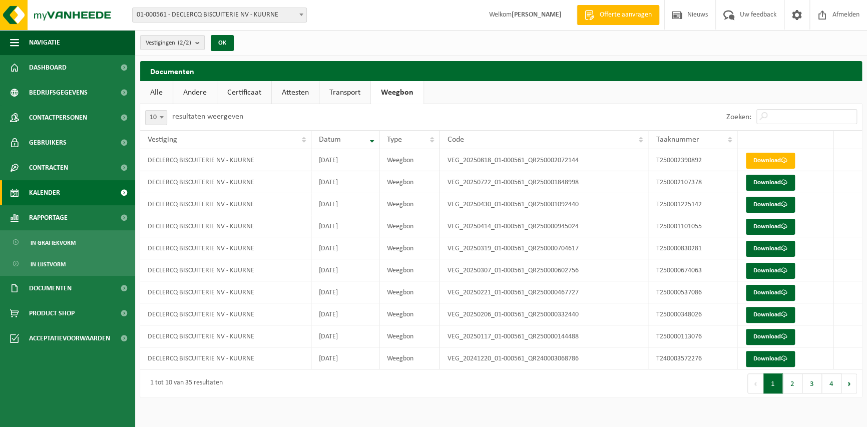
click at [70, 203] on link "Kalender" at bounding box center [67, 192] width 135 height 25
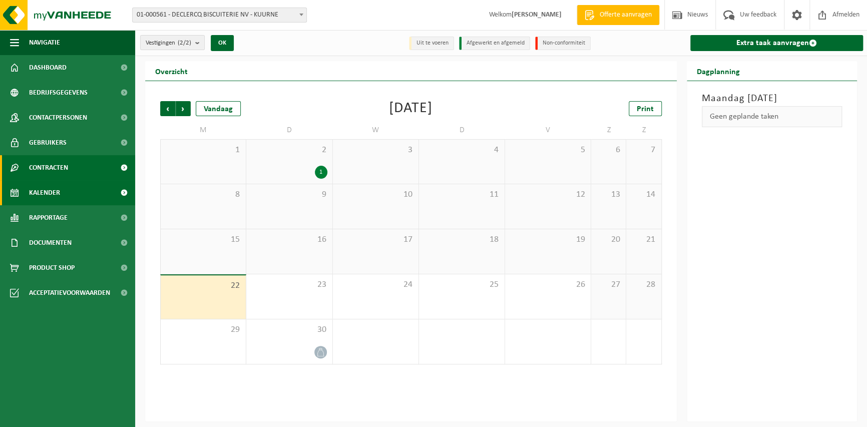
click at [65, 165] on span "Contracten" at bounding box center [48, 167] width 39 height 25
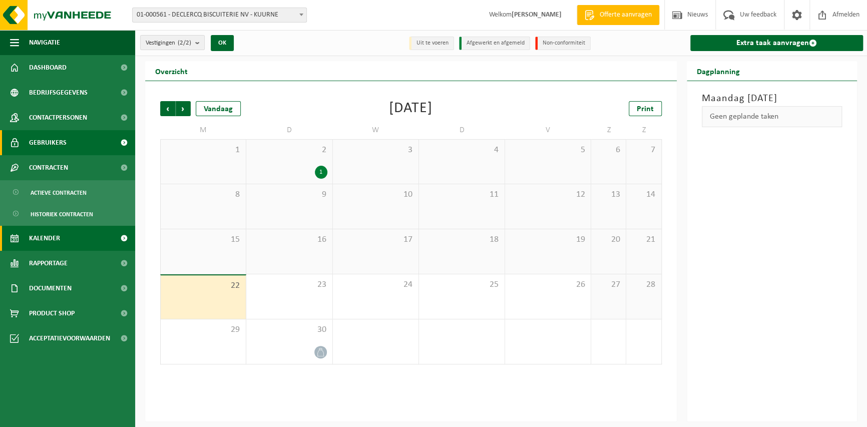
click at [66, 143] on link "Gebruikers" at bounding box center [67, 142] width 135 height 25
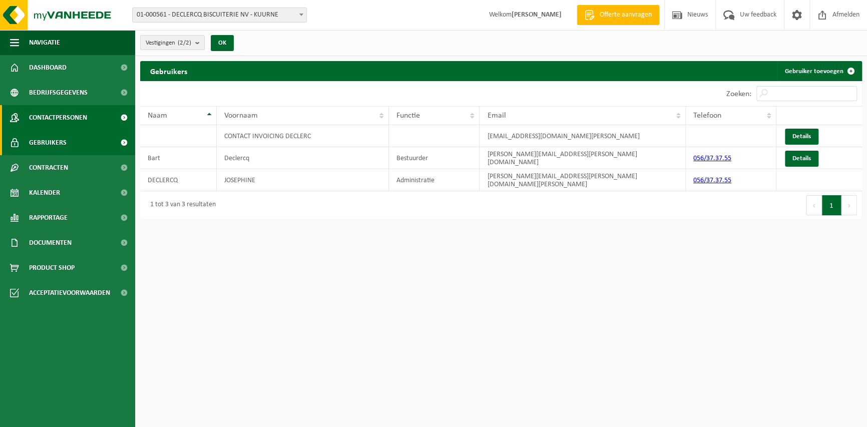
click at [73, 120] on span "Contactpersonen" at bounding box center [58, 117] width 58 height 25
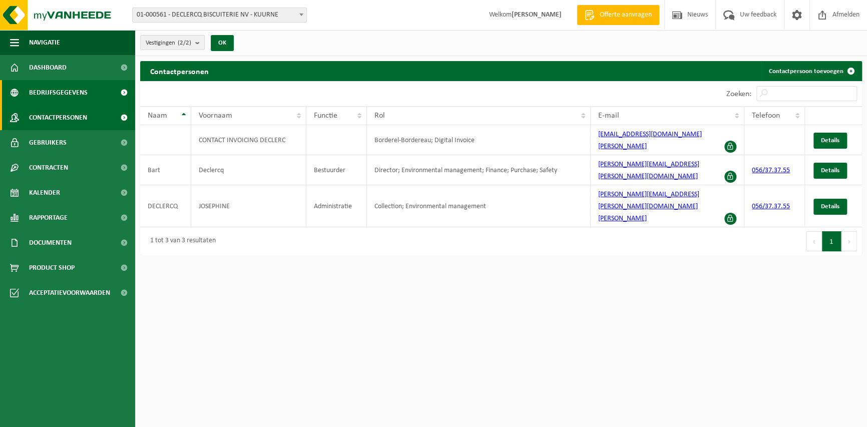
click at [80, 88] on span "Bedrijfsgegevens" at bounding box center [58, 92] width 59 height 25
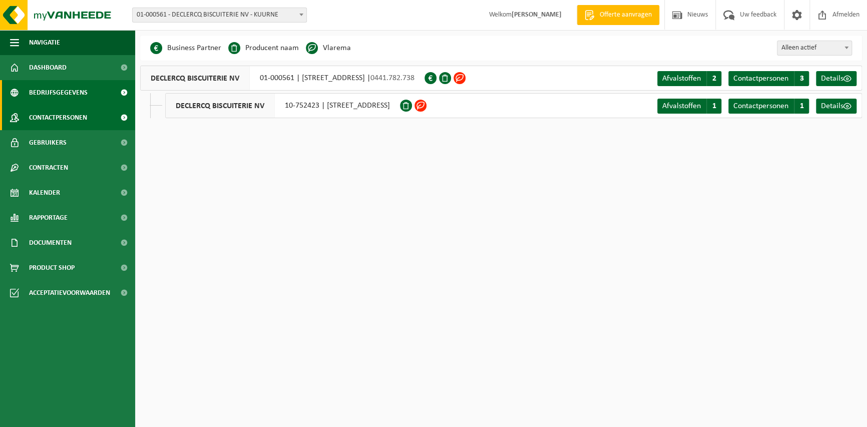
click at [73, 112] on span "Contactpersonen" at bounding box center [58, 117] width 58 height 25
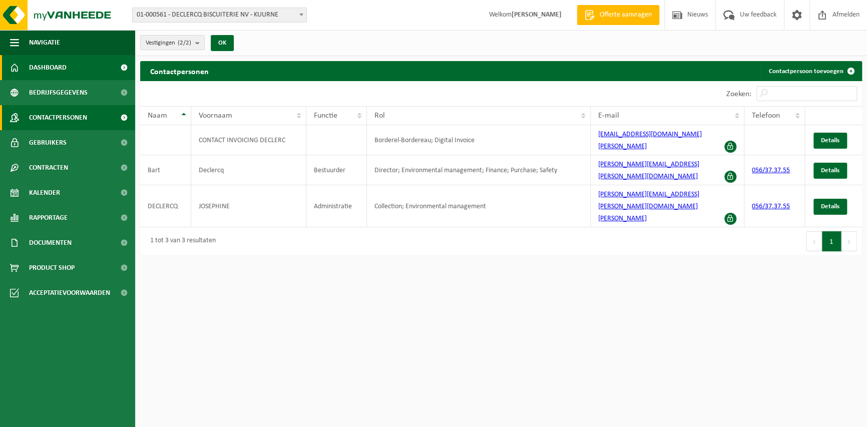
click at [59, 77] on span "Dashboard" at bounding box center [48, 67] width 38 height 25
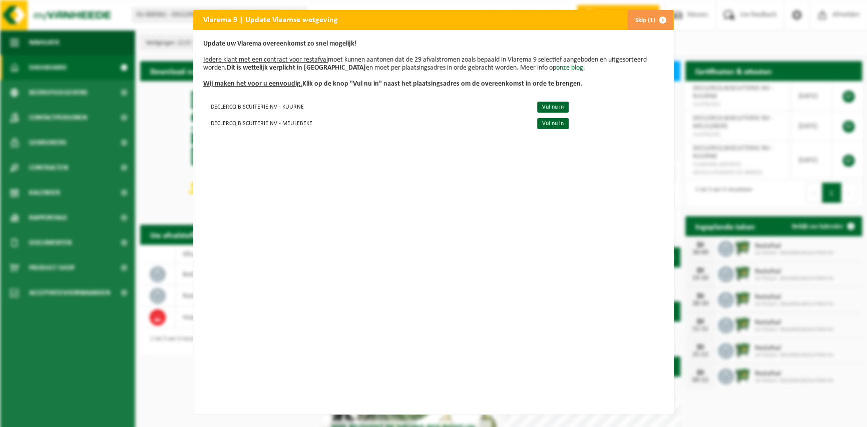
click at [633, 14] on button "Skip (1)" at bounding box center [650, 20] width 46 height 20
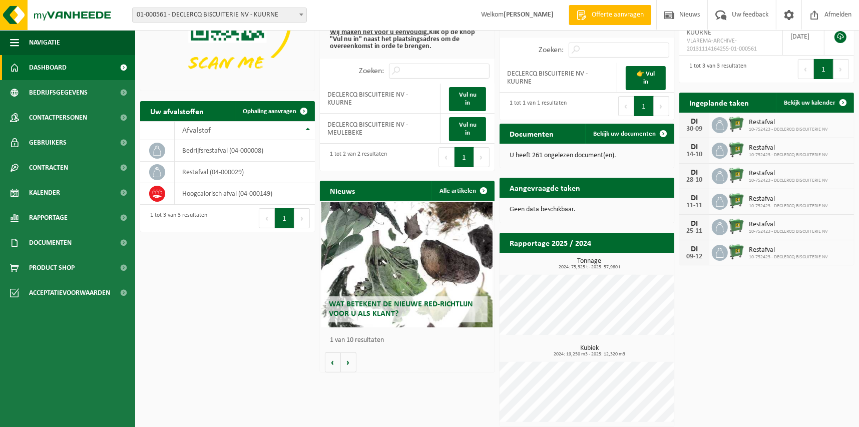
scroll to position [128, 0]
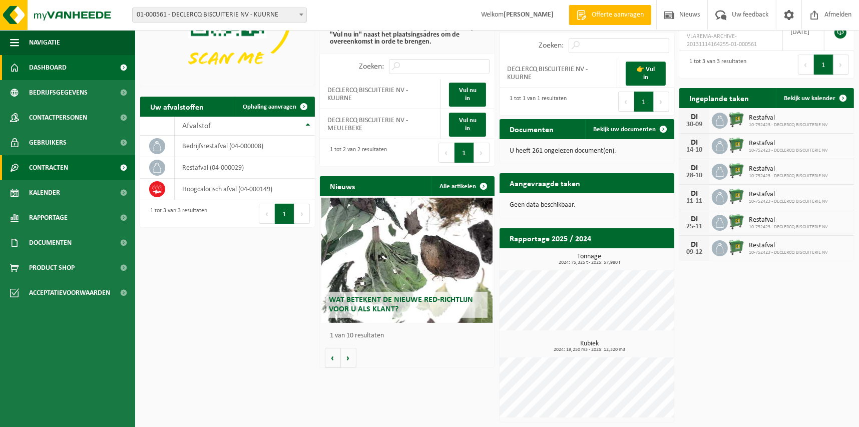
click at [61, 170] on span "Contracten" at bounding box center [48, 167] width 39 height 25
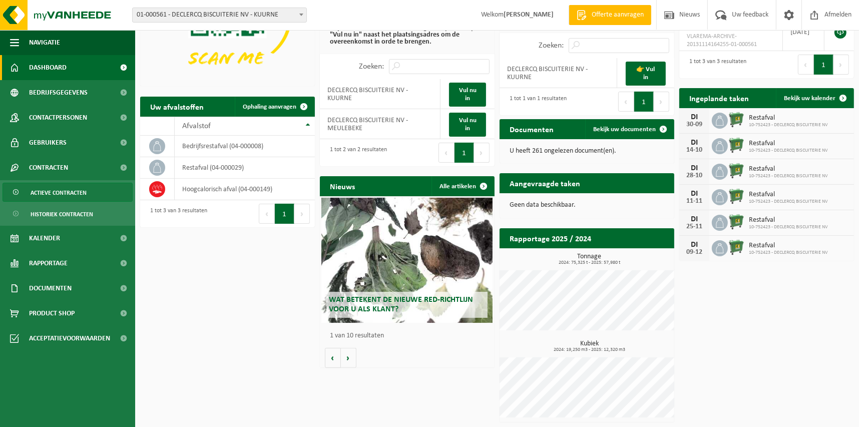
click at [61, 191] on span "Actieve contracten" at bounding box center [59, 192] width 56 height 19
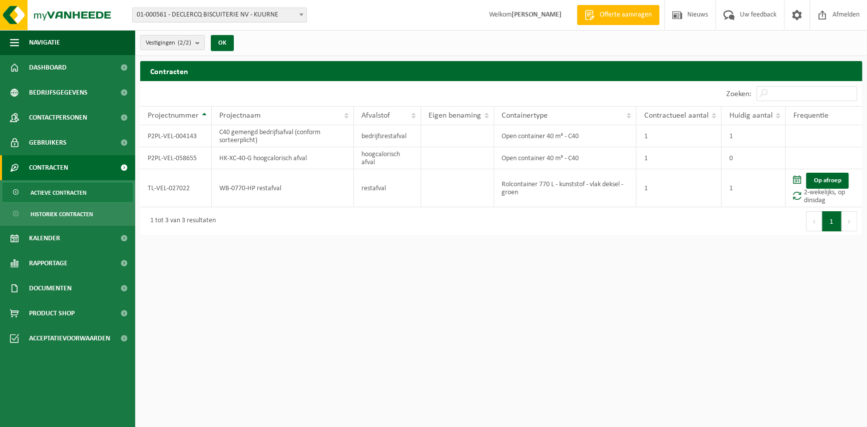
click at [165, 71] on h2 "Contracten" at bounding box center [501, 71] width 722 height 20
click at [182, 38] on span "Vestigingen (2/2)" at bounding box center [169, 43] width 46 height 15
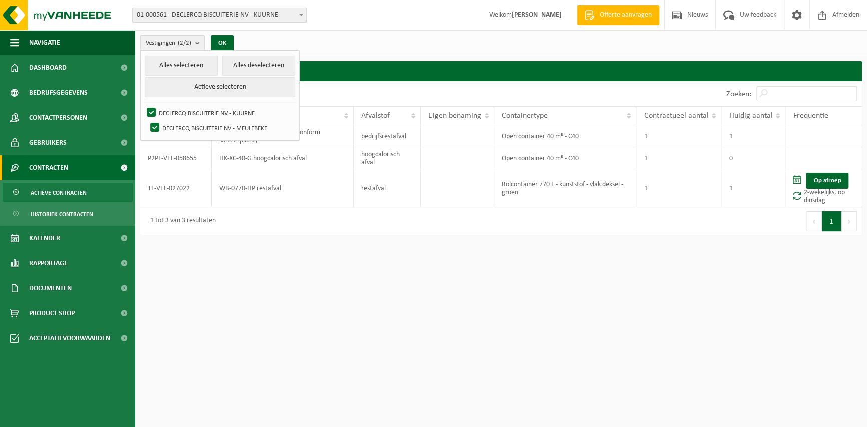
click at [211, 301] on html "Vestiging: 01-000561 - DECLERCQ BISCUITERIE NV - KUURNE 10-752423 - DECLERCQ BI…" at bounding box center [433, 213] width 867 height 427
click at [236, 279] on html "Vestiging: 01-000561 - DECLERCQ BISCUITERIE NV - KUURNE 10-752423 - DECLERCQ BI…" at bounding box center [433, 213] width 867 height 427
click at [295, 54] on div "Vestigingen (2/2) Alles selecteren Alles deselecteren Actieve selecteren DECLER…" at bounding box center [501, 43] width 732 height 26
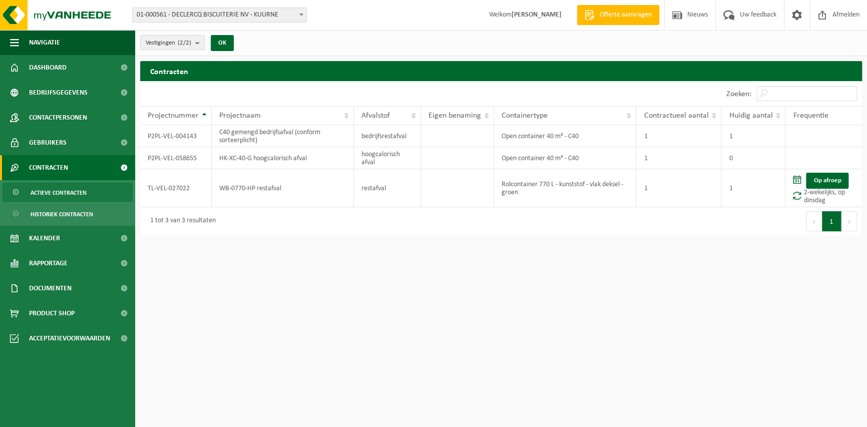
click at [275, 257] on html "Vestiging: 01-000561 - DECLERCQ BISCUITERIE NV - KUURNE 10-752423 - DECLERCQ BI…" at bounding box center [433, 213] width 867 height 427
click at [166, 139] on td "P2PL-VEL-004143" at bounding box center [176, 136] width 72 height 22
drag, startPoint x: 166, startPoint y: 139, endPoint x: 226, endPoint y: 146, distance: 60.4
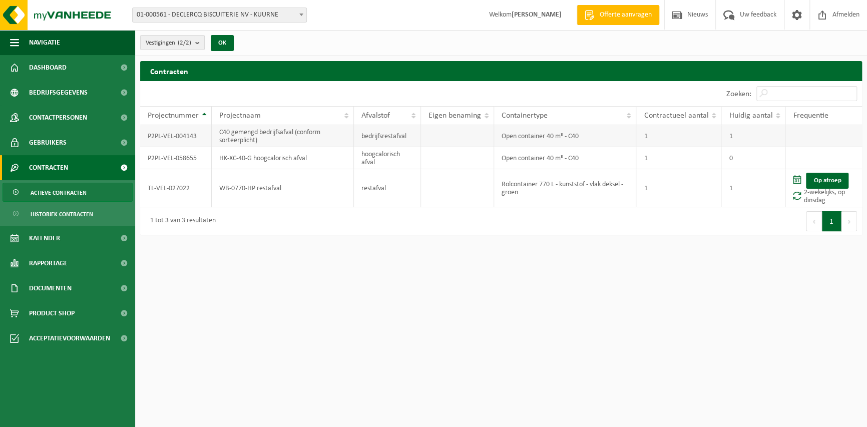
click at [226, 146] on td "C40 gemengd bedrijfsafval (conform sorteerplicht)" at bounding box center [283, 136] width 142 height 22
click at [71, 289] on span "Documenten" at bounding box center [50, 288] width 43 height 25
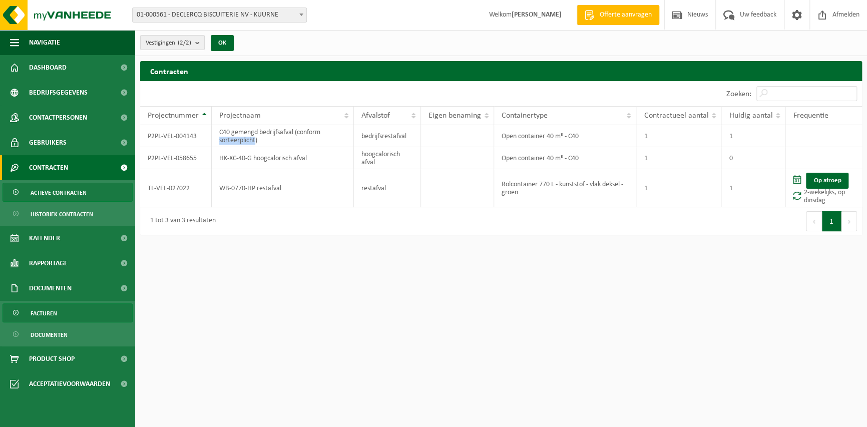
click at [54, 318] on span "Facturen" at bounding box center [44, 313] width 27 height 19
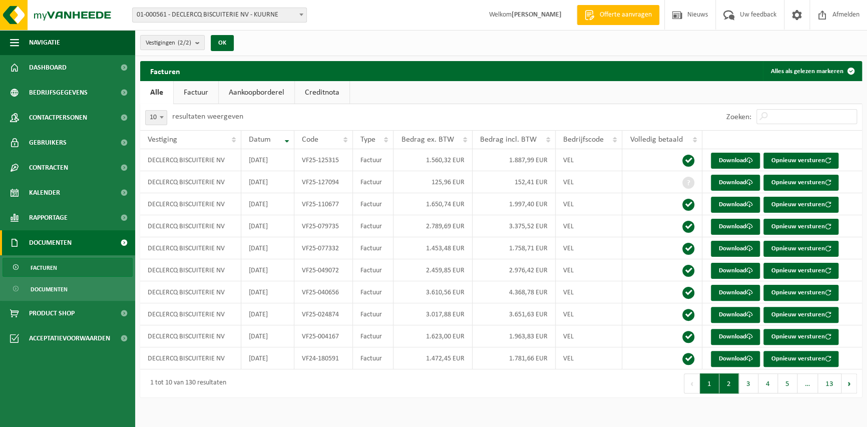
click at [735, 387] on button "2" at bounding box center [729, 383] width 20 height 20
click at [749, 389] on button "3" at bounding box center [749, 383] width 20 height 20
click at [769, 390] on button "4" at bounding box center [768, 383] width 20 height 20
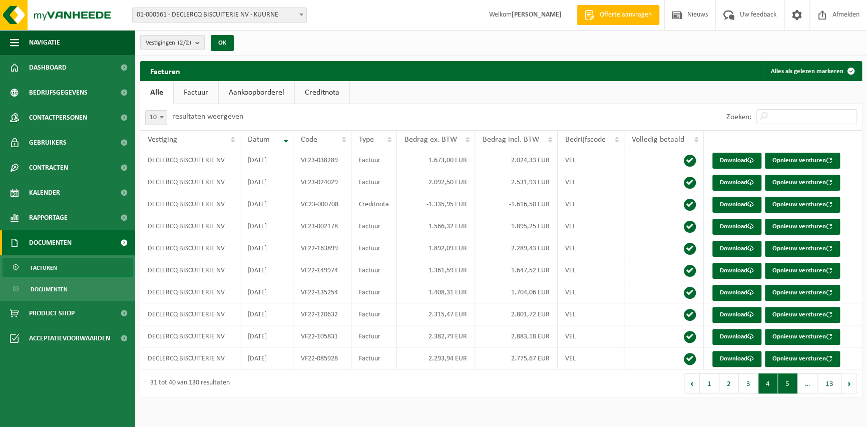
click at [786, 389] on button "5" at bounding box center [788, 383] width 20 height 20
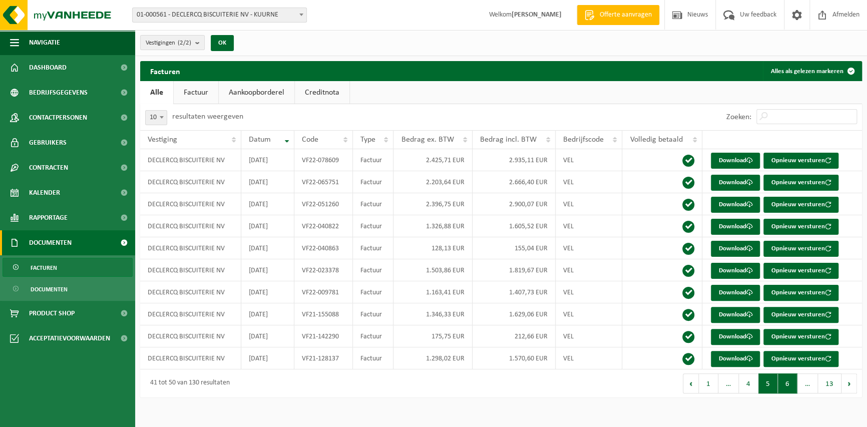
click at [791, 389] on button "6" at bounding box center [788, 383] width 20 height 20
click at [790, 389] on button "7" at bounding box center [788, 383] width 20 height 20
click at [66, 282] on span "Documenten" at bounding box center [49, 289] width 37 height 19
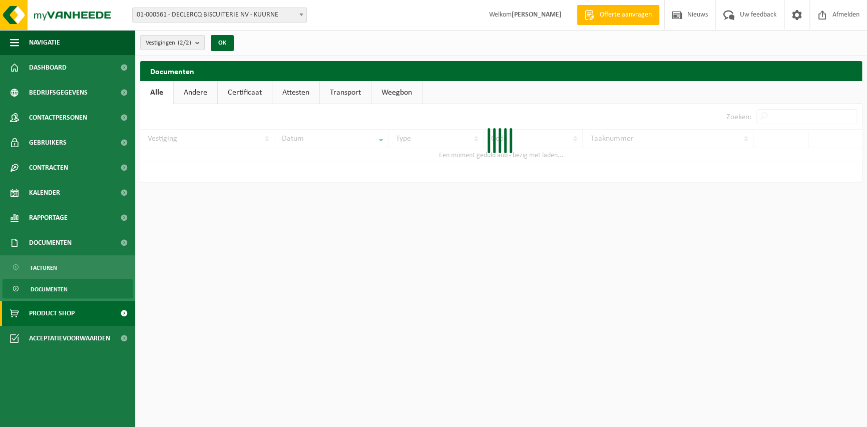
click at [64, 307] on span "Product Shop" at bounding box center [52, 313] width 46 height 25
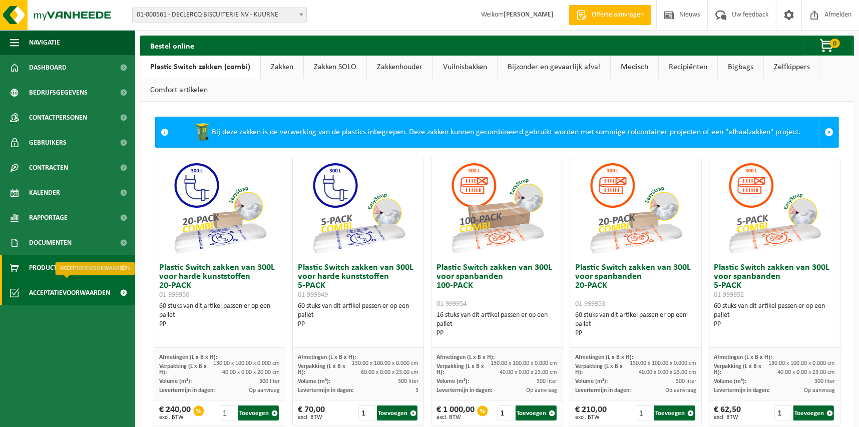
click at [66, 287] on span "Acceptatievoorwaarden" at bounding box center [69, 292] width 81 height 25
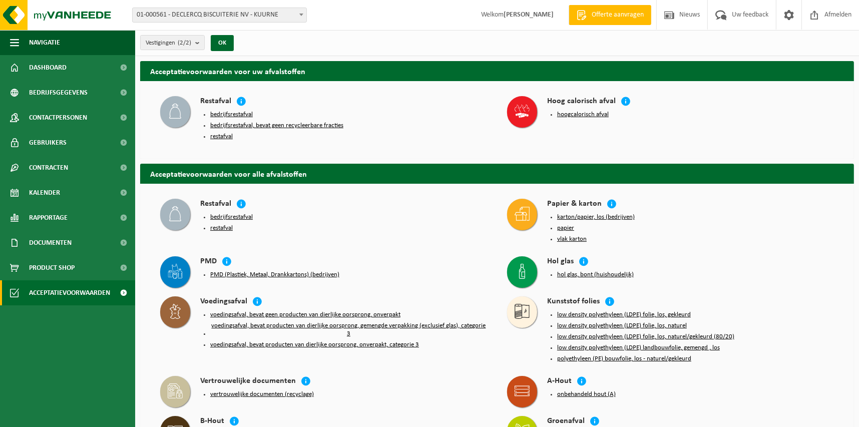
click at [242, 113] on button "bedrijfsrestafval" at bounding box center [231, 115] width 43 height 8
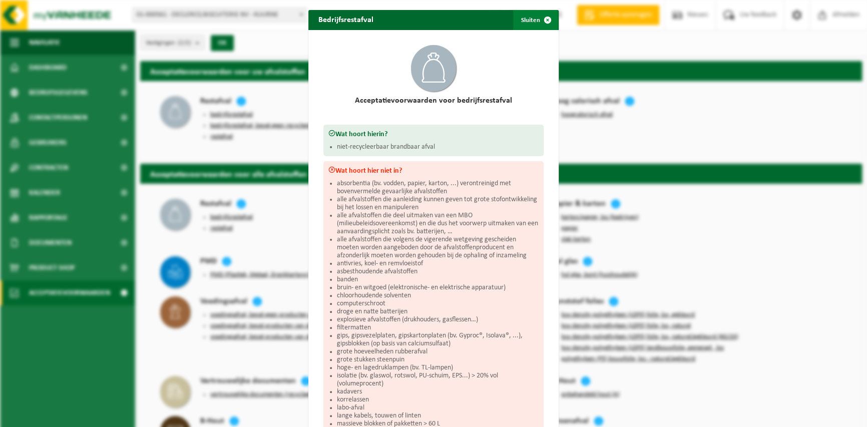
click at [532, 21] on button "Sluiten" at bounding box center [535, 20] width 45 height 20
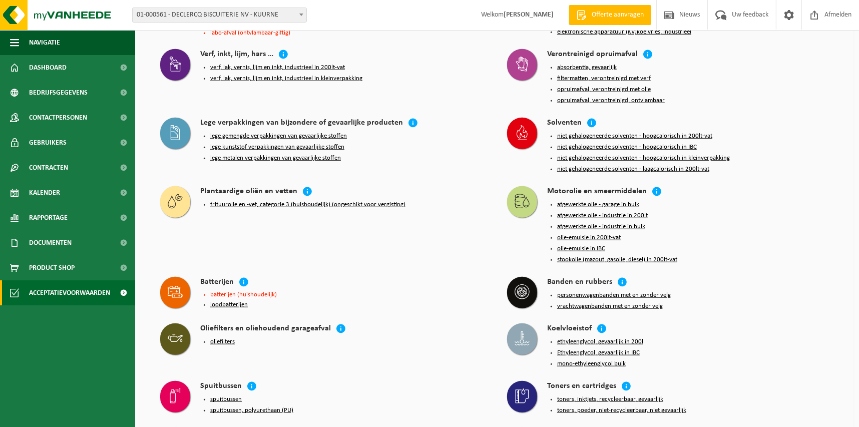
scroll to position [929, 0]
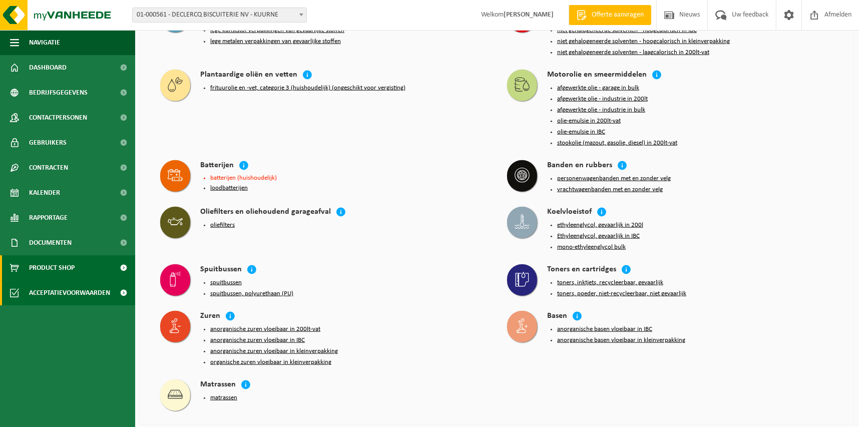
click at [47, 268] on span "Product Shop" at bounding box center [52, 267] width 46 height 25
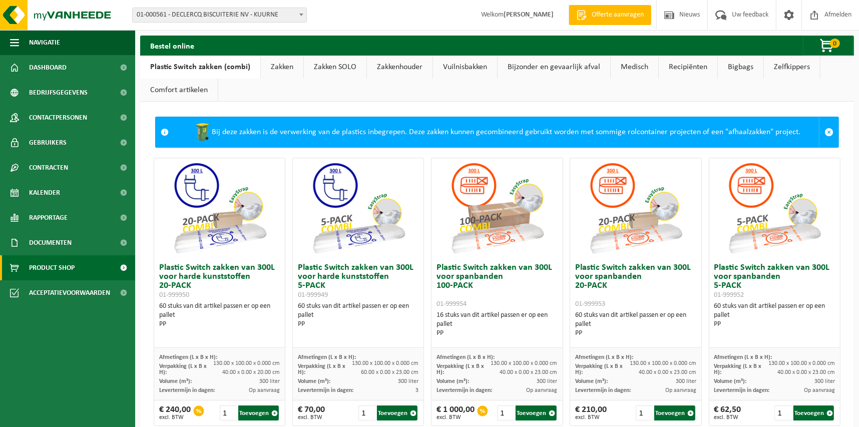
click at [51, 246] on span "Documenten" at bounding box center [50, 242] width 43 height 25
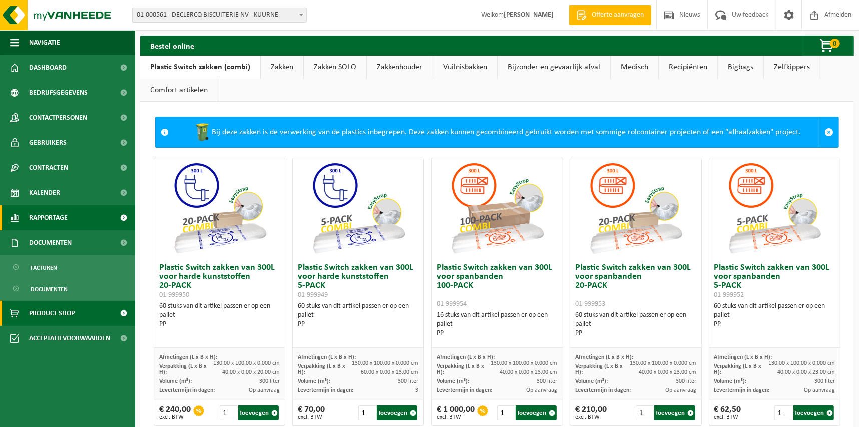
click at [51, 227] on span "Rapportage" at bounding box center [48, 217] width 39 height 25
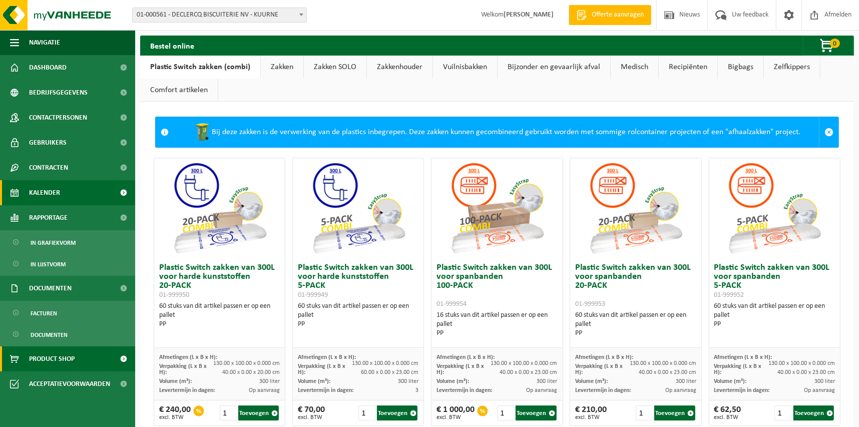
click at [58, 185] on span "Kalender" at bounding box center [44, 192] width 31 height 25
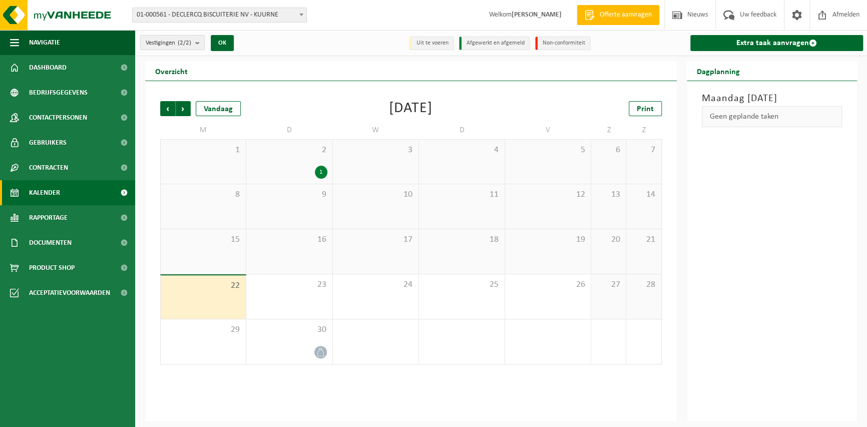
click at [60, 163] on span "Contracten" at bounding box center [48, 167] width 39 height 25
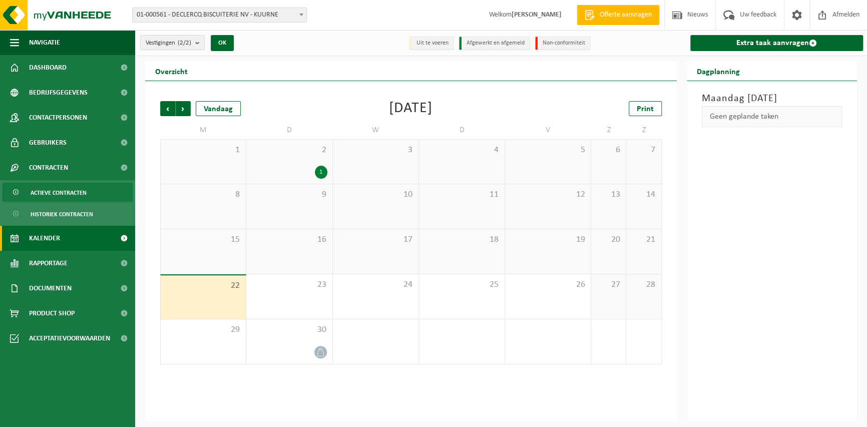
click at [54, 185] on span "Actieve contracten" at bounding box center [59, 192] width 56 height 19
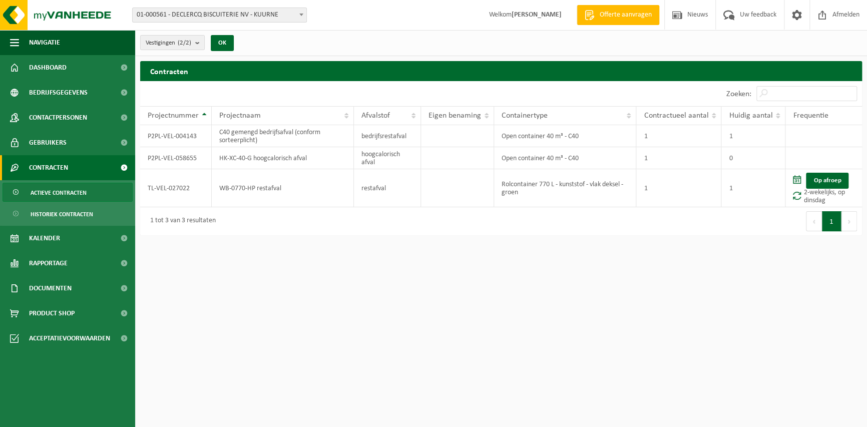
click at [326, 280] on html "Vestiging: 01-000561 - DECLERCQ BISCUITERIE NV - KUURNE 10-752423 - DECLERCQ BI…" at bounding box center [433, 213] width 867 height 427
click at [275, 244] on html "Vestiging: 01-000561 - DECLERCQ BISCUITERIE NV - KUURNE 10-752423 - DECLERCQ BI…" at bounding box center [433, 213] width 867 height 427
click at [177, 271] on html "Vestiging: 01-000561 - DECLERCQ BISCUITERIE NV - KUURNE 10-752423 - DECLERCQ BI…" at bounding box center [433, 213] width 867 height 427
